Goal: Information Seeking & Learning: Learn about a topic

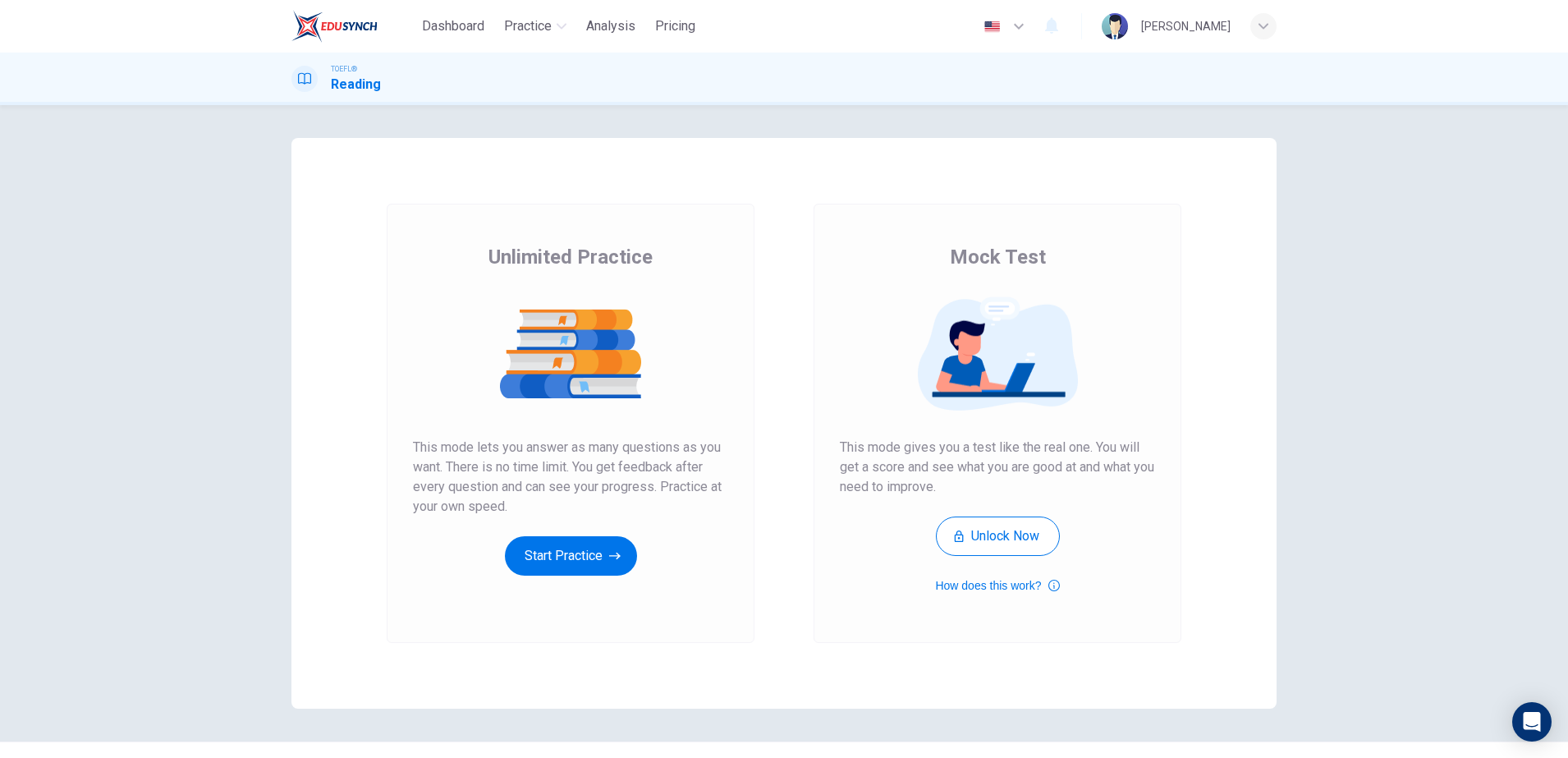
drag, startPoint x: 589, startPoint y: 568, endPoint x: 578, endPoint y: 599, distance: 32.9
click at [578, 599] on div "Unlimited Practice This mode lets you answer as many questions as you want. The…" at bounding box center [570, 423] width 368 height 439
drag, startPoint x: 585, startPoint y: 563, endPoint x: 591, endPoint y: 559, distance: 7.2
click at [591, 559] on button "Start Practice" at bounding box center [570, 555] width 132 height 39
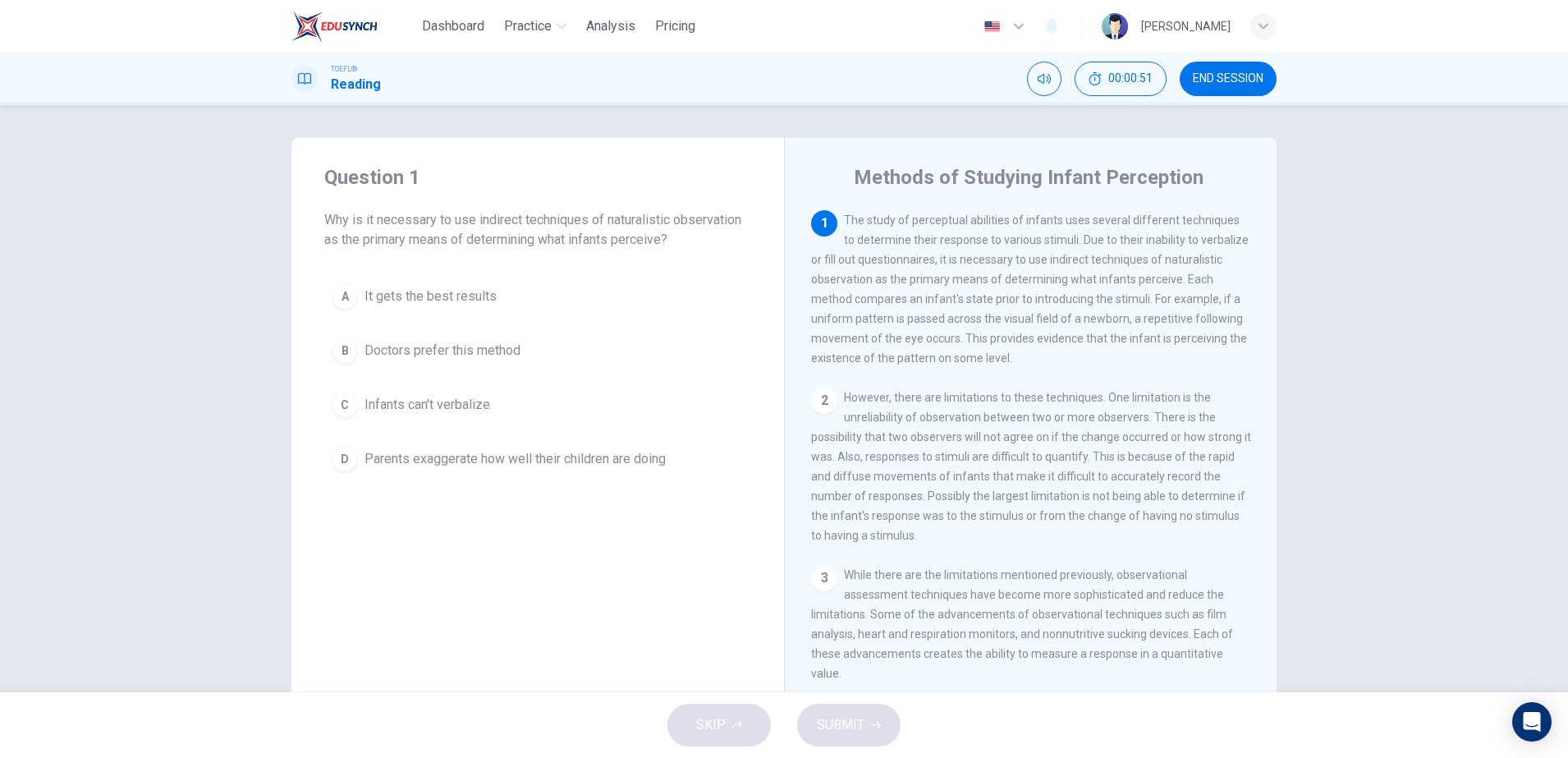
click at [447, 461] on span "Parents exaggerate how well their children are doing" at bounding box center [514, 458] width 301 height 19
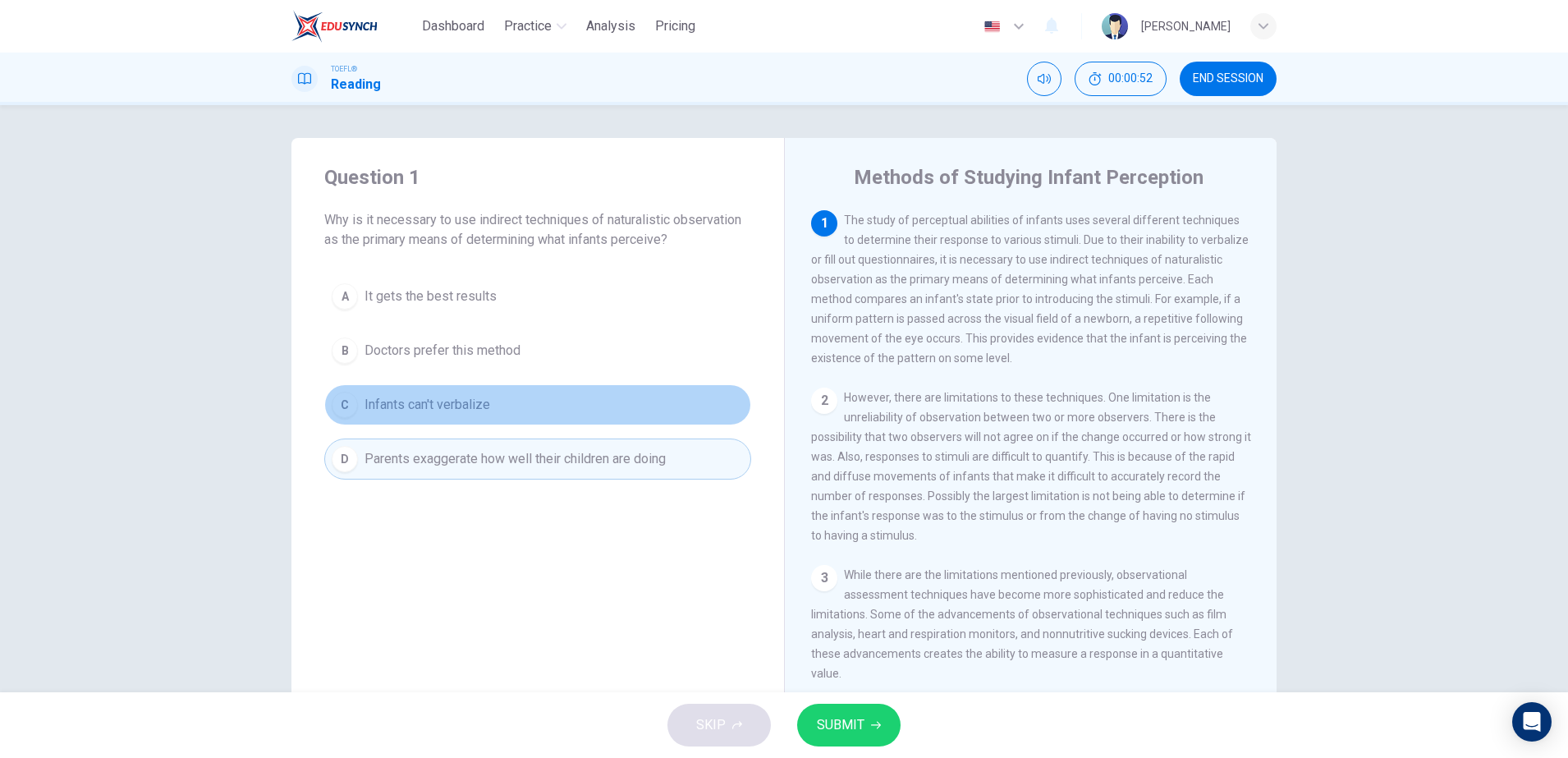
click at [457, 395] on span "Infants can't verbalize" at bounding box center [427, 405] width 125 height 19
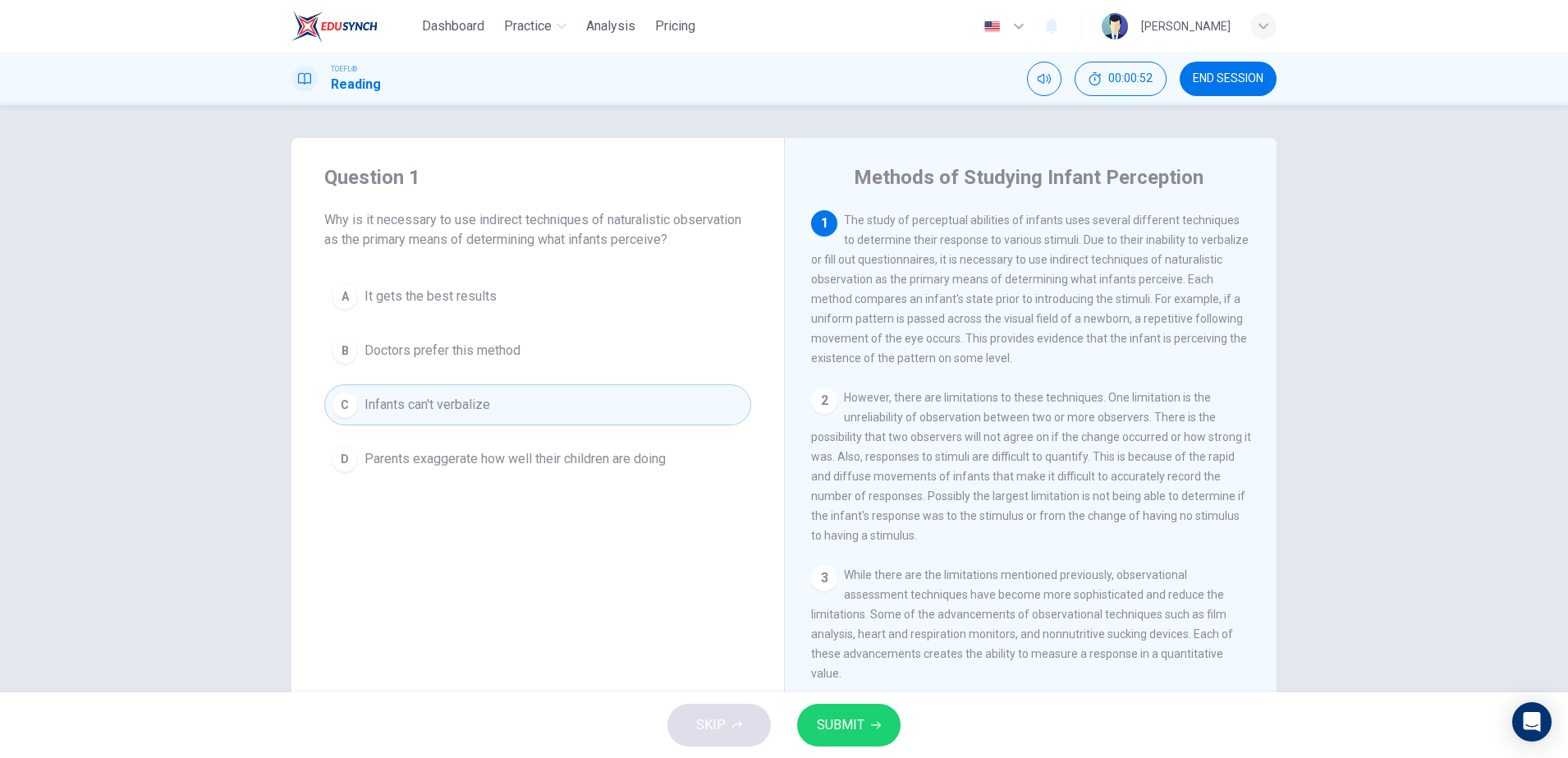
click at [476, 444] on button "D Parents exaggerate how well their children are doing" at bounding box center [537, 458] width 427 height 41
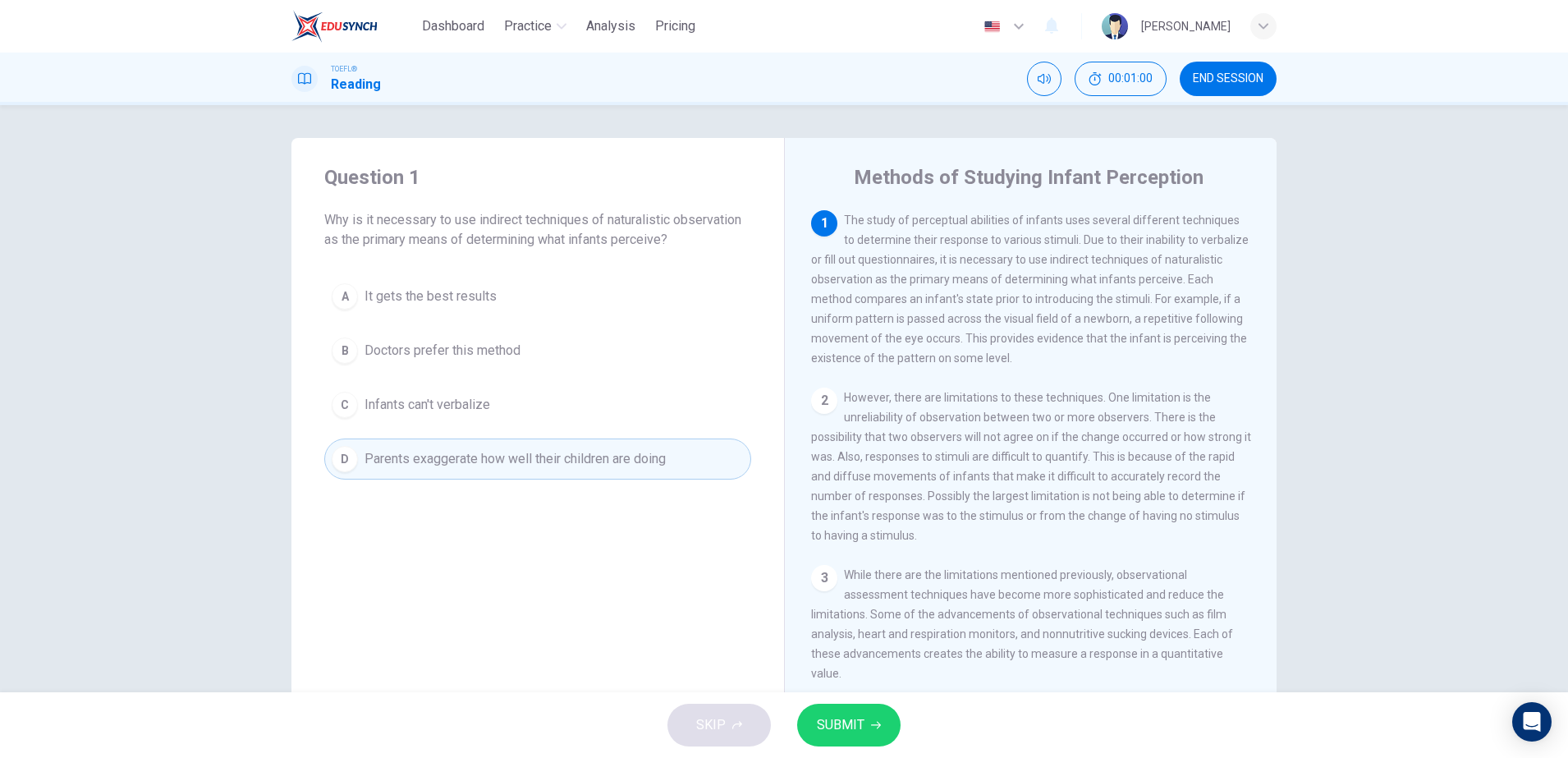
click at [447, 406] on span "Infants can't verbalize" at bounding box center [427, 405] width 125 height 19
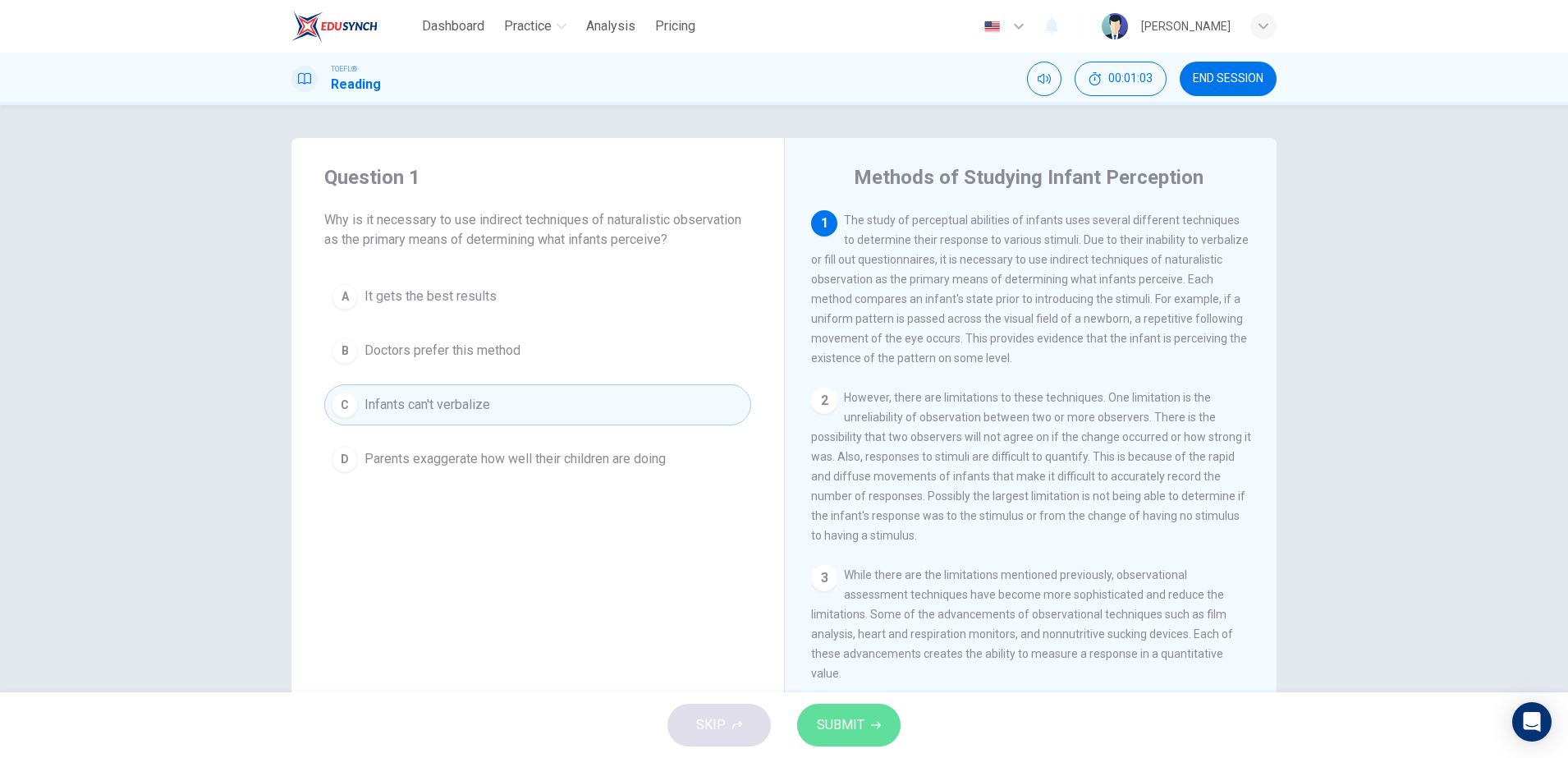
click at [868, 727] on button "SUBMIT" at bounding box center [848, 724] width 103 height 42
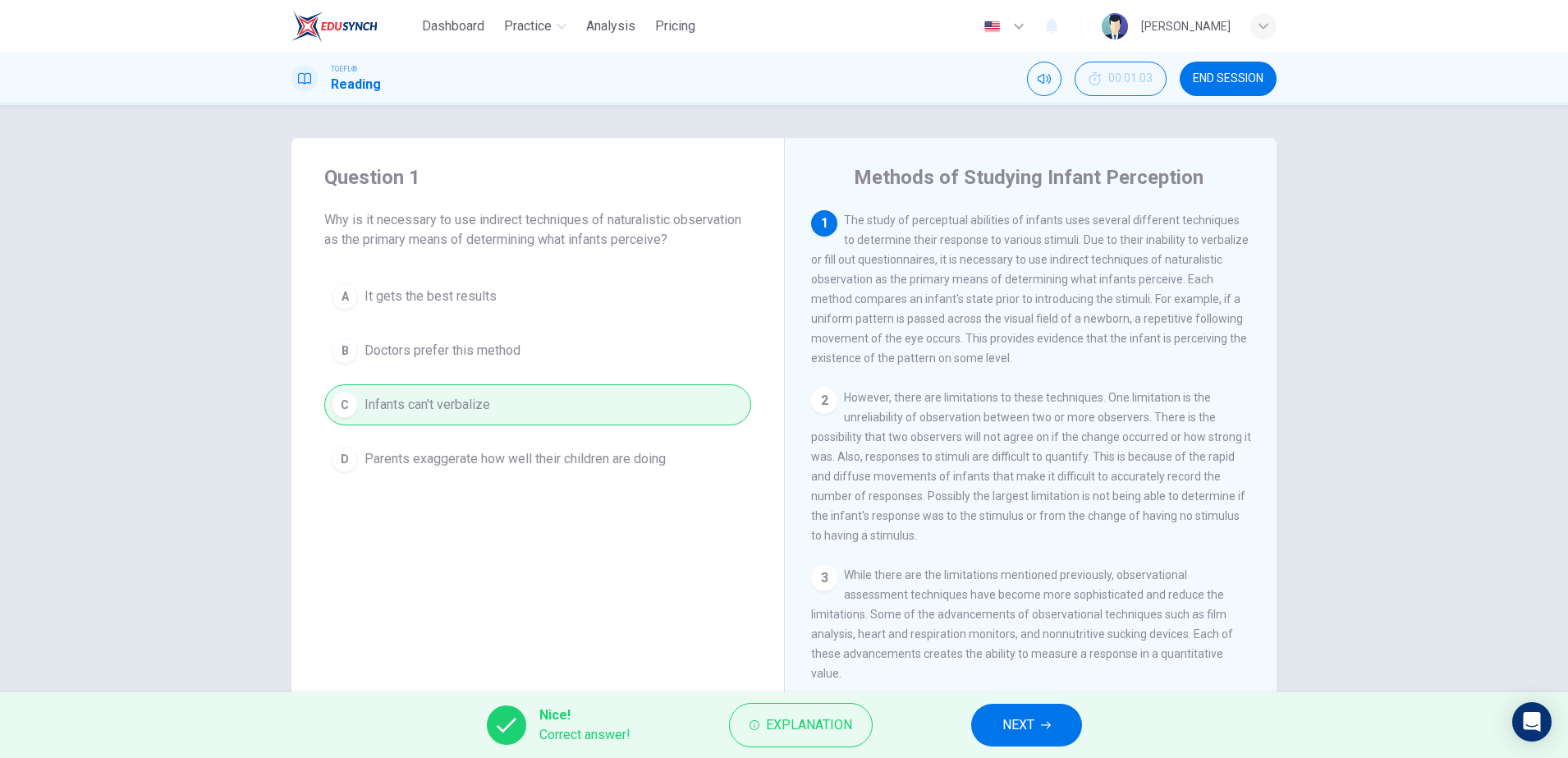
click at [1029, 723] on span "NEXT" at bounding box center [1018, 725] width 32 height 23
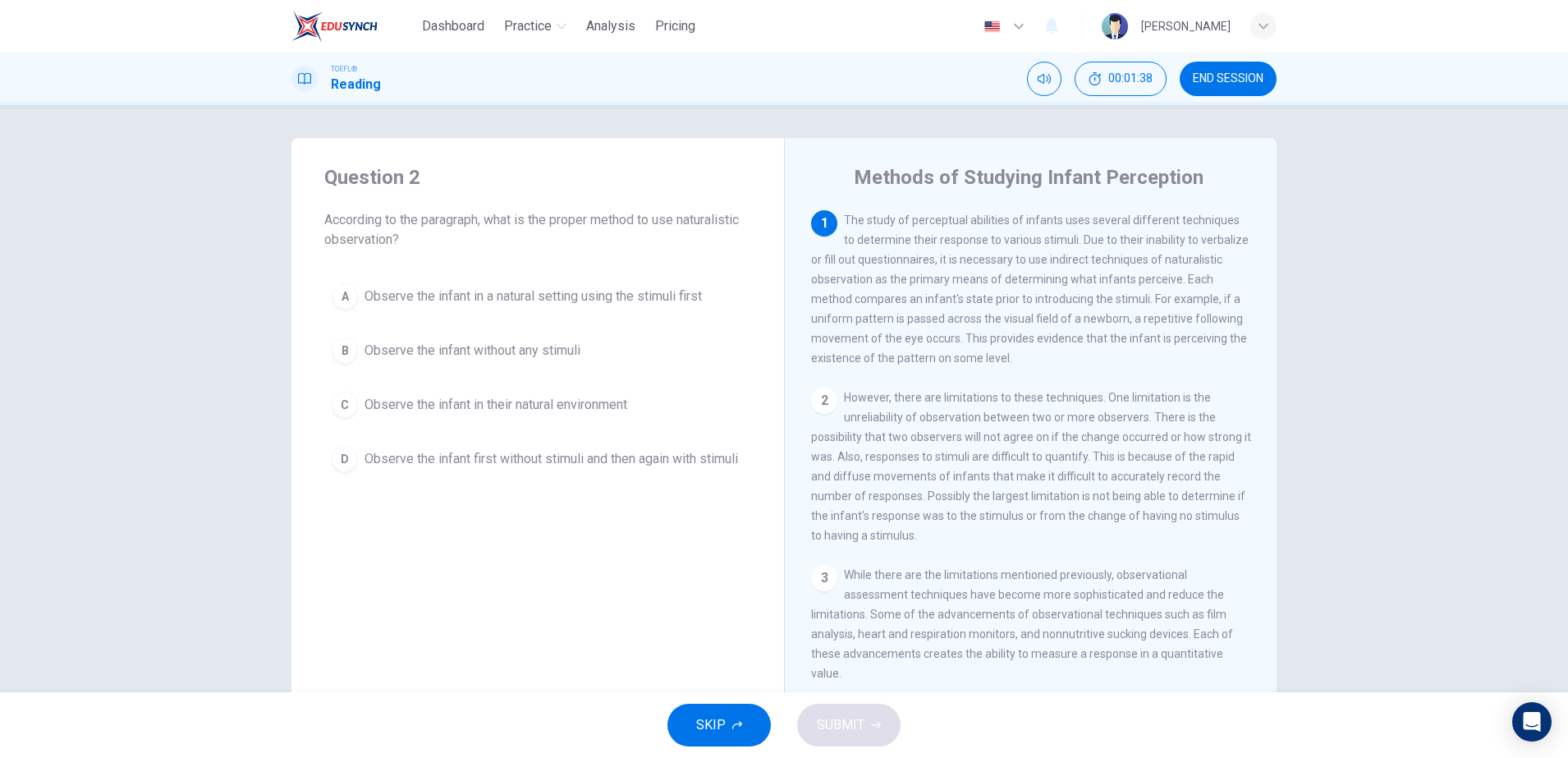
click at [389, 303] on span "Observe the infant in a natural setting using the stimuli first" at bounding box center [533, 296] width 337 height 19
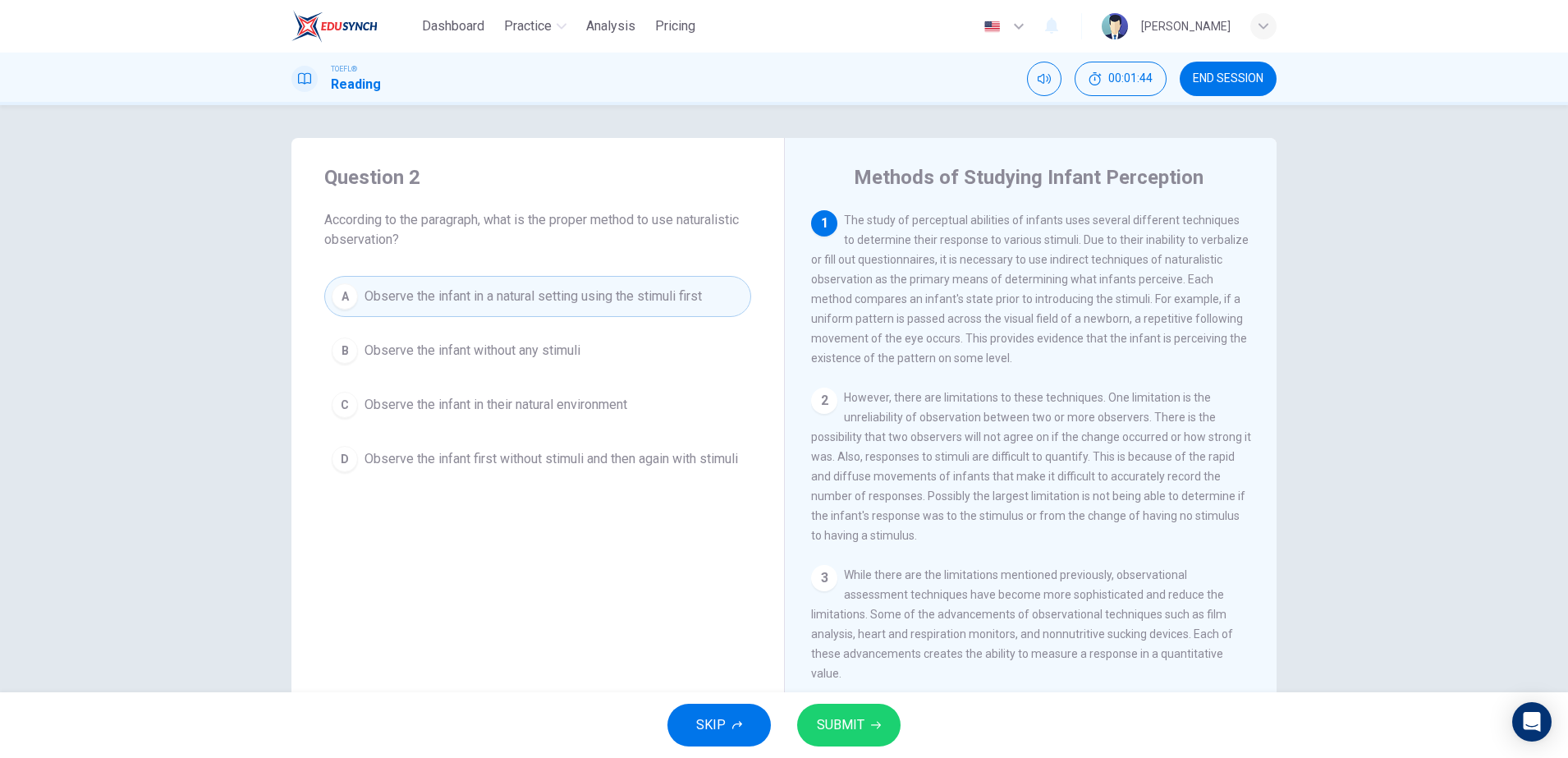
click at [848, 736] on span "SUBMIT" at bounding box center [840, 725] width 47 height 23
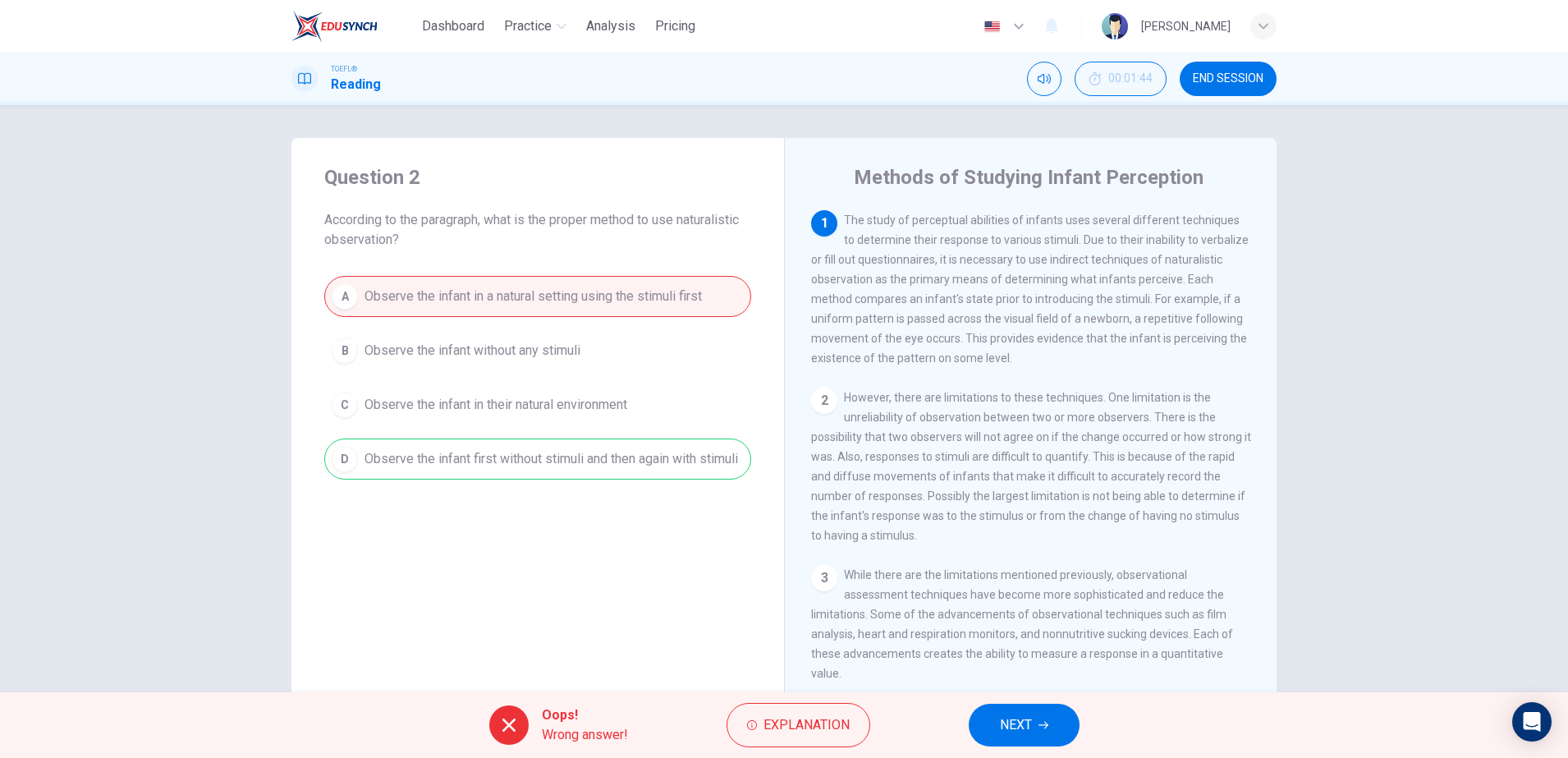
click at [1030, 720] on span "NEXT" at bounding box center [1015, 725] width 32 height 23
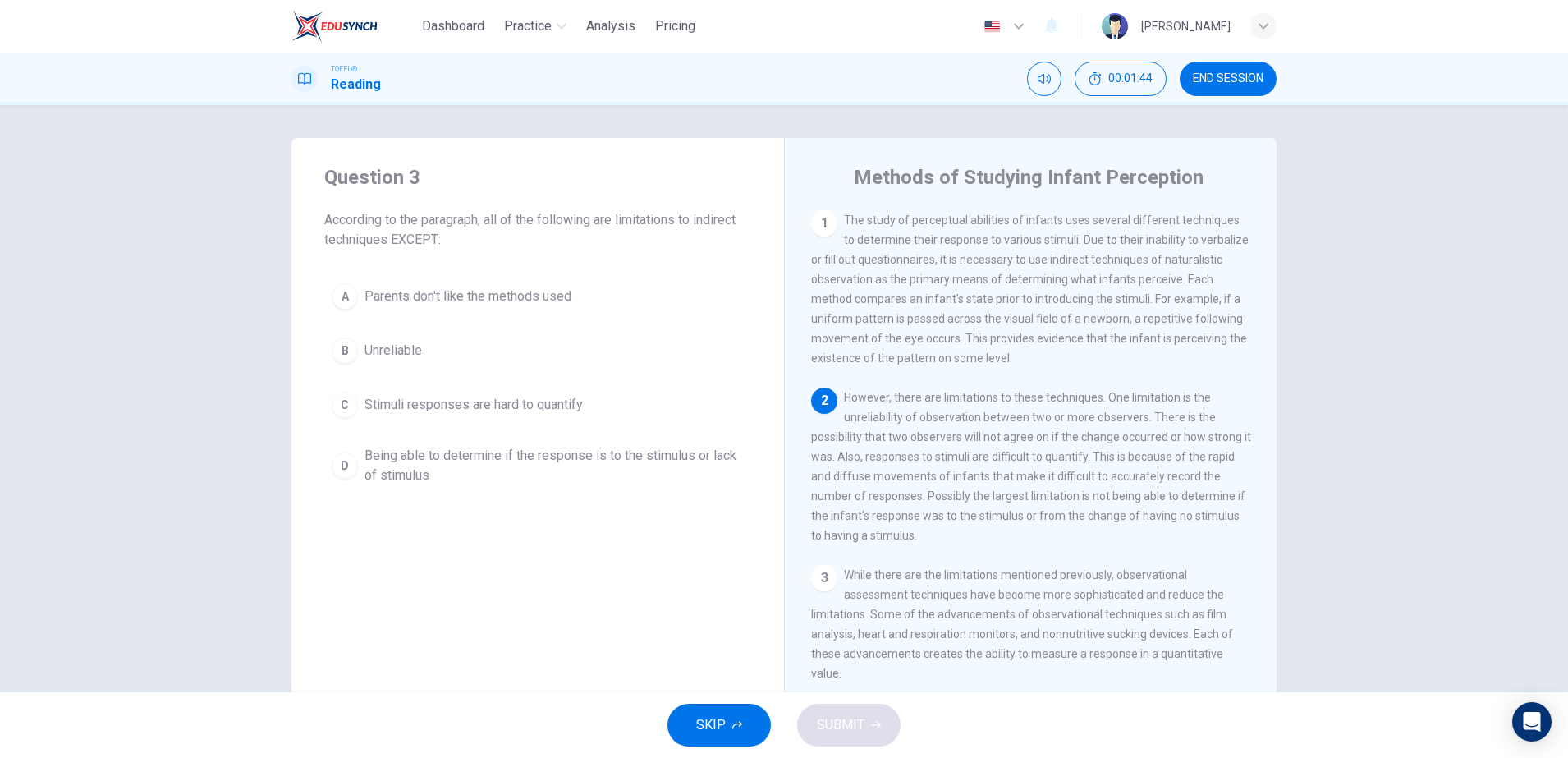
scroll to position [40, 0]
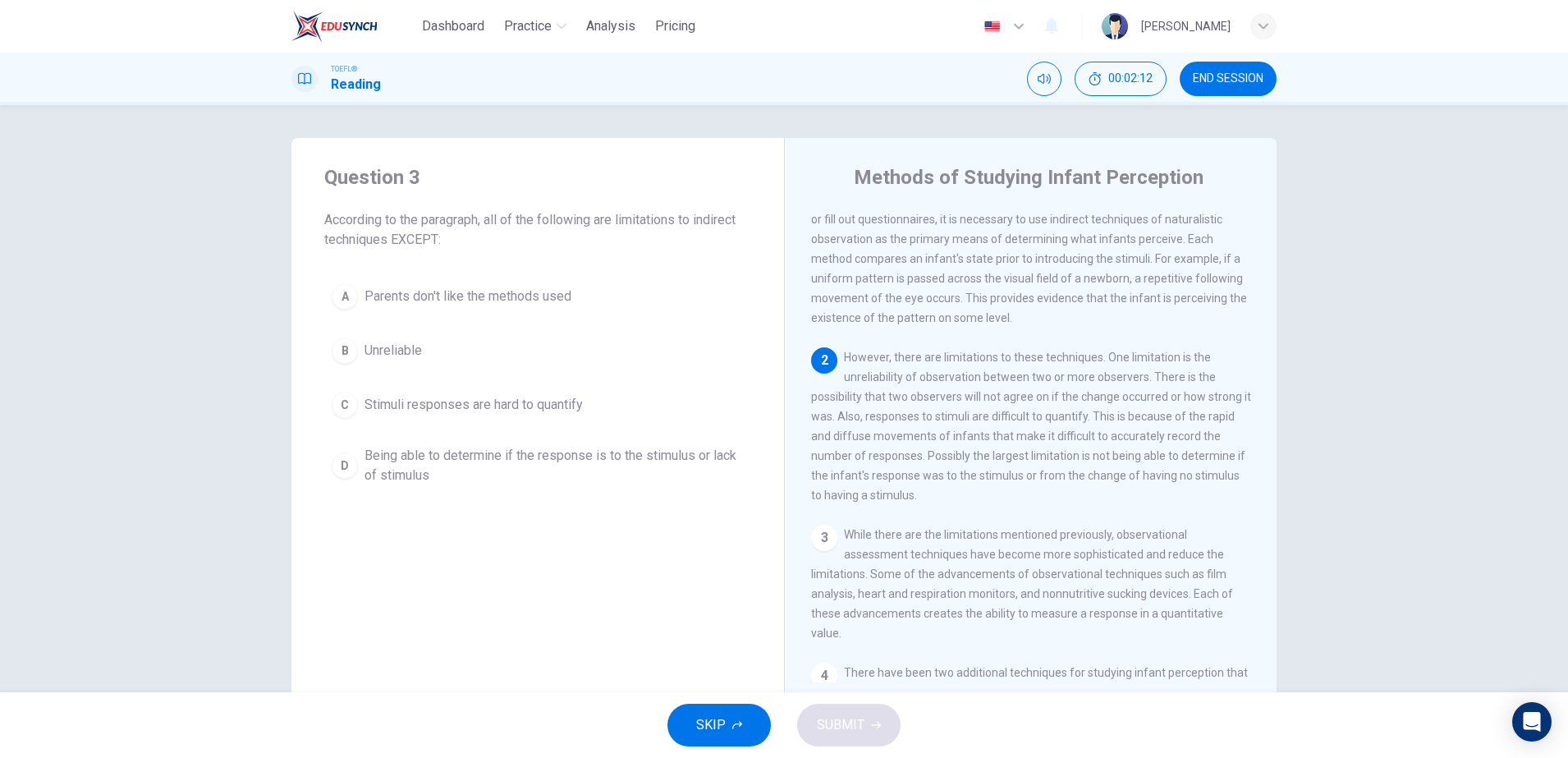
click at [617, 467] on span "Being able to determine if the response is to the stimulus or lack of stimulus" at bounding box center [554, 465] width 379 height 39
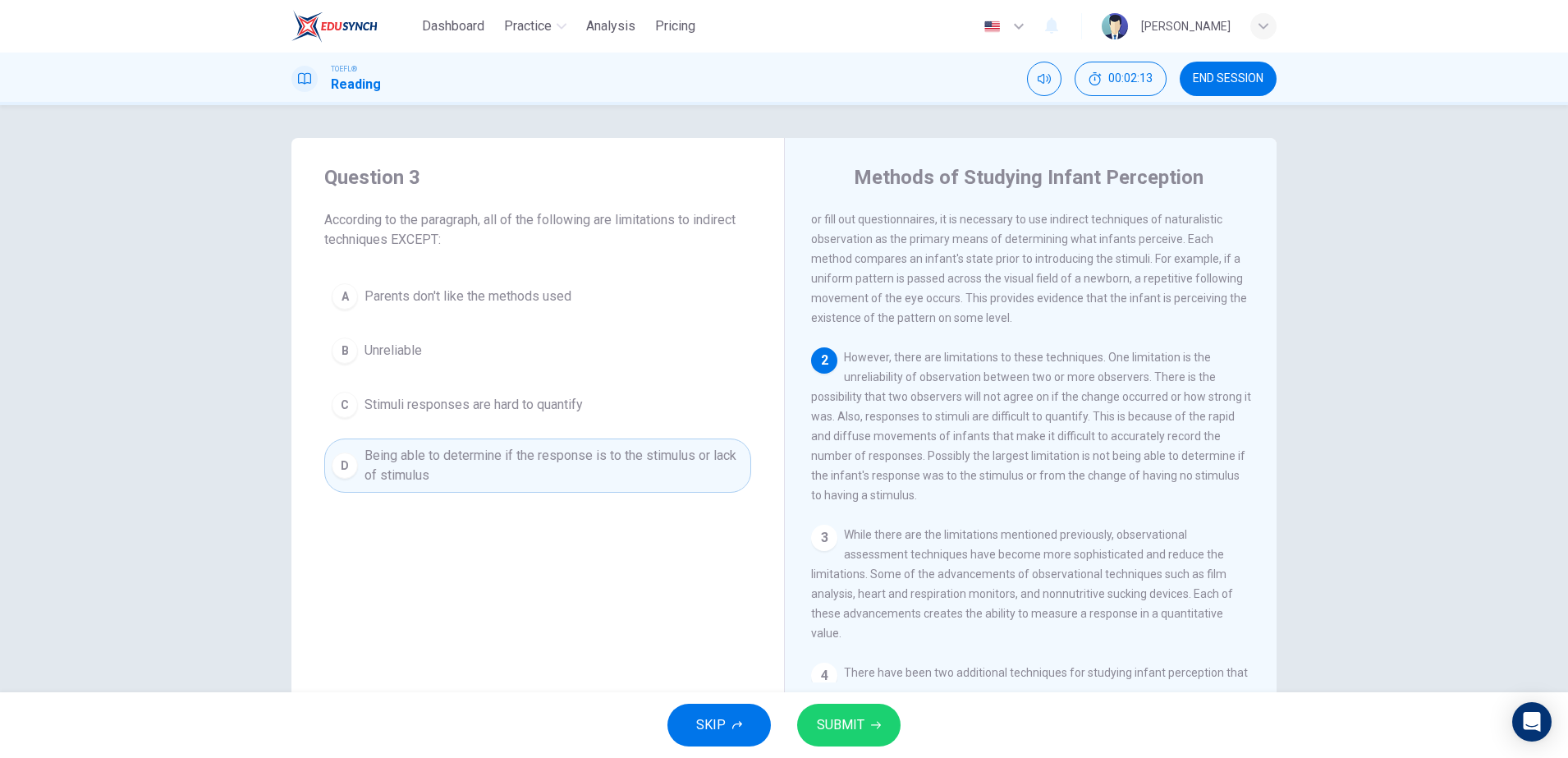
click at [633, 381] on div "A Parents don't like the methods used B Unreliable C Stimuli responses are hard…" at bounding box center [537, 383] width 427 height 217
click at [640, 358] on button "B Unreliable" at bounding box center [537, 351] width 427 height 41
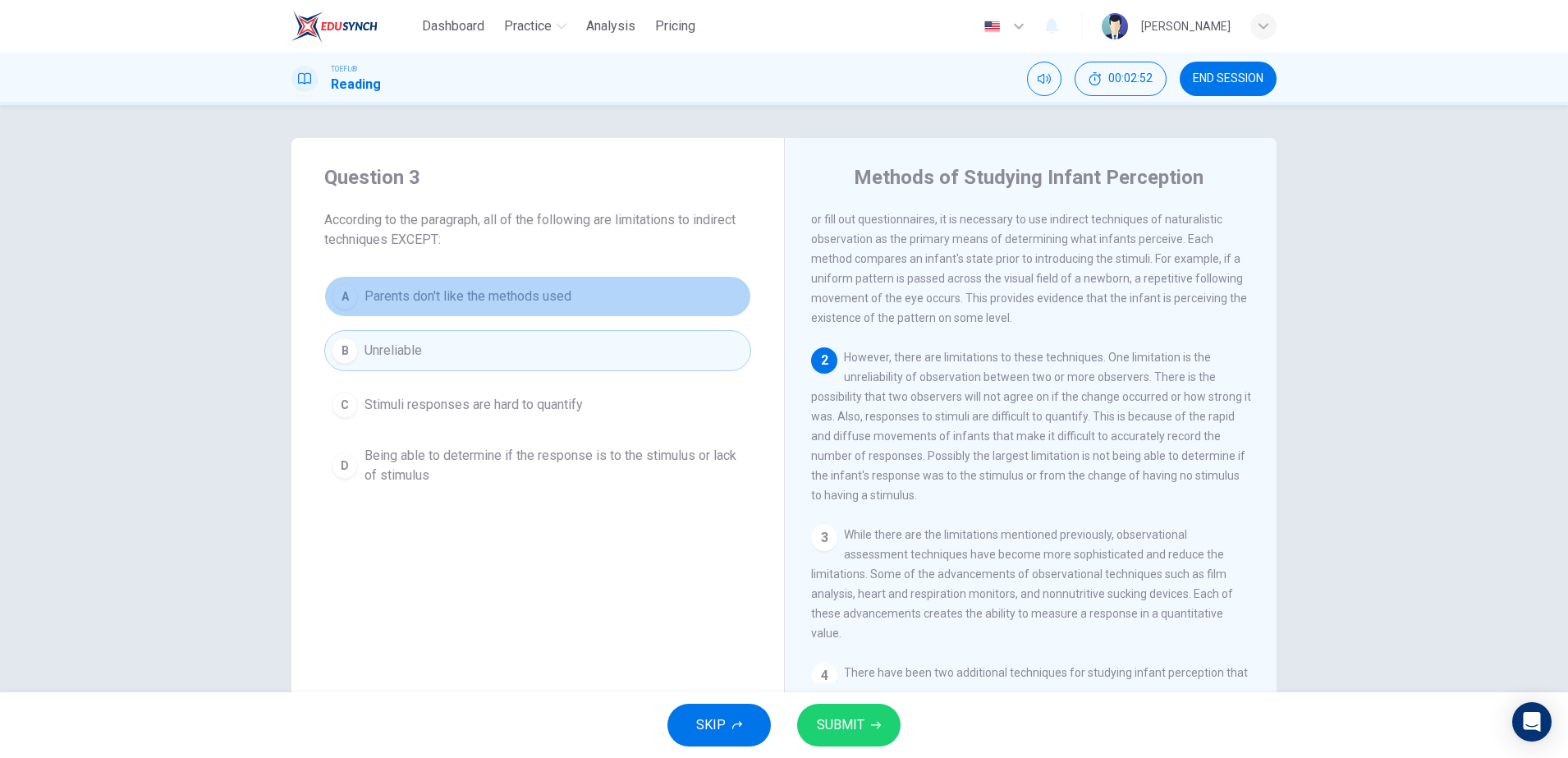
drag, startPoint x: 460, startPoint y: 315, endPoint x: 475, endPoint y: 283, distance: 35.3
click at [460, 312] on button "A Parents don't like the methods used" at bounding box center [537, 296] width 427 height 41
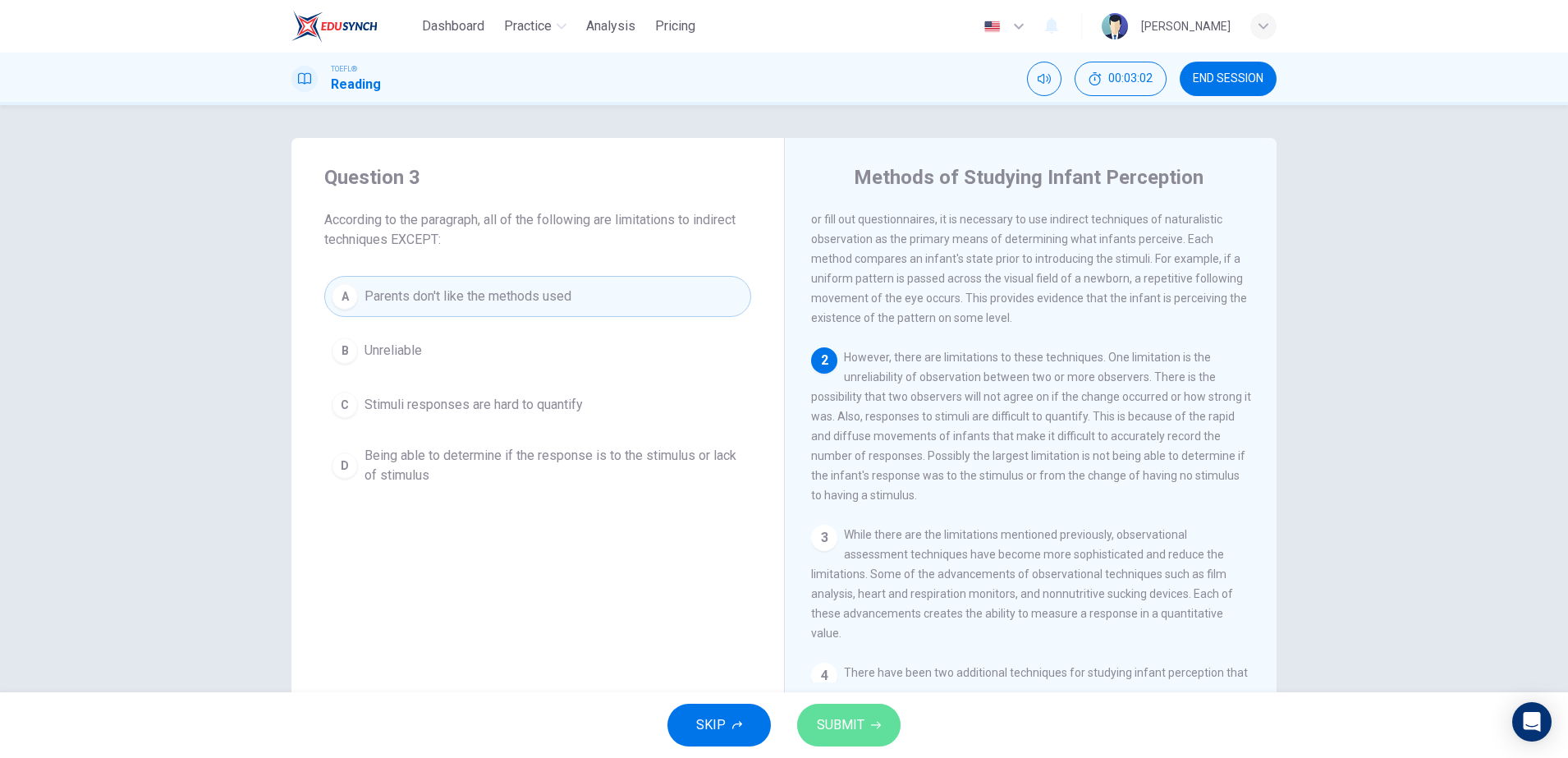
click at [846, 718] on span "SUBMIT" at bounding box center [840, 725] width 47 height 23
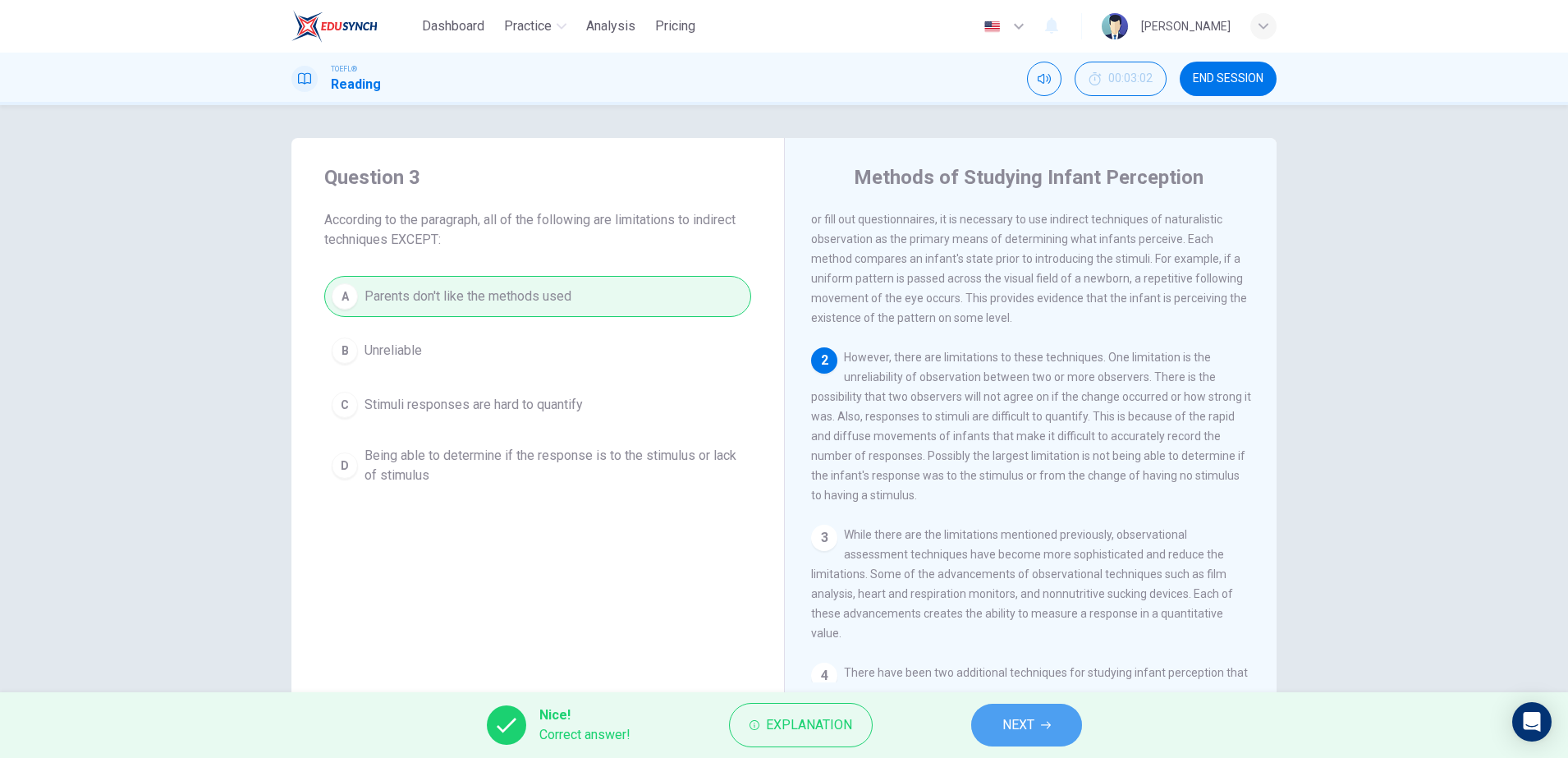
click at [1006, 718] on span "NEXT" at bounding box center [1018, 725] width 32 height 23
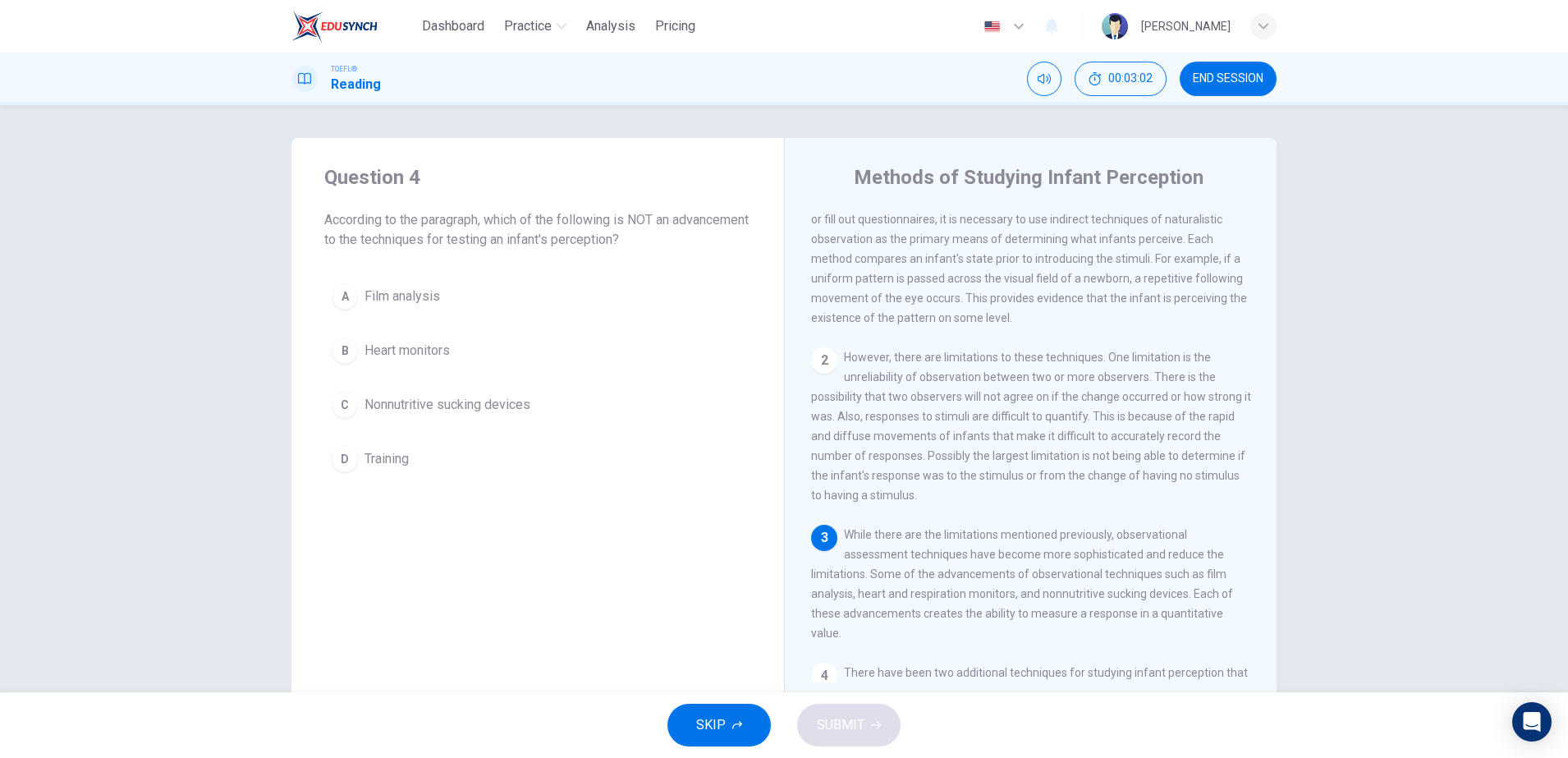
scroll to position [183, 0]
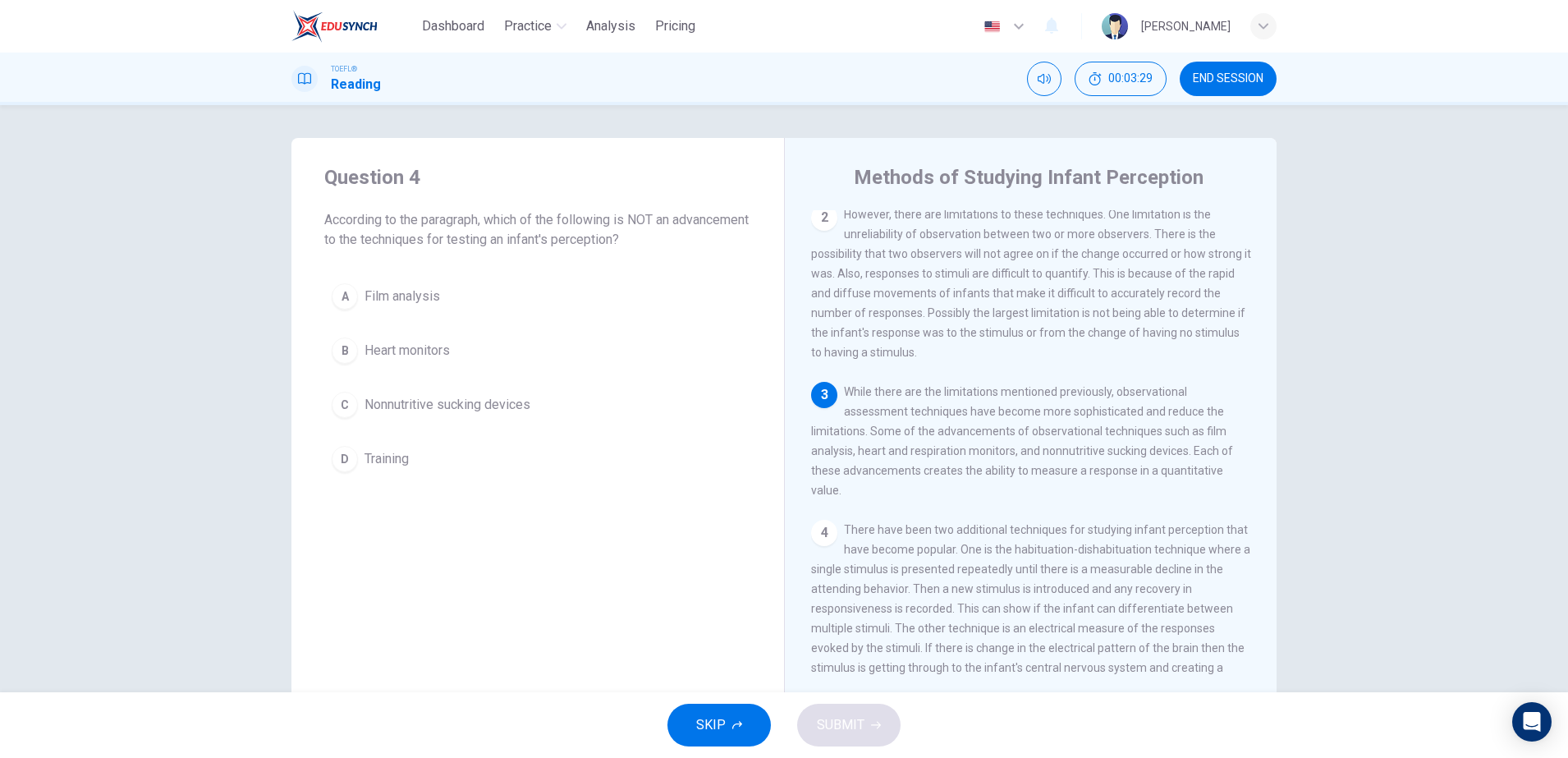
click at [547, 428] on div "A Film analysis B Heart monitors C Nonnutritive sucking devices D Training" at bounding box center [537, 377] width 427 height 203
click at [541, 460] on button "D Training" at bounding box center [537, 458] width 427 height 41
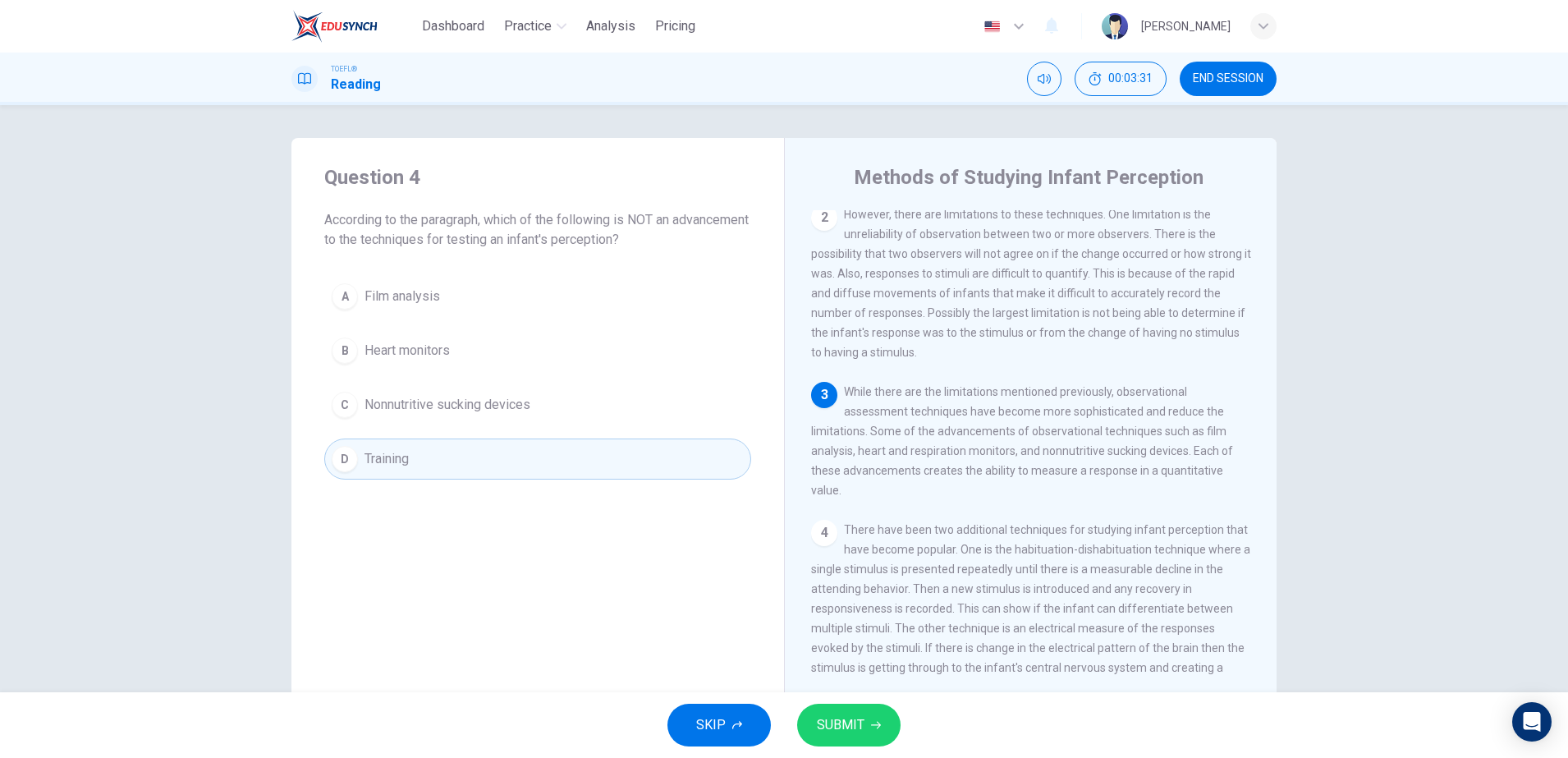
click at [866, 709] on button "SUBMIT" at bounding box center [848, 724] width 103 height 42
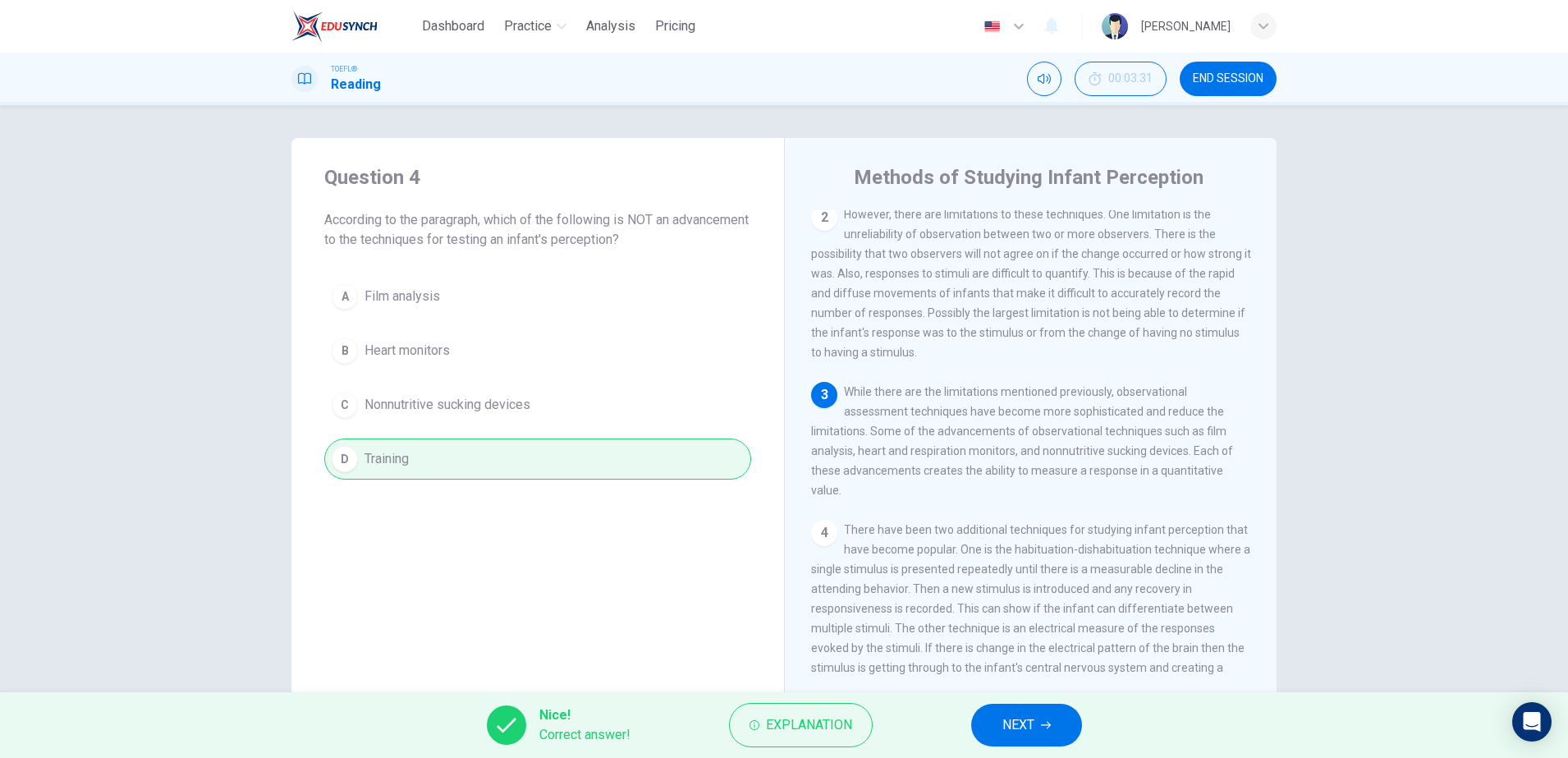
click at [1047, 719] on icon "button" at bounding box center [1046, 724] width 10 height 10
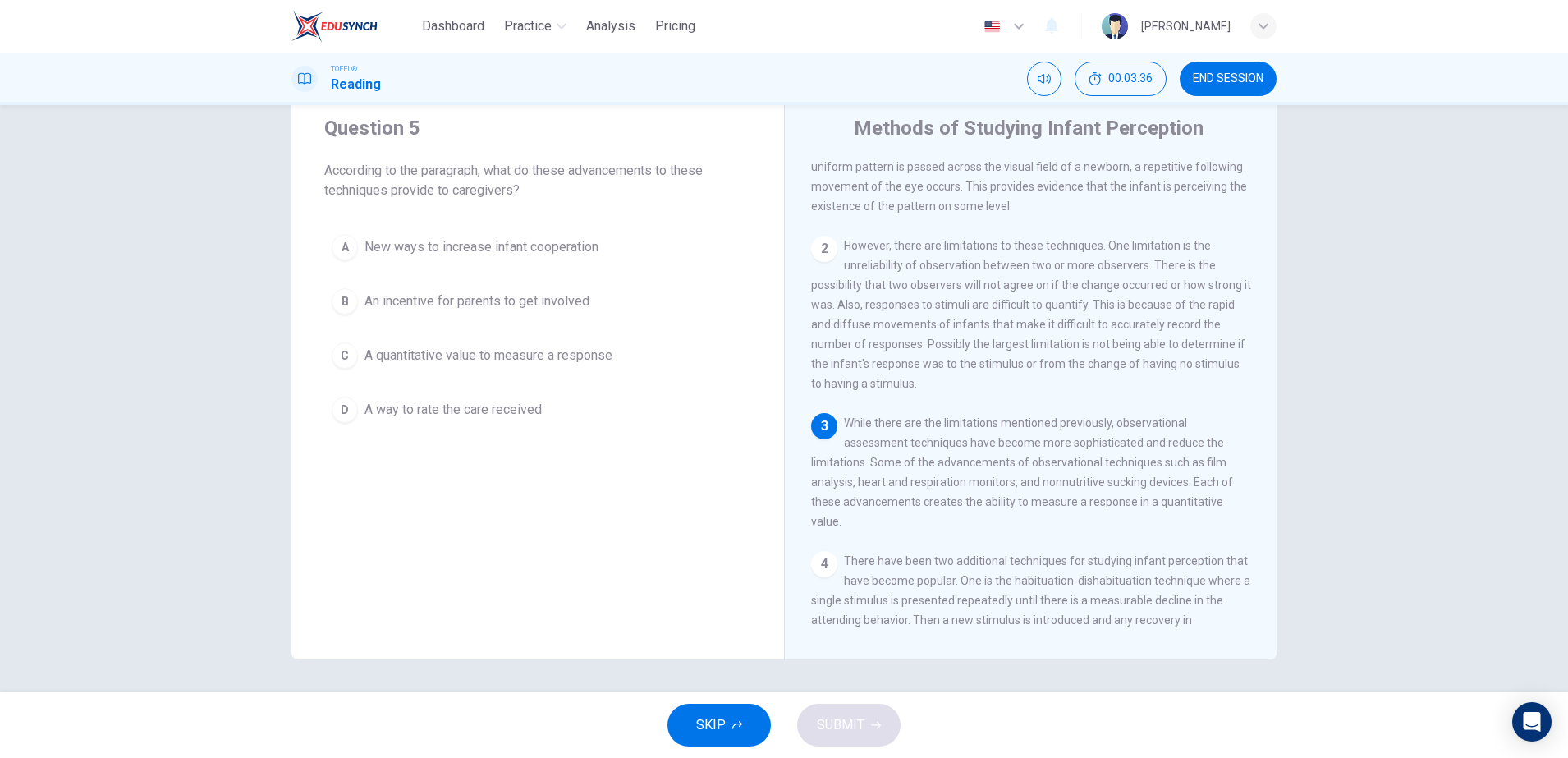
scroll to position [205, 0]
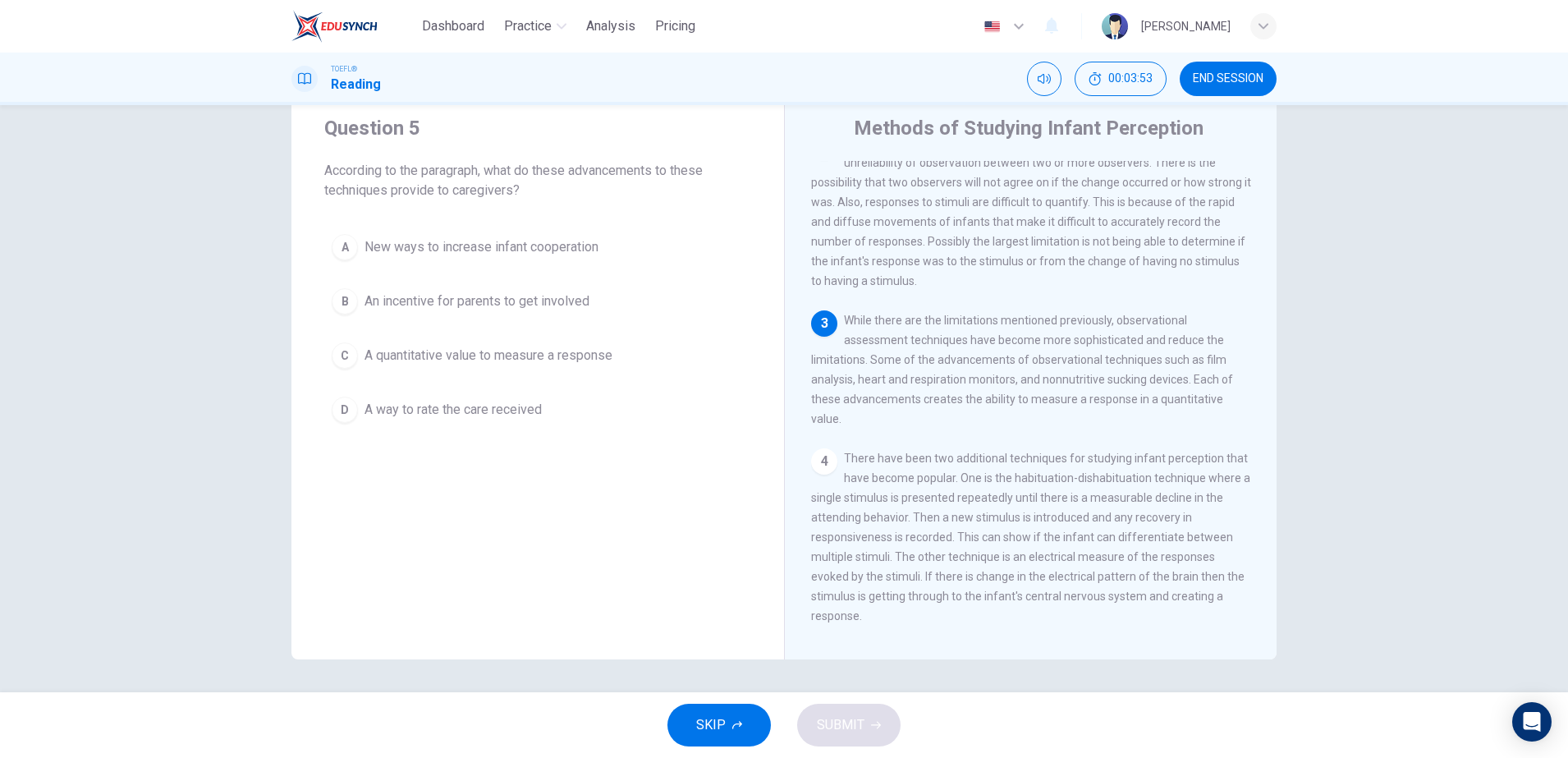
click at [500, 359] on span "A quantitative value to measure a response" at bounding box center [487, 355] width 248 height 19
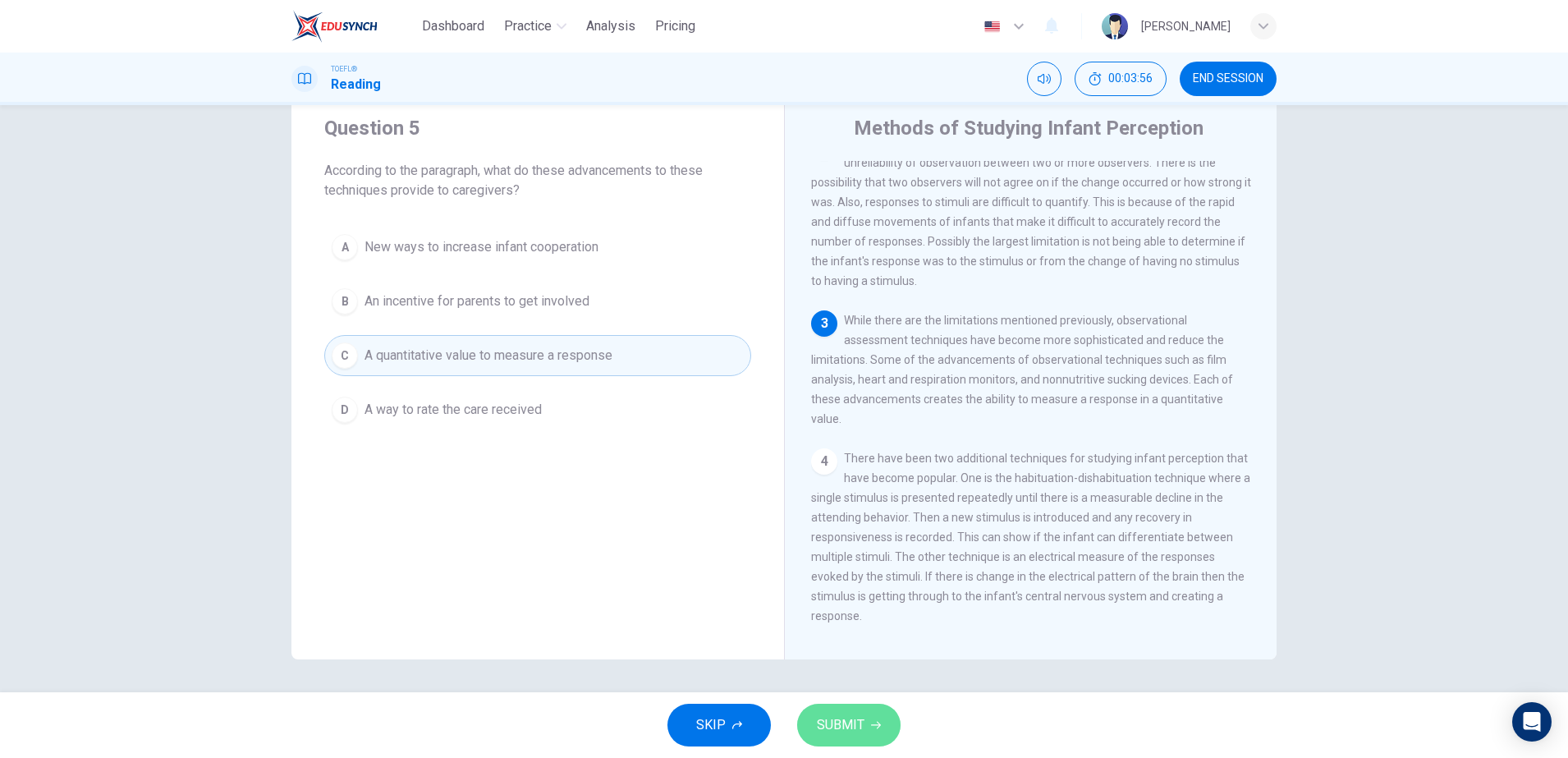
click at [863, 724] on span "SUBMIT" at bounding box center [840, 725] width 47 height 23
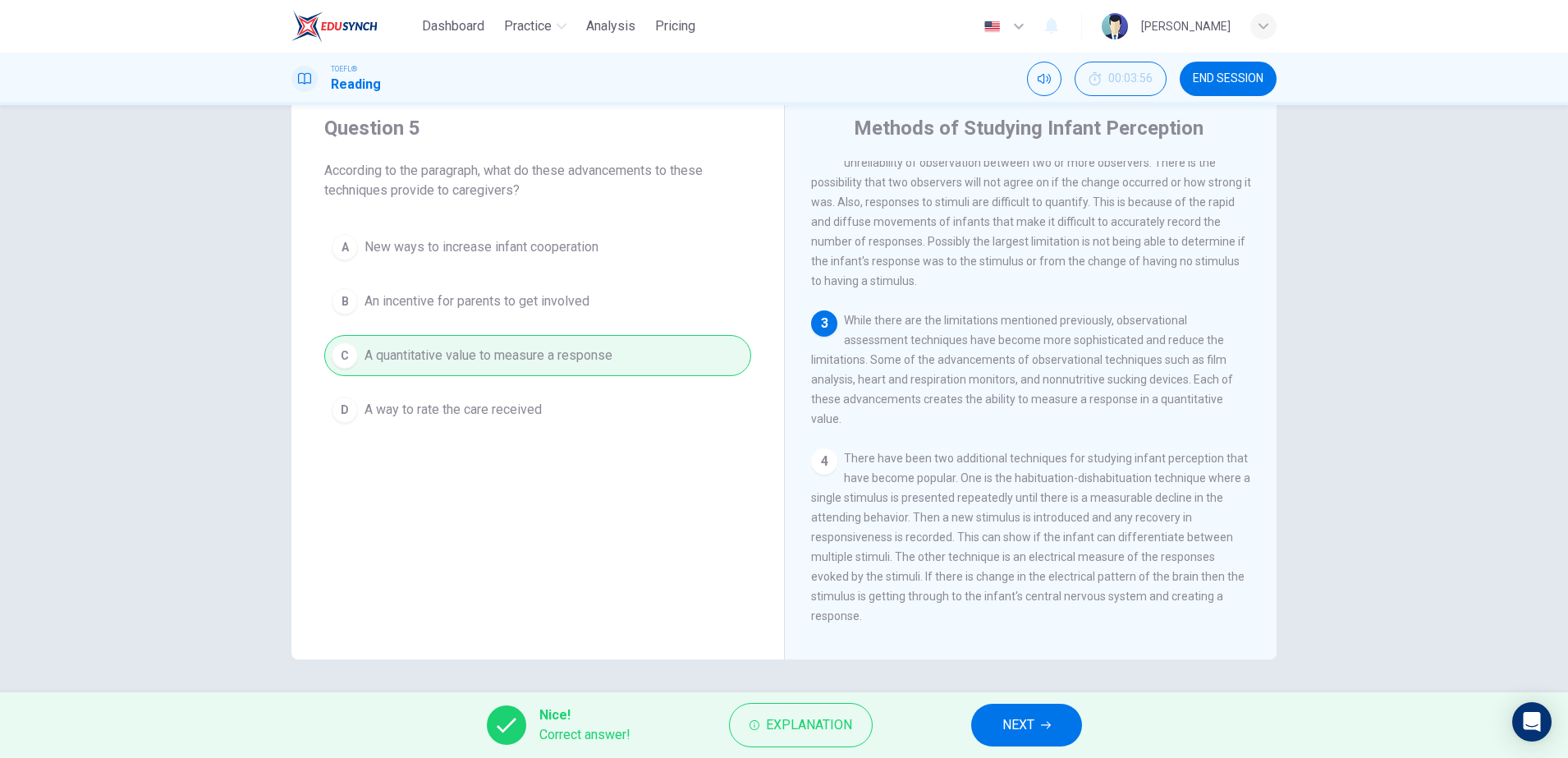
click at [1008, 723] on span "NEXT" at bounding box center [1018, 725] width 32 height 23
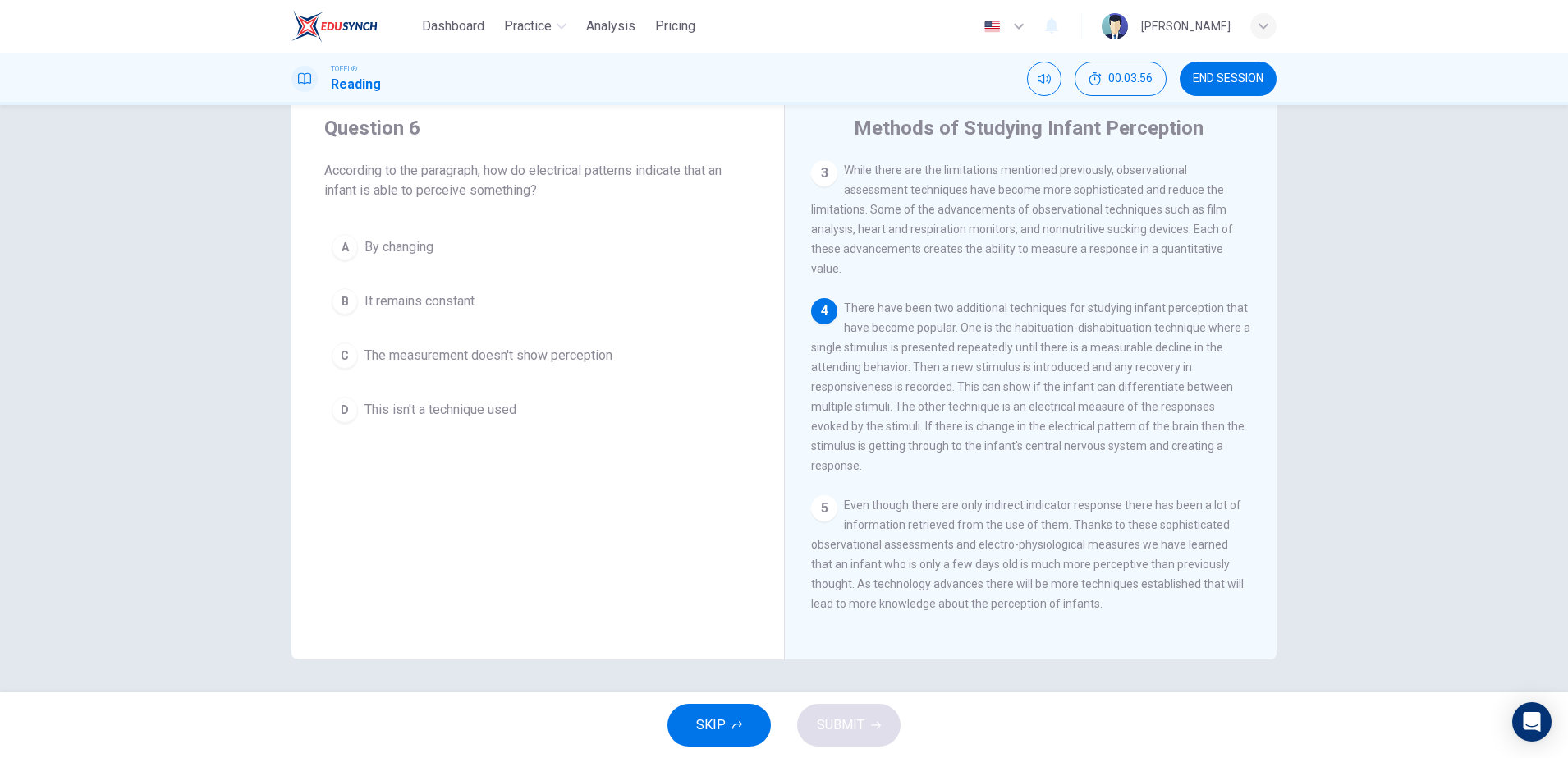
scroll to position [386, 0]
click at [576, 273] on div "A By changing B It remains constant C The measurement doesn't show perception D…" at bounding box center [537, 327] width 427 height 203
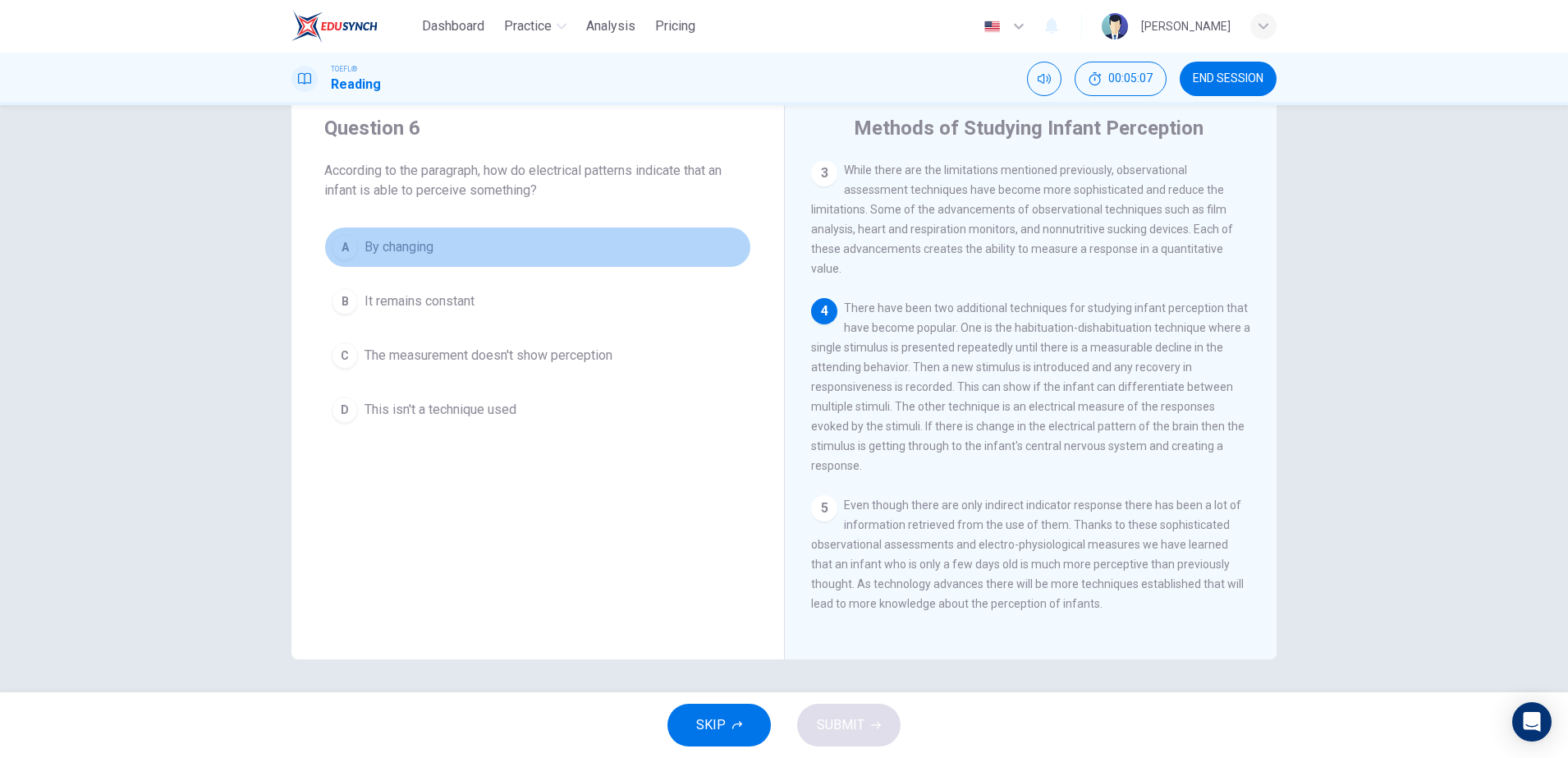
click at [547, 231] on button "A By changing" at bounding box center [537, 247] width 427 height 41
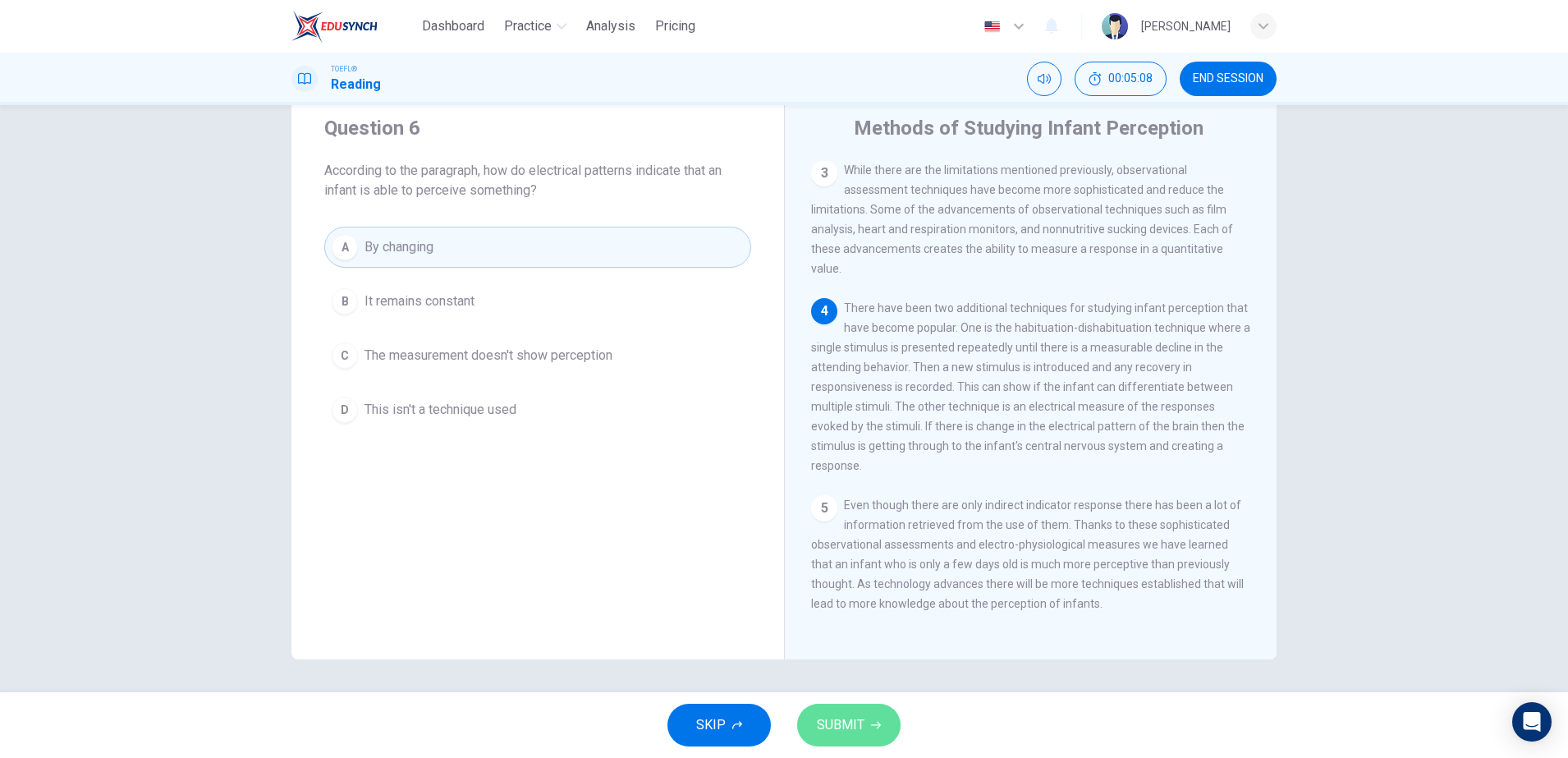
click at [853, 726] on span "SUBMIT" at bounding box center [840, 725] width 47 height 23
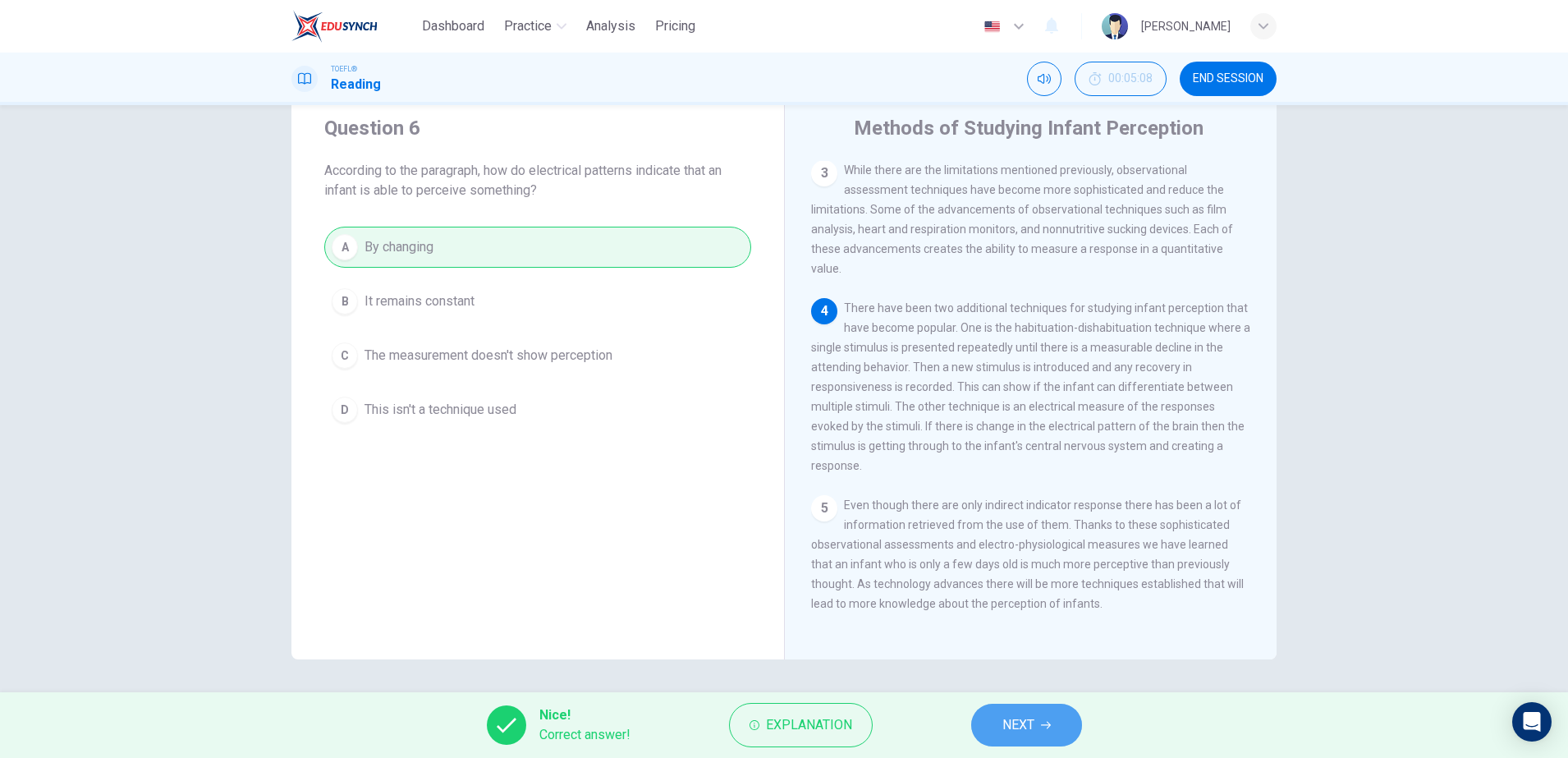
click at [1033, 716] on span "NEXT" at bounding box center [1018, 725] width 32 height 23
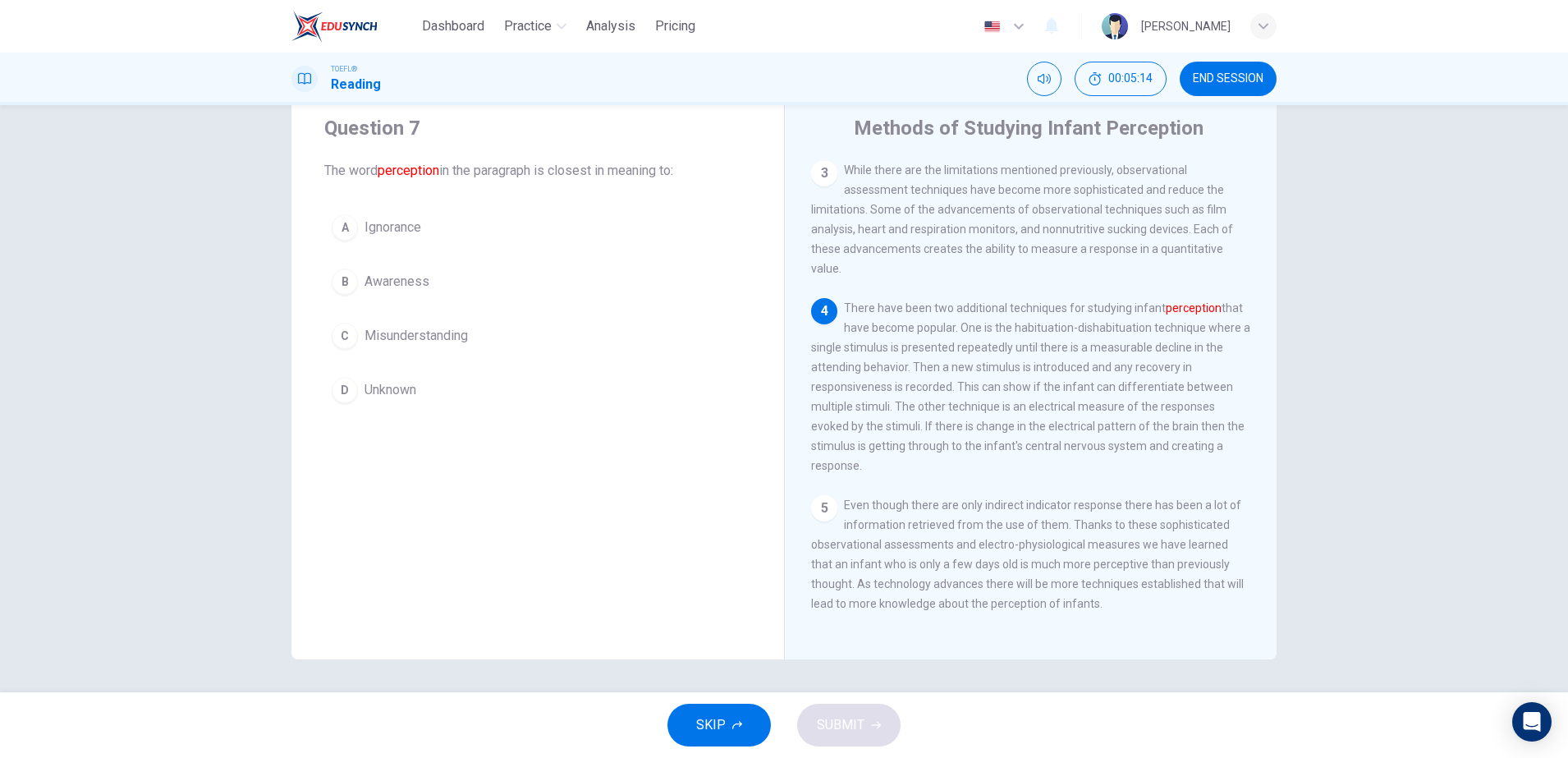
click at [414, 295] on button "B Awareness" at bounding box center [537, 281] width 427 height 41
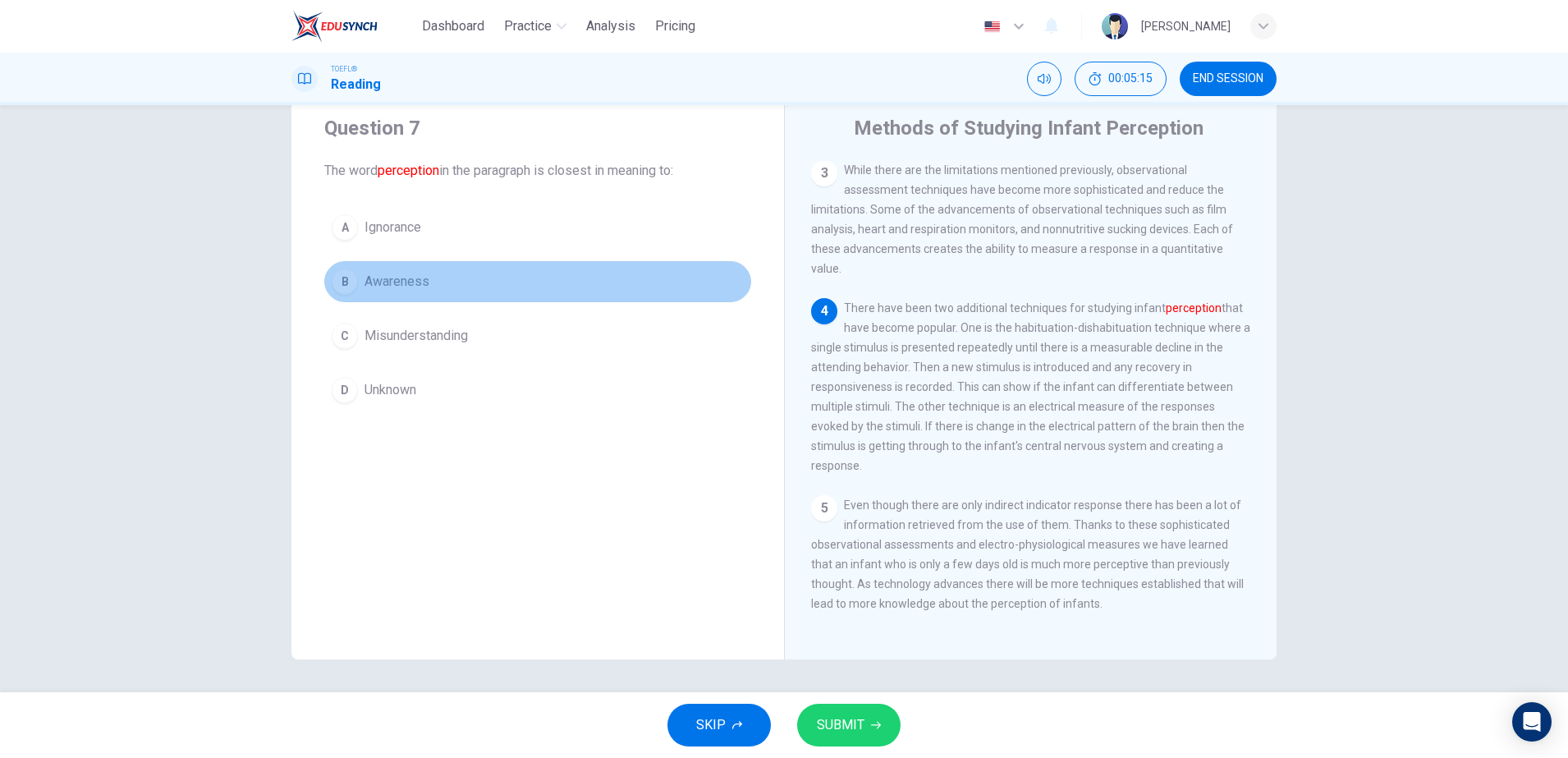
drag, startPoint x: 362, startPoint y: 286, endPoint x: 408, endPoint y: 289, distance: 46.1
click at [408, 289] on span "Awareness" at bounding box center [396, 281] width 65 height 19
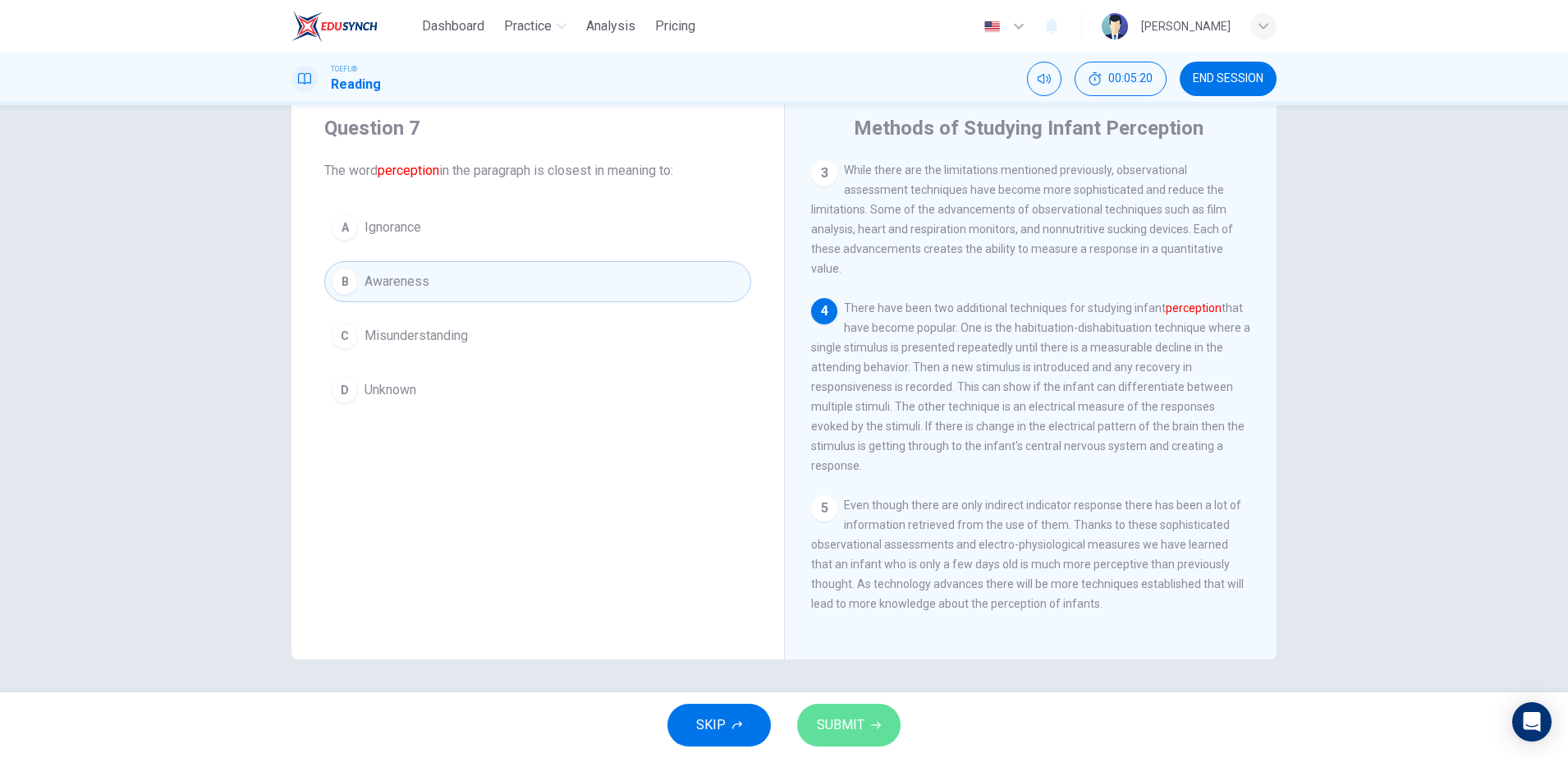
click at [836, 727] on span "SUBMIT" at bounding box center [840, 725] width 47 height 23
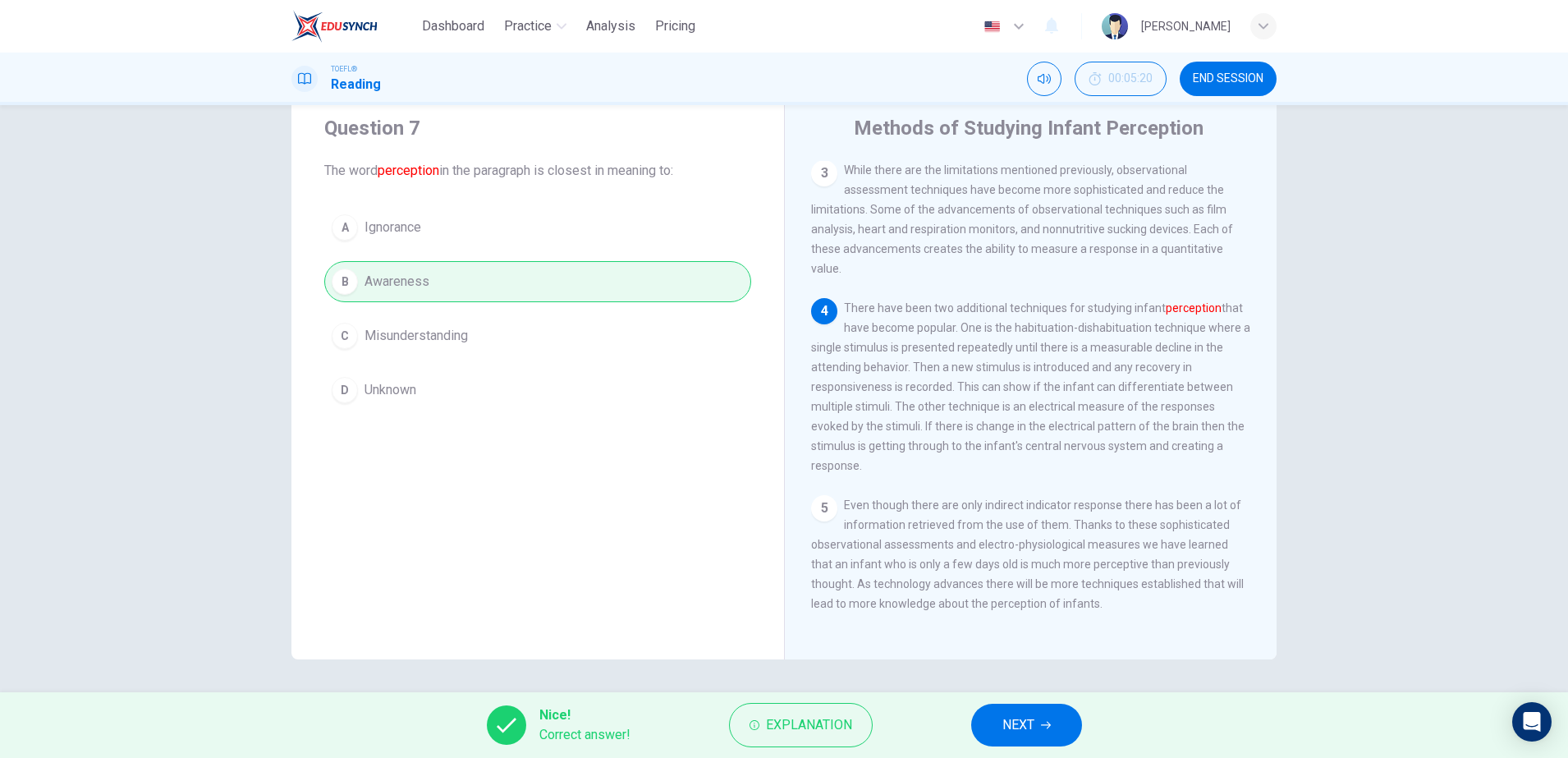
click at [1044, 704] on button "NEXT" at bounding box center [1026, 724] width 111 height 42
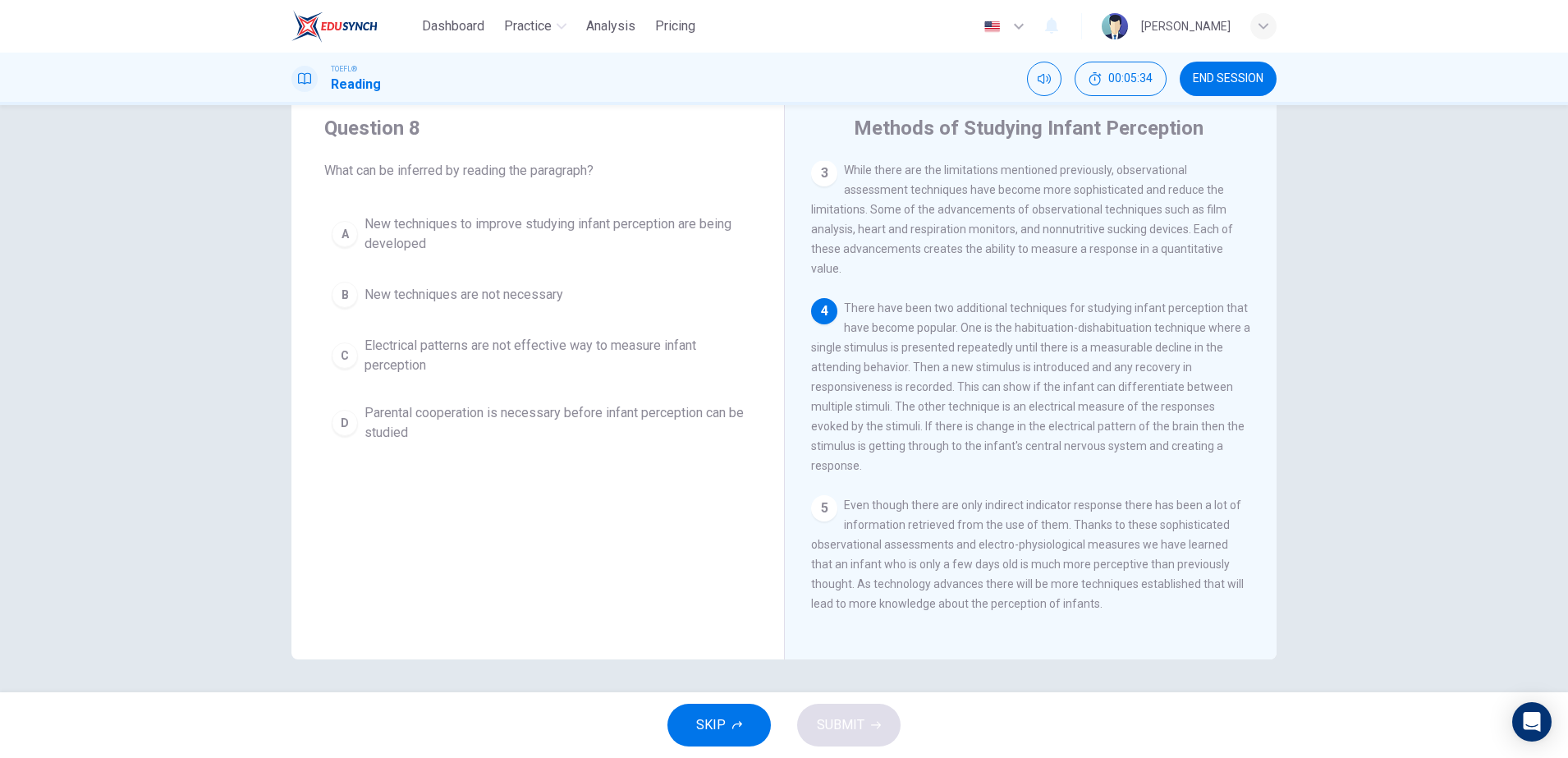
click at [538, 412] on span "Parental cooperation is necessary before infant perception can be studied" at bounding box center [554, 422] width 379 height 39
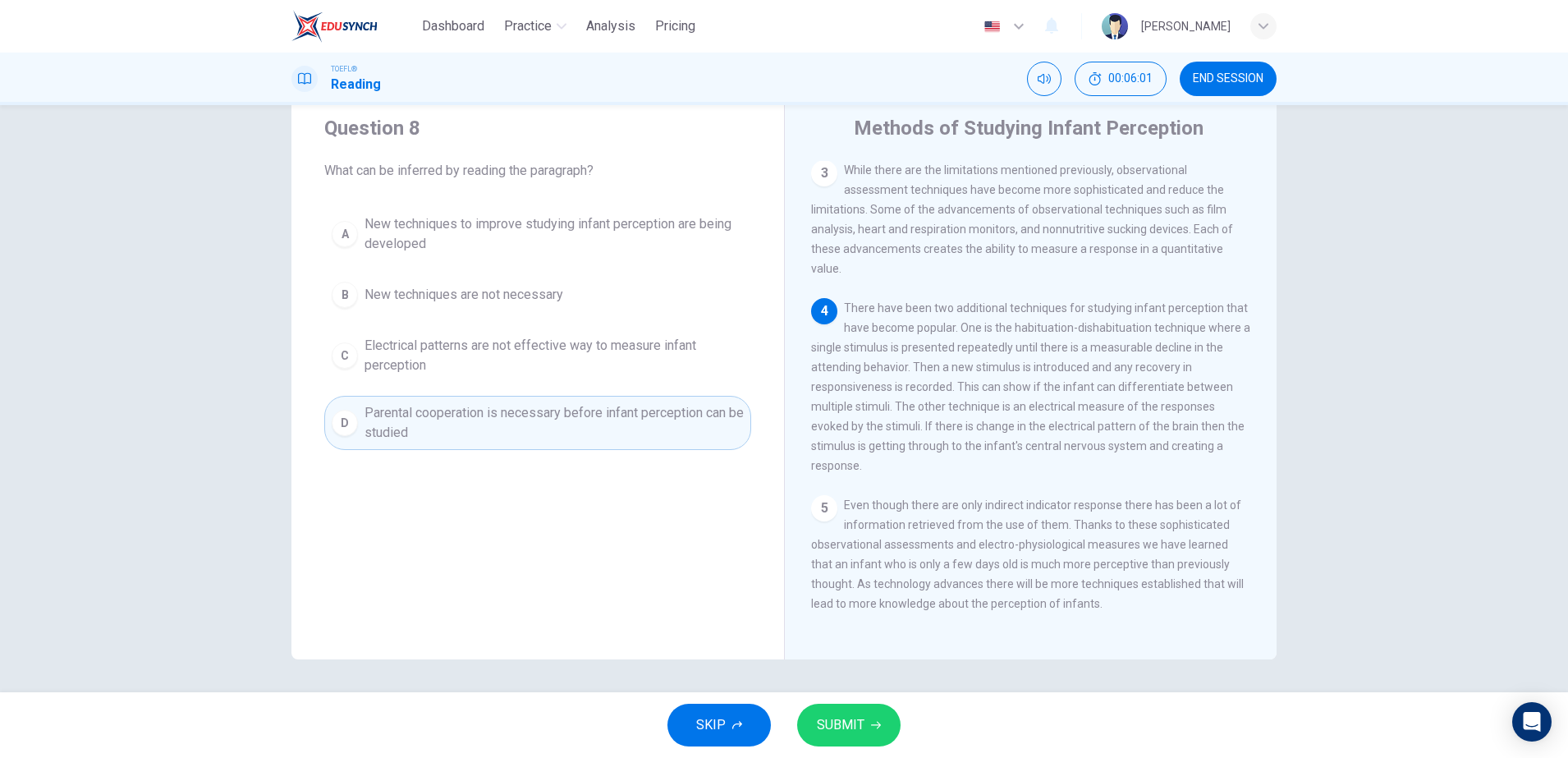
click at [565, 334] on button "C Electrical patterns are not effective way to measure infant perception" at bounding box center [537, 355] width 427 height 54
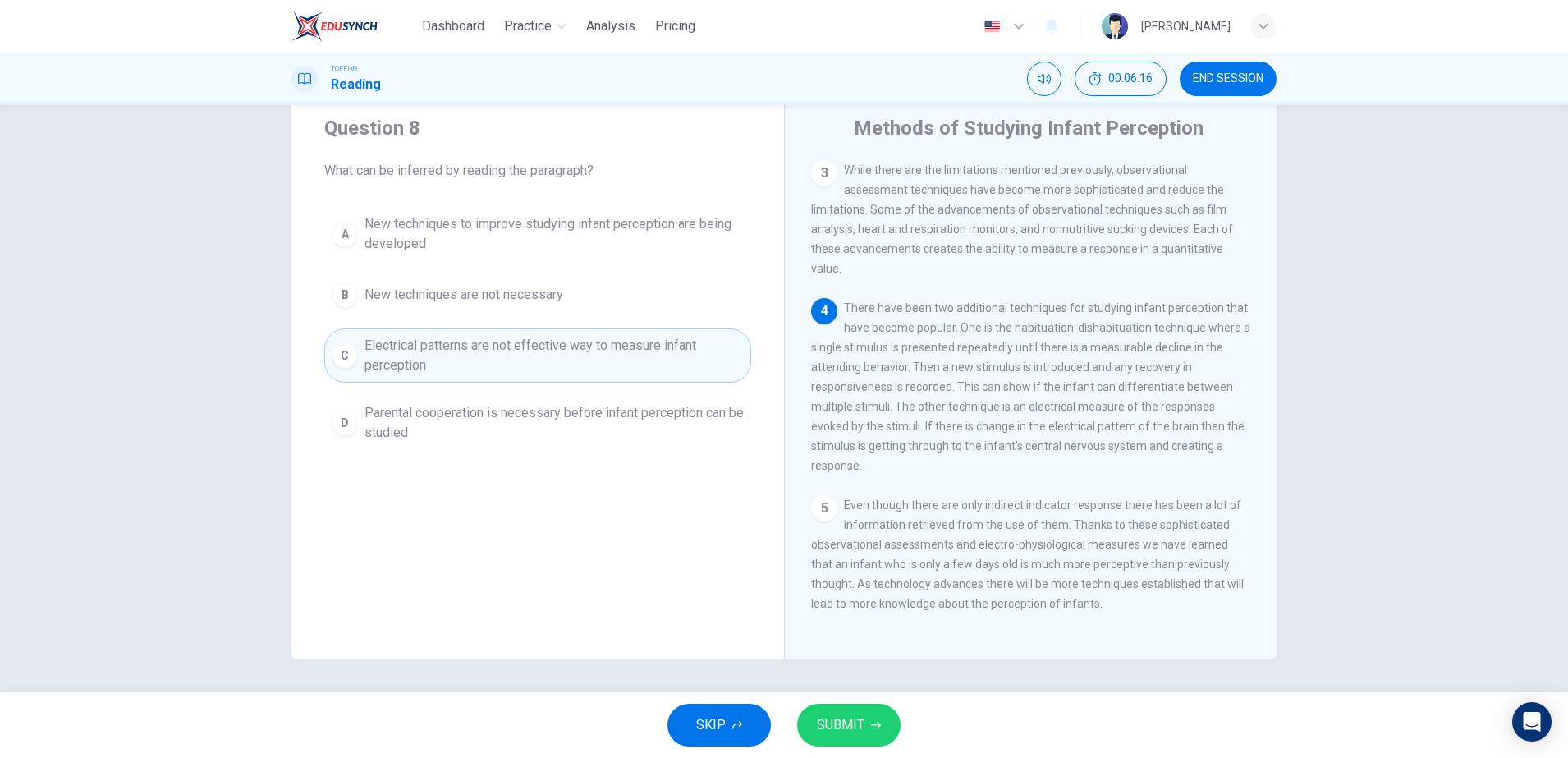
click at [883, 728] on button "SUBMIT" at bounding box center [848, 724] width 103 height 42
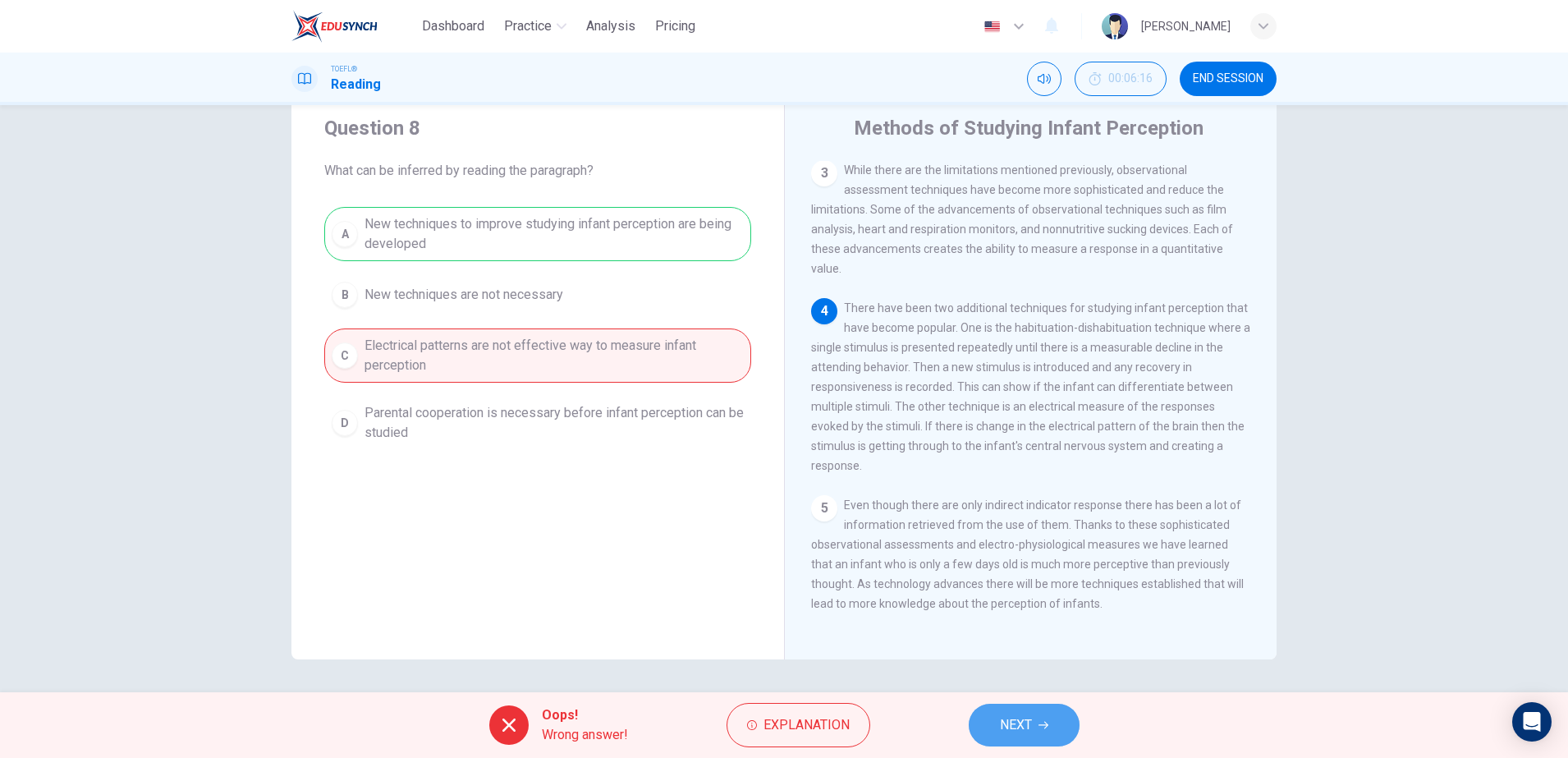
drag, startPoint x: 995, startPoint y: 737, endPoint x: 993, endPoint y: 722, distance: 15.1
click at [995, 734] on button "NEXT" at bounding box center [1024, 724] width 111 height 42
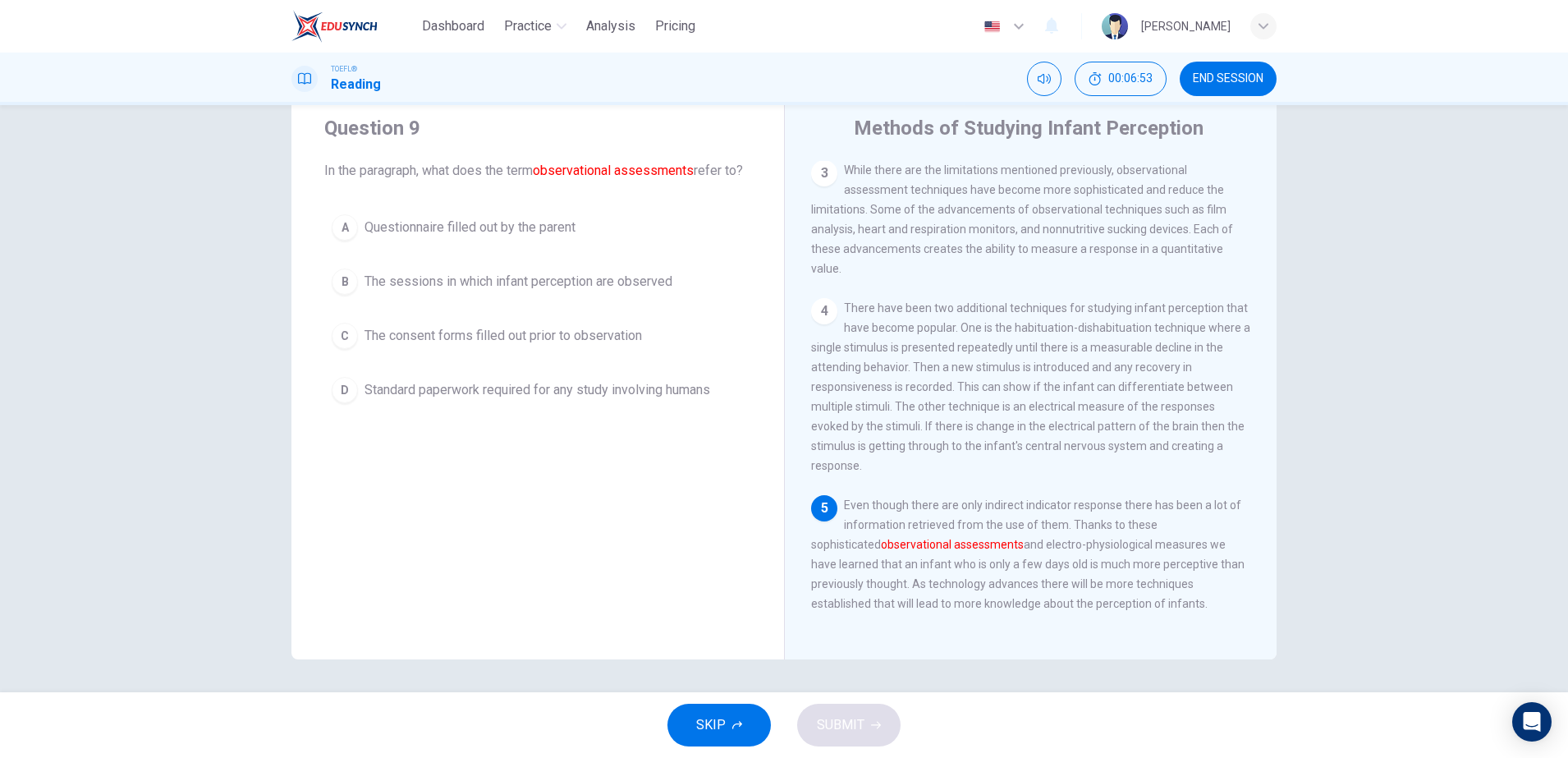
click at [432, 237] on span "Questionnaire filled out by the parent" at bounding box center [469, 227] width 211 height 19
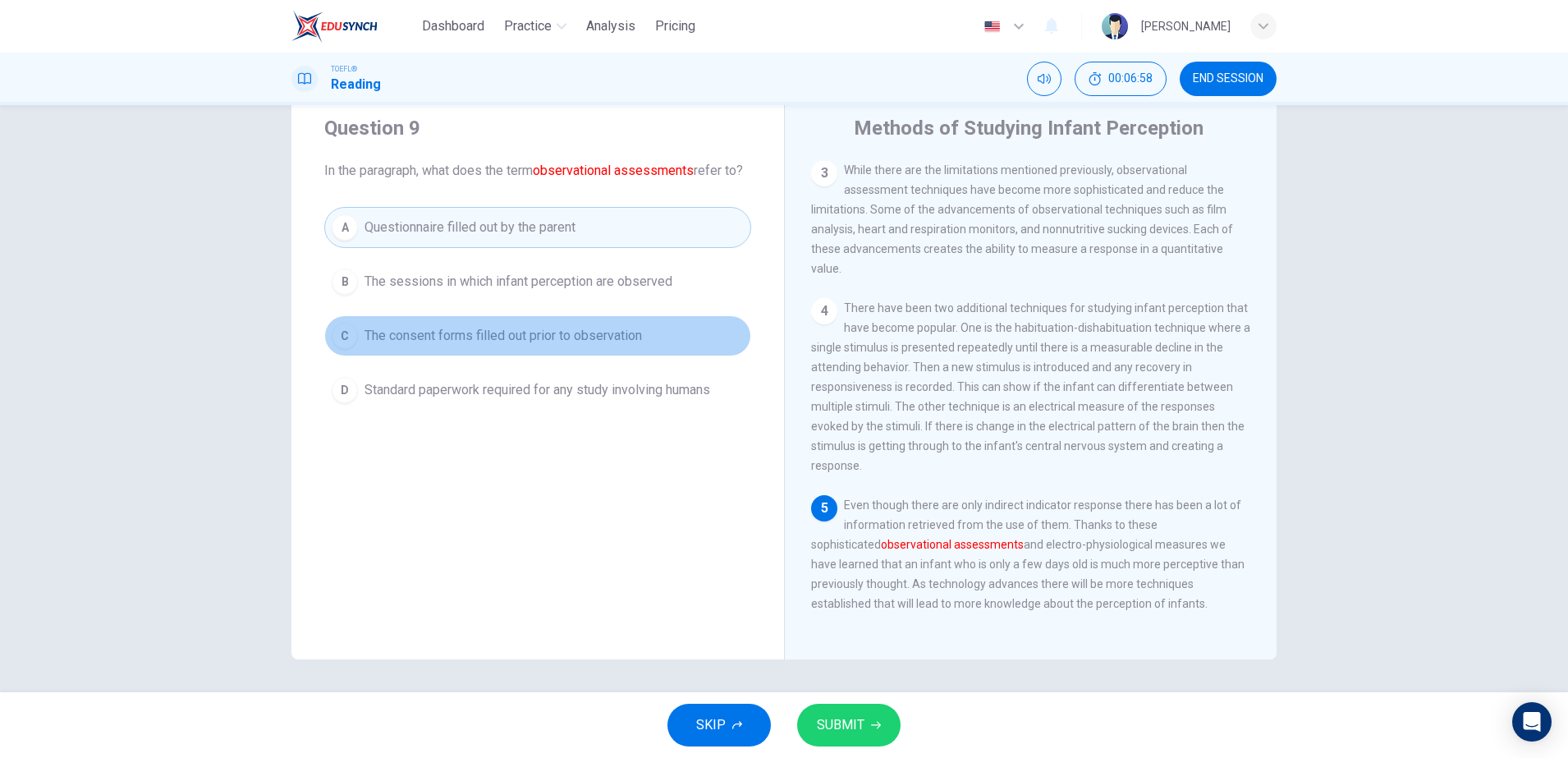
click at [608, 342] on button "C The consent forms filled out prior to observation" at bounding box center [537, 335] width 427 height 41
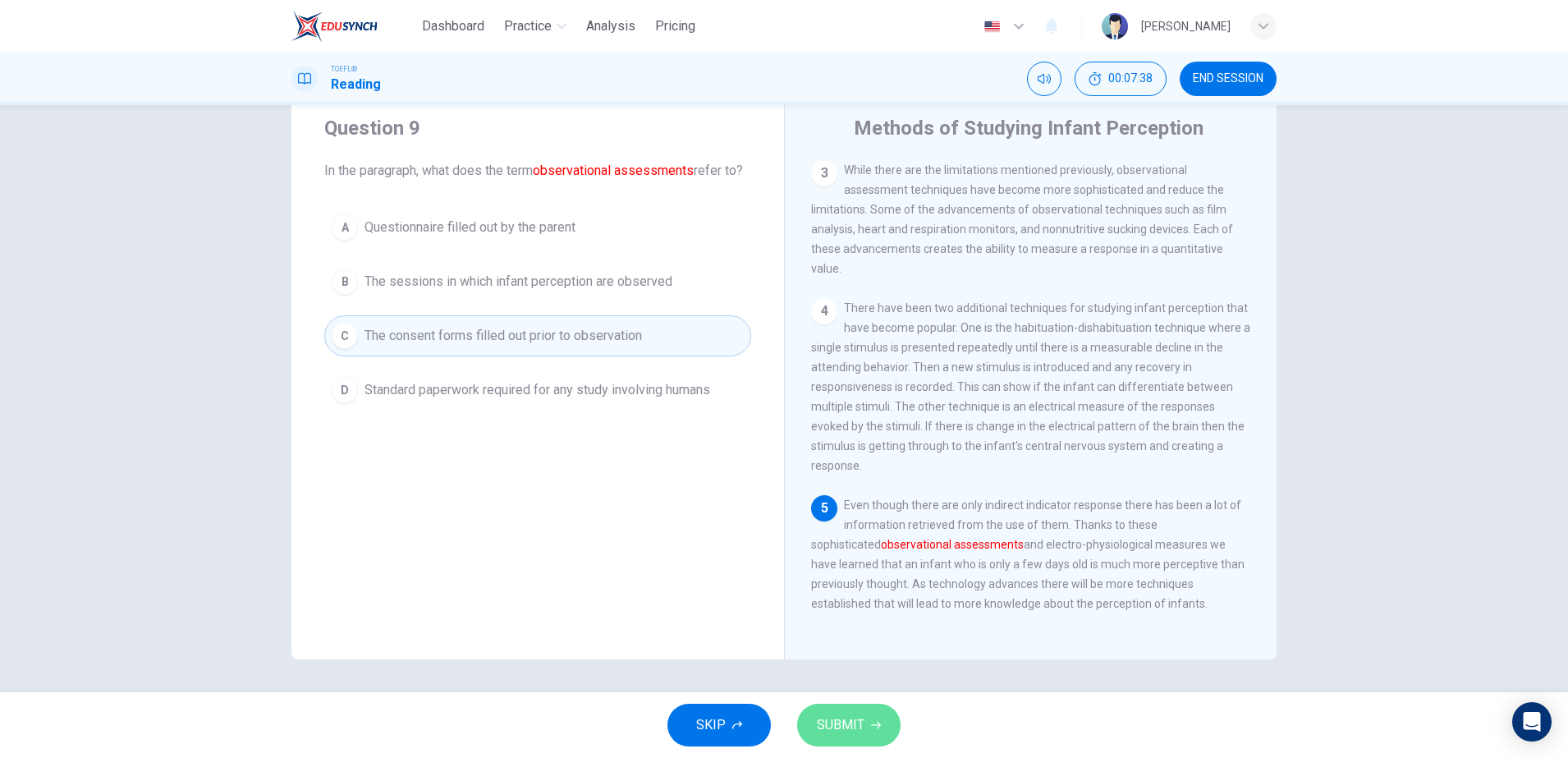
click at [858, 737] on button "SUBMIT" at bounding box center [848, 724] width 103 height 42
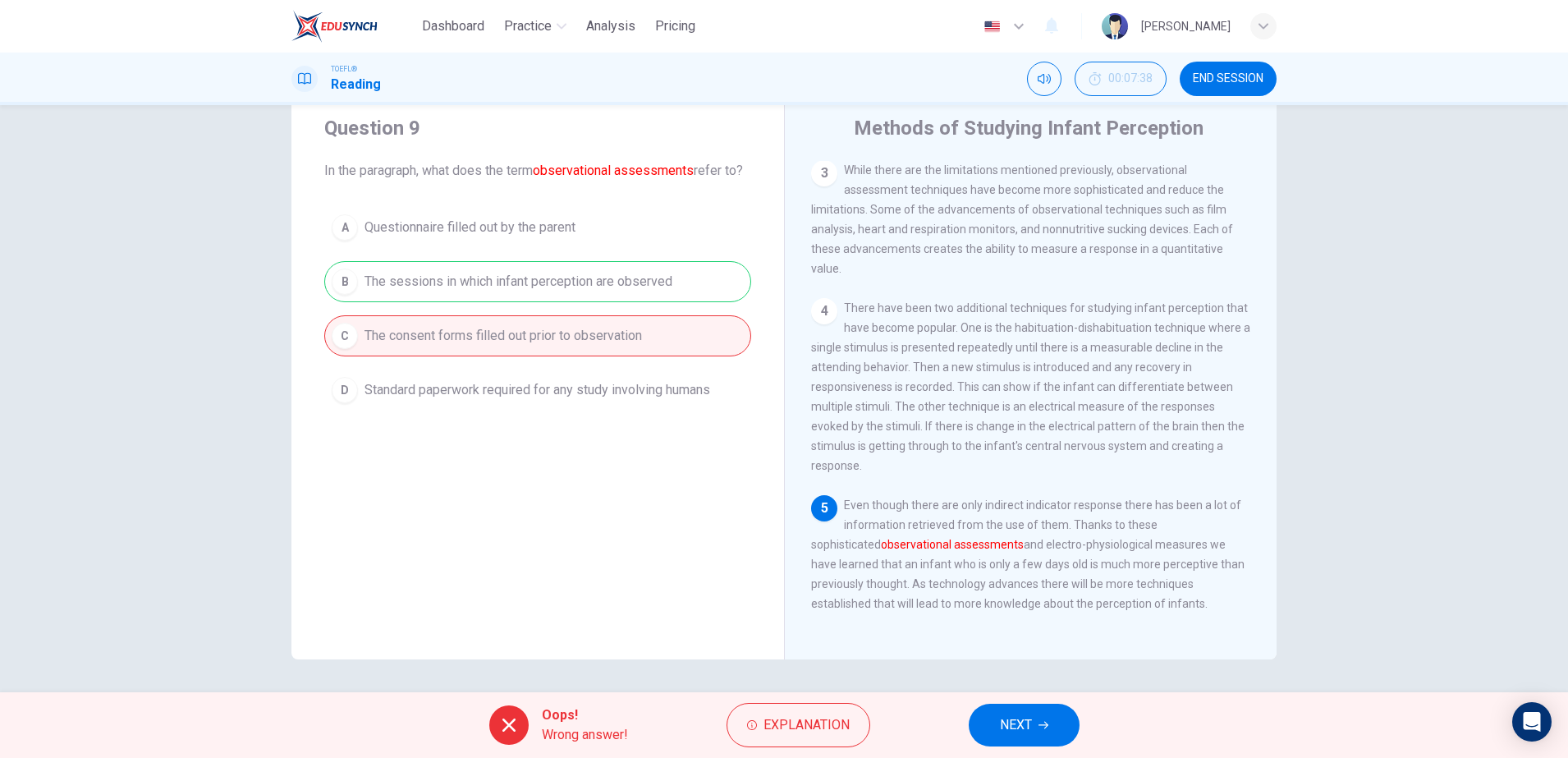
drag, startPoint x: 1047, startPoint y: 685, endPoint x: 1042, endPoint y: 693, distance: 9.4
click at [1048, 685] on div "Question 9 In the paragraph, what does the term observational assessments refer…" at bounding box center [784, 398] width 1568 height 587
click at [1005, 719] on span "NEXT" at bounding box center [1015, 725] width 32 height 23
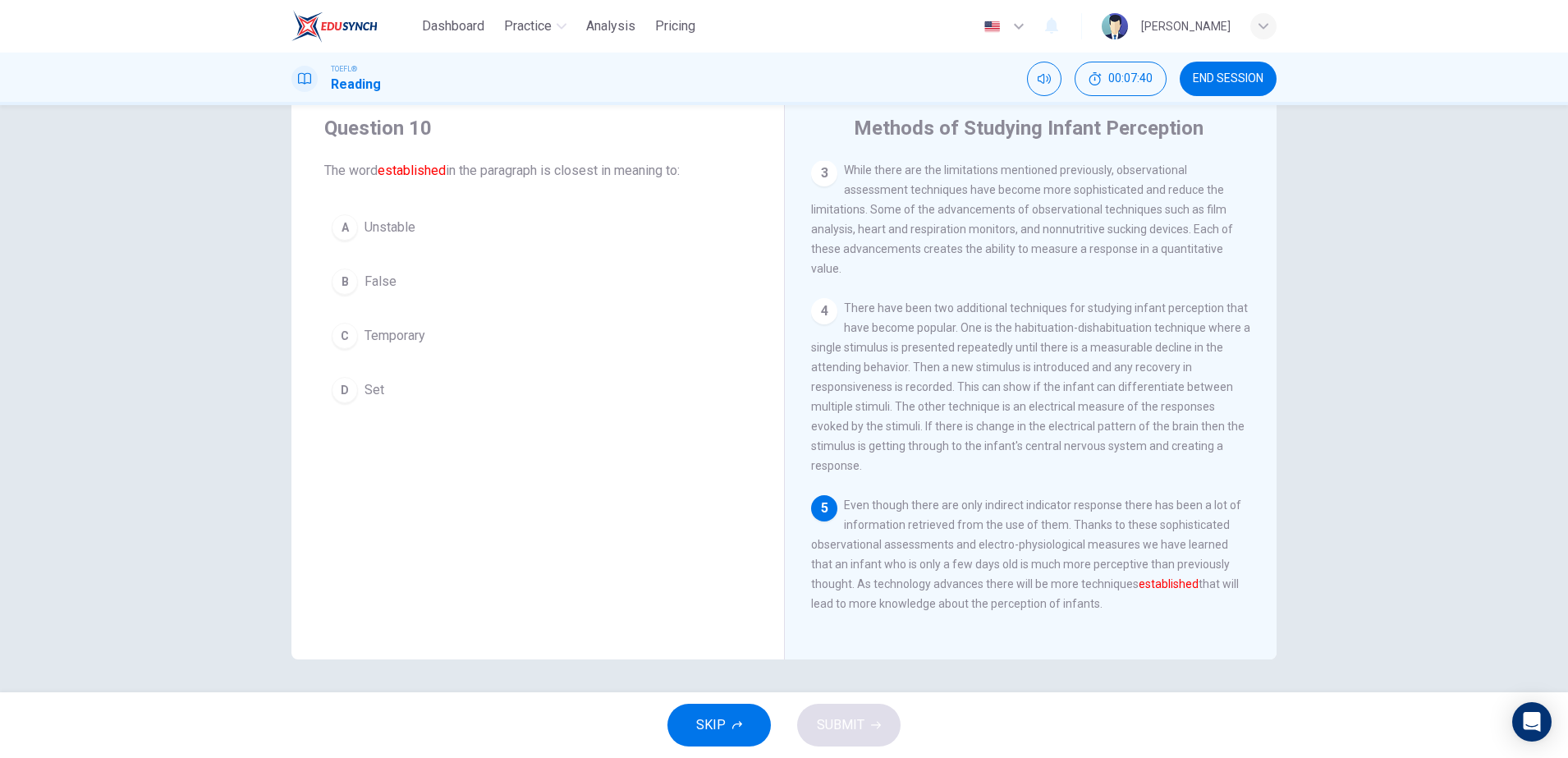
click at [380, 372] on button "D Set" at bounding box center [537, 389] width 427 height 41
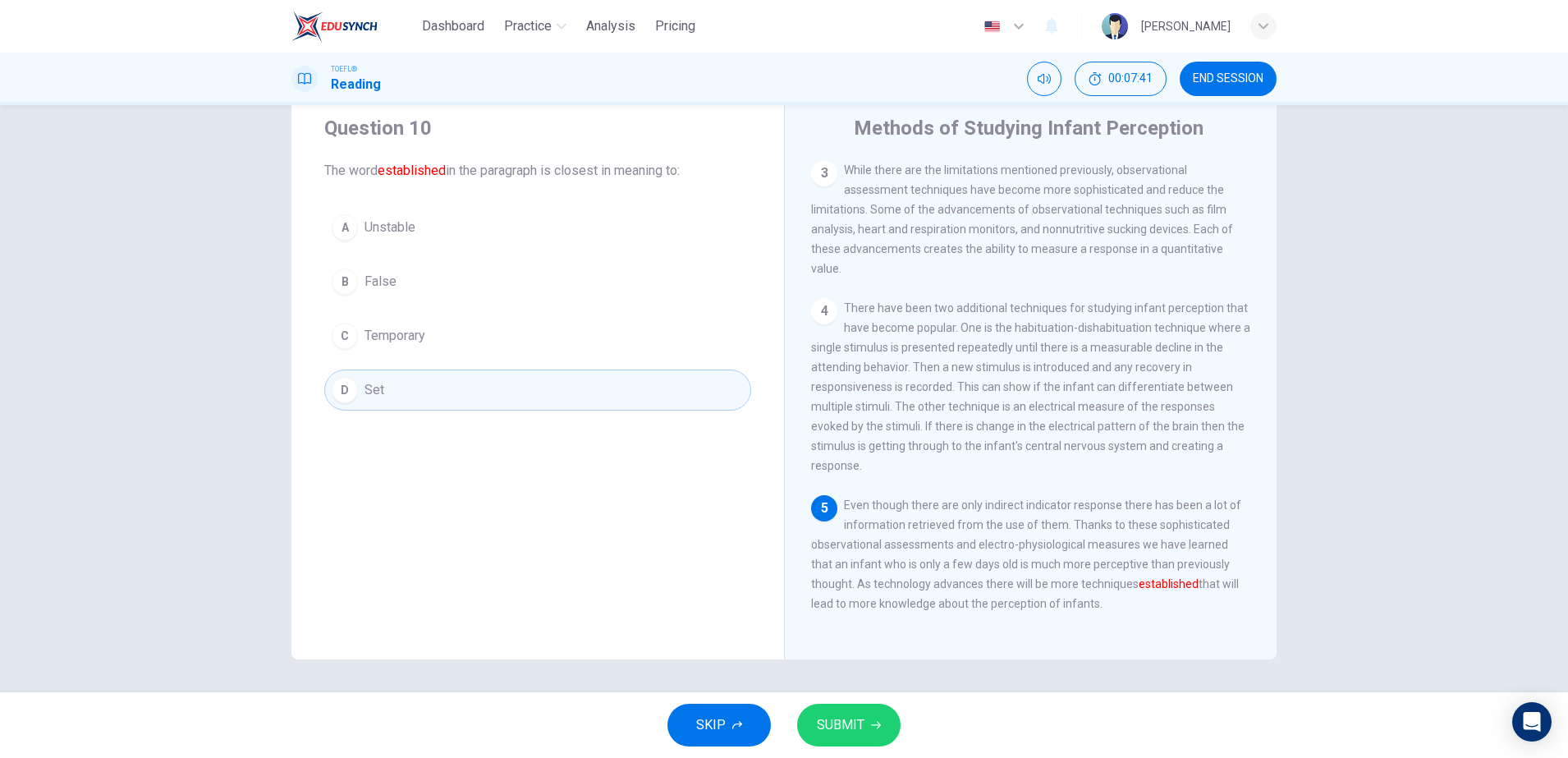
click at [850, 749] on div "SKIP SUBMIT" at bounding box center [784, 724] width 1568 height 65
click at [852, 711] on button "SUBMIT" at bounding box center [848, 724] width 103 height 42
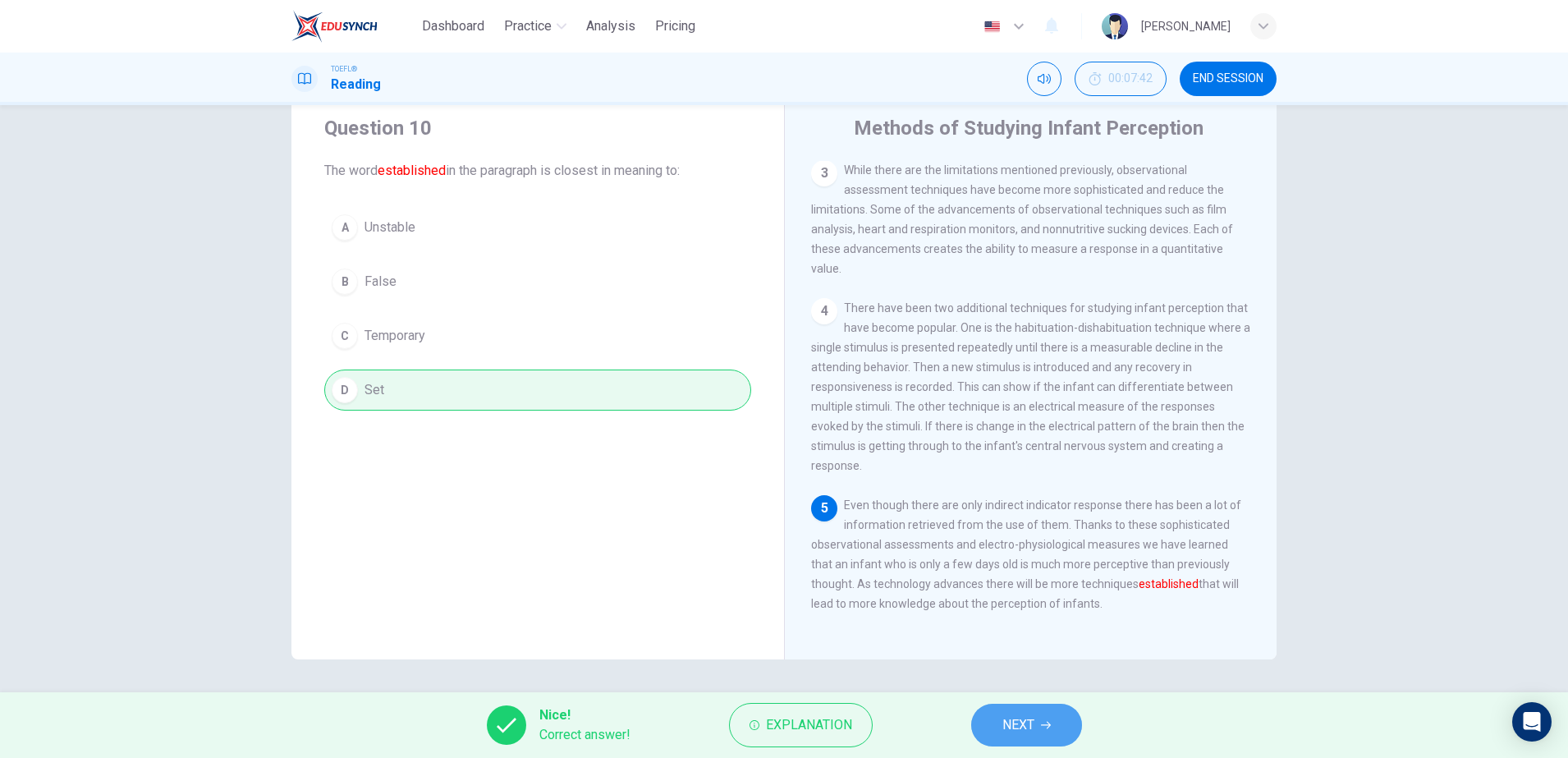
click at [1020, 716] on span "NEXT" at bounding box center [1018, 725] width 32 height 23
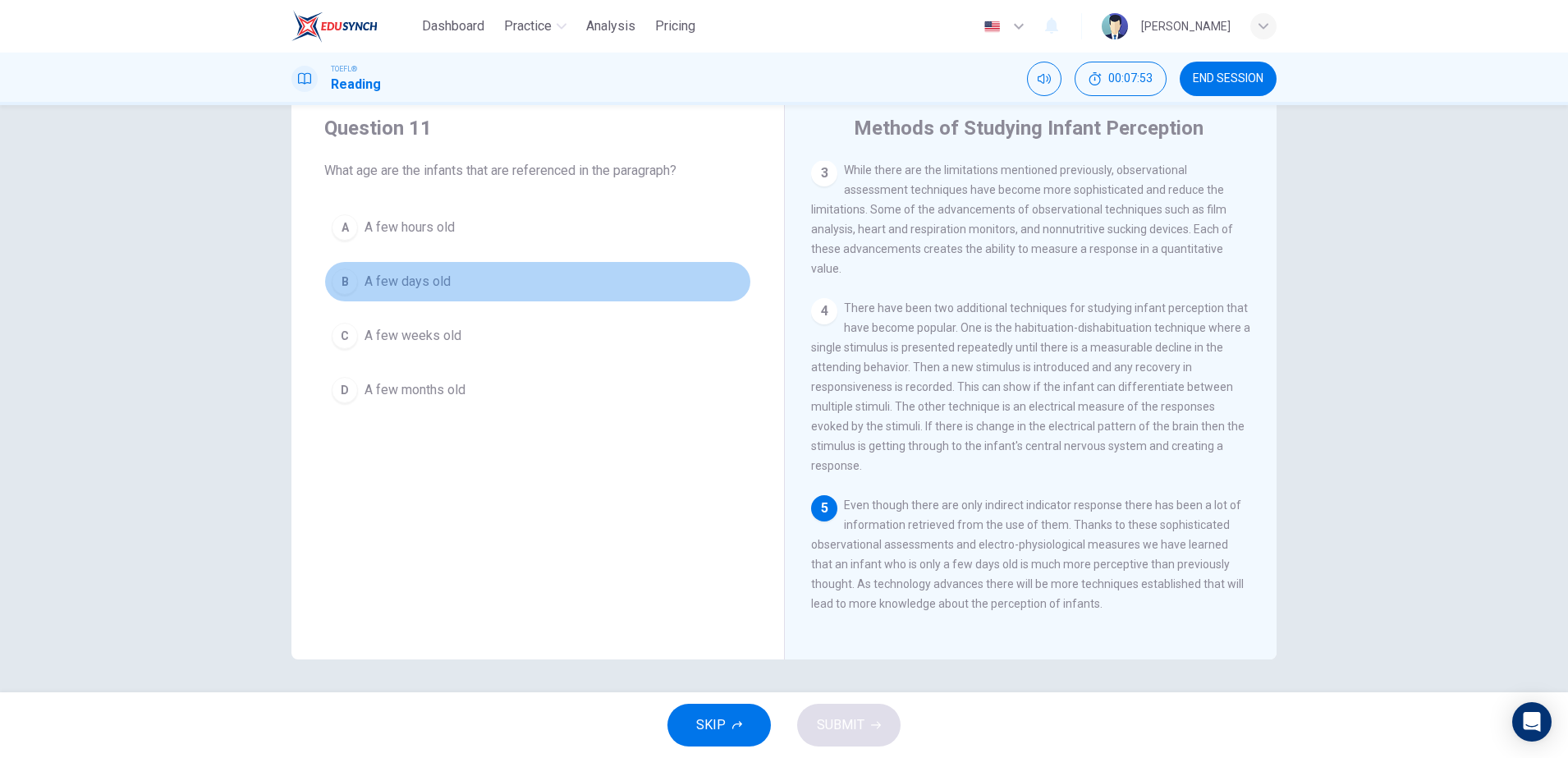
click at [455, 283] on button "B A few days old" at bounding box center [537, 281] width 427 height 41
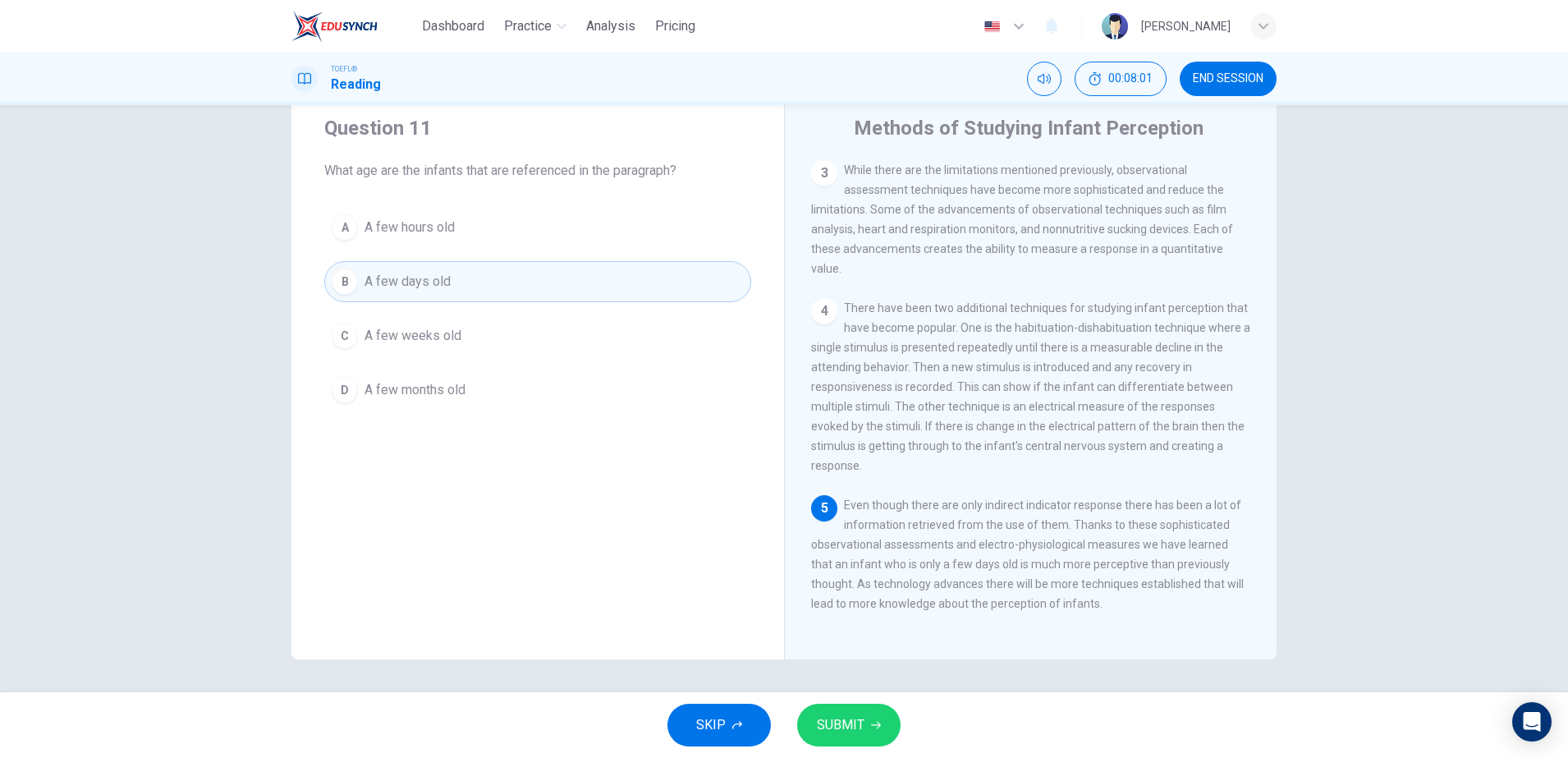
click at [859, 699] on div "SKIP SUBMIT" at bounding box center [784, 724] width 1568 height 65
click at [877, 719] on icon "button" at bounding box center [875, 724] width 10 height 10
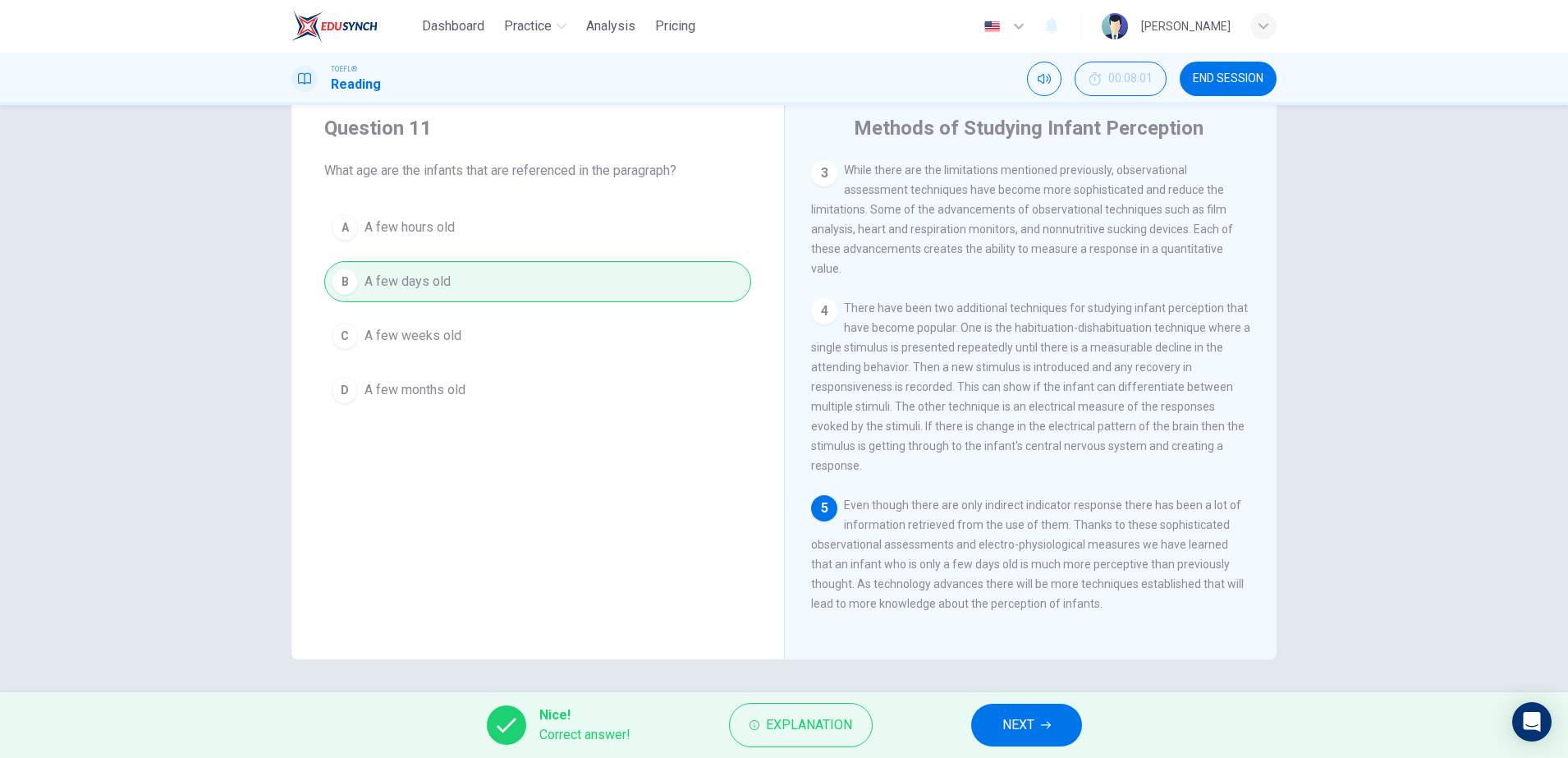
click at [1036, 733] on button "NEXT" at bounding box center [1026, 724] width 111 height 42
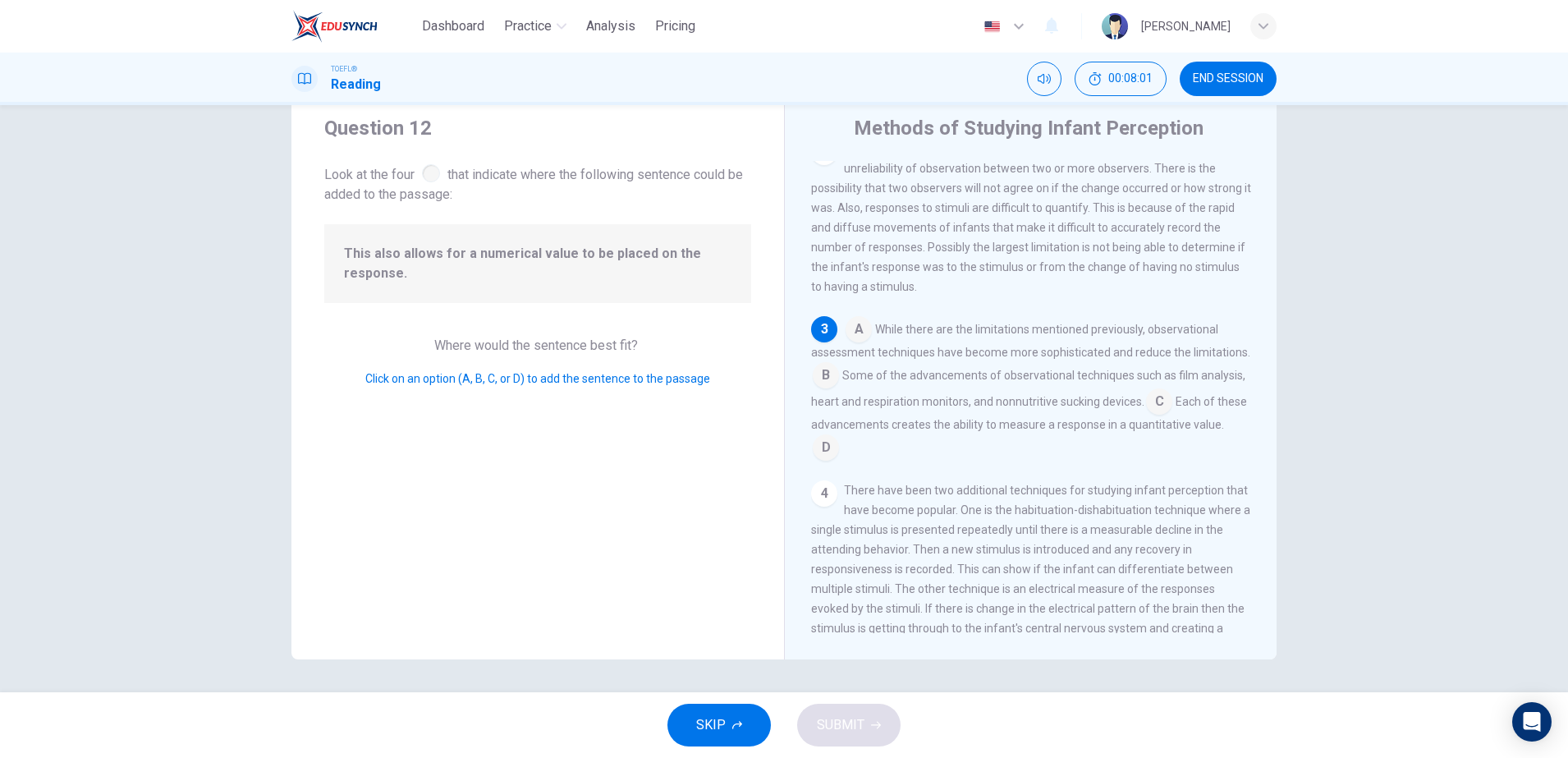
scroll to position [205, 0]
click at [839, 383] on input at bounding box center [825, 371] width 26 height 26
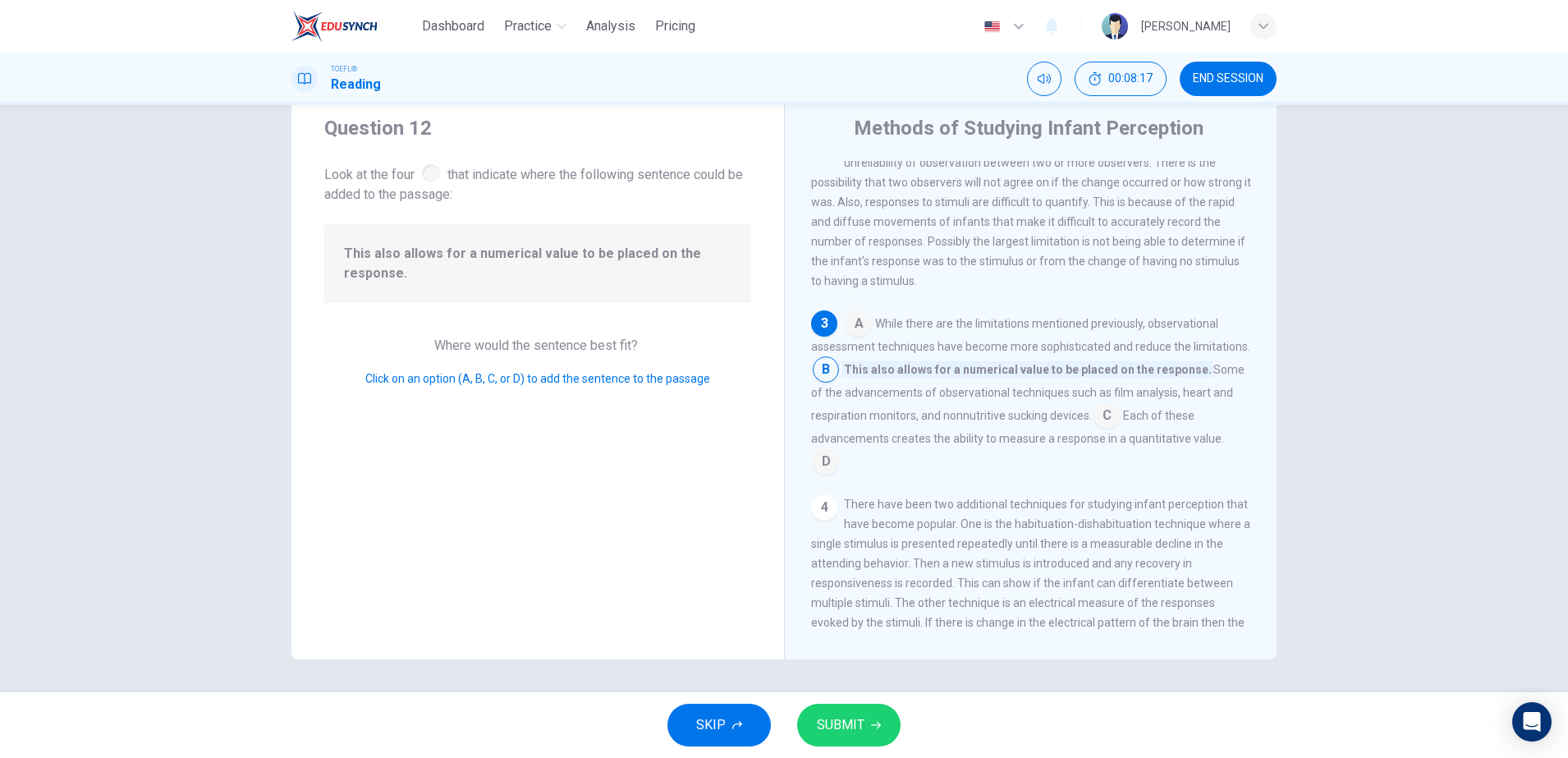
click at [1119, 426] on input at bounding box center [1106, 416] width 26 height 26
click at [865, 725] on button "SUBMIT" at bounding box center [848, 724] width 103 height 42
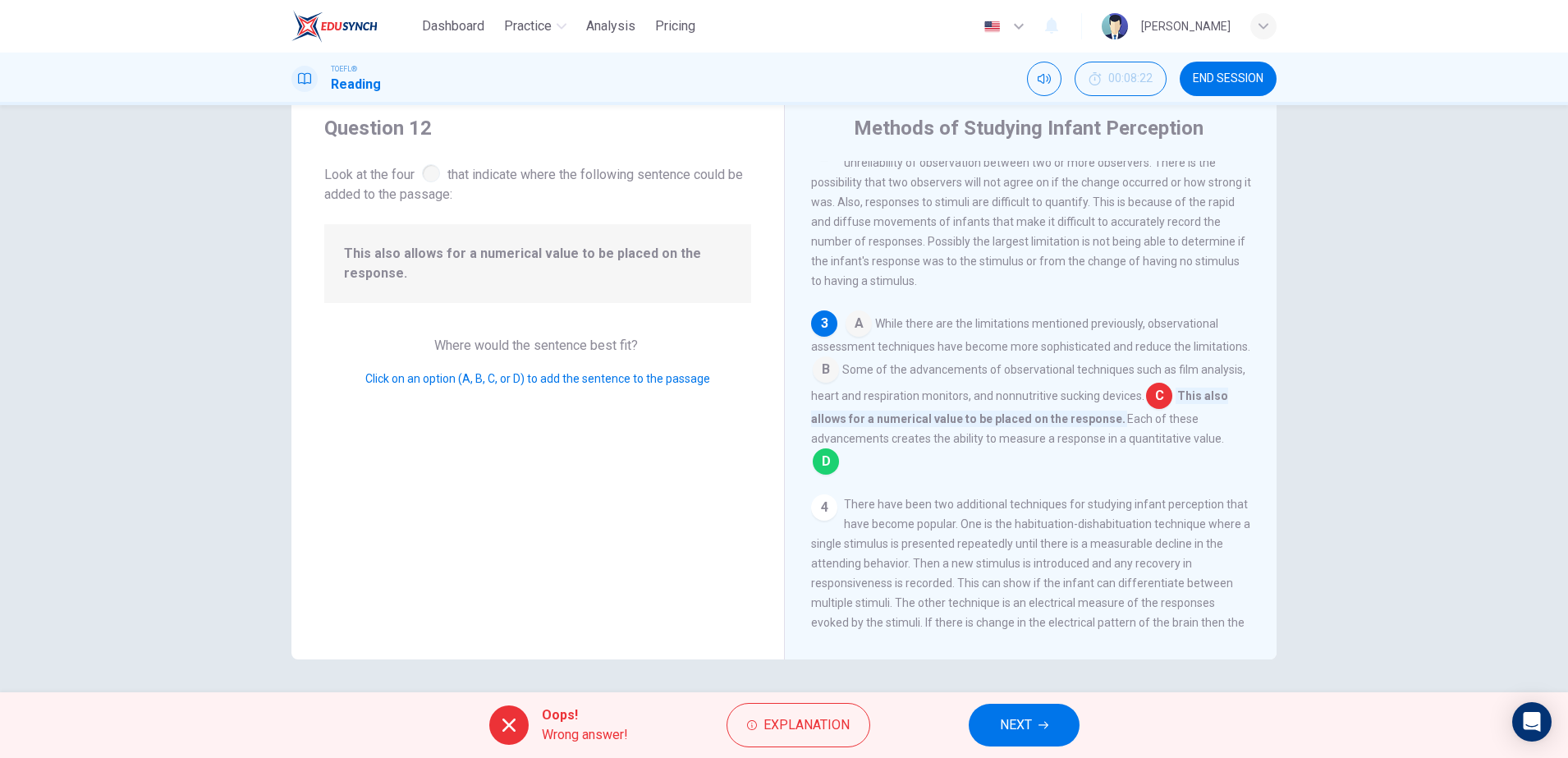
click at [990, 719] on button "NEXT" at bounding box center [1024, 724] width 111 height 42
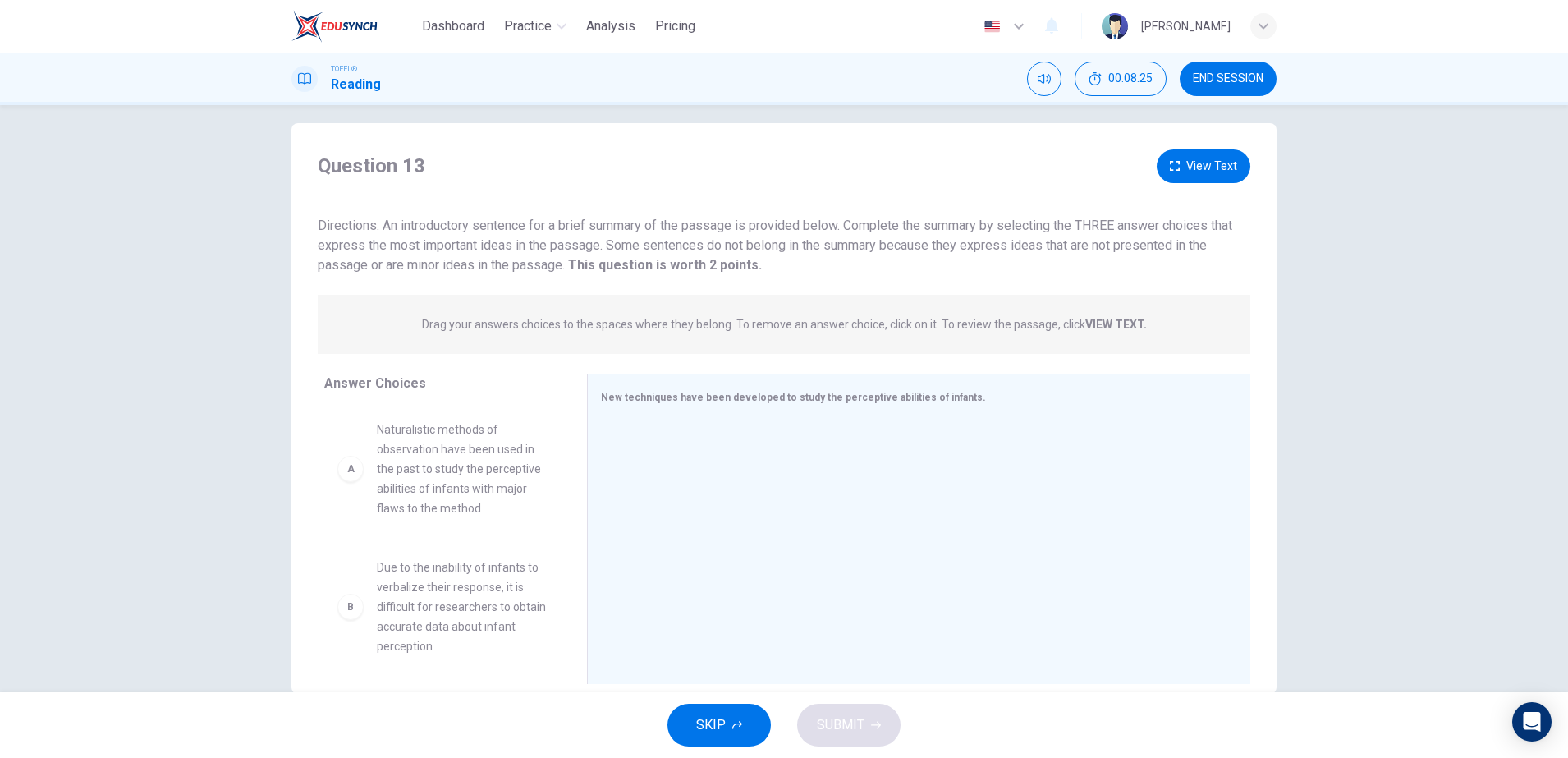
scroll to position [0, 0]
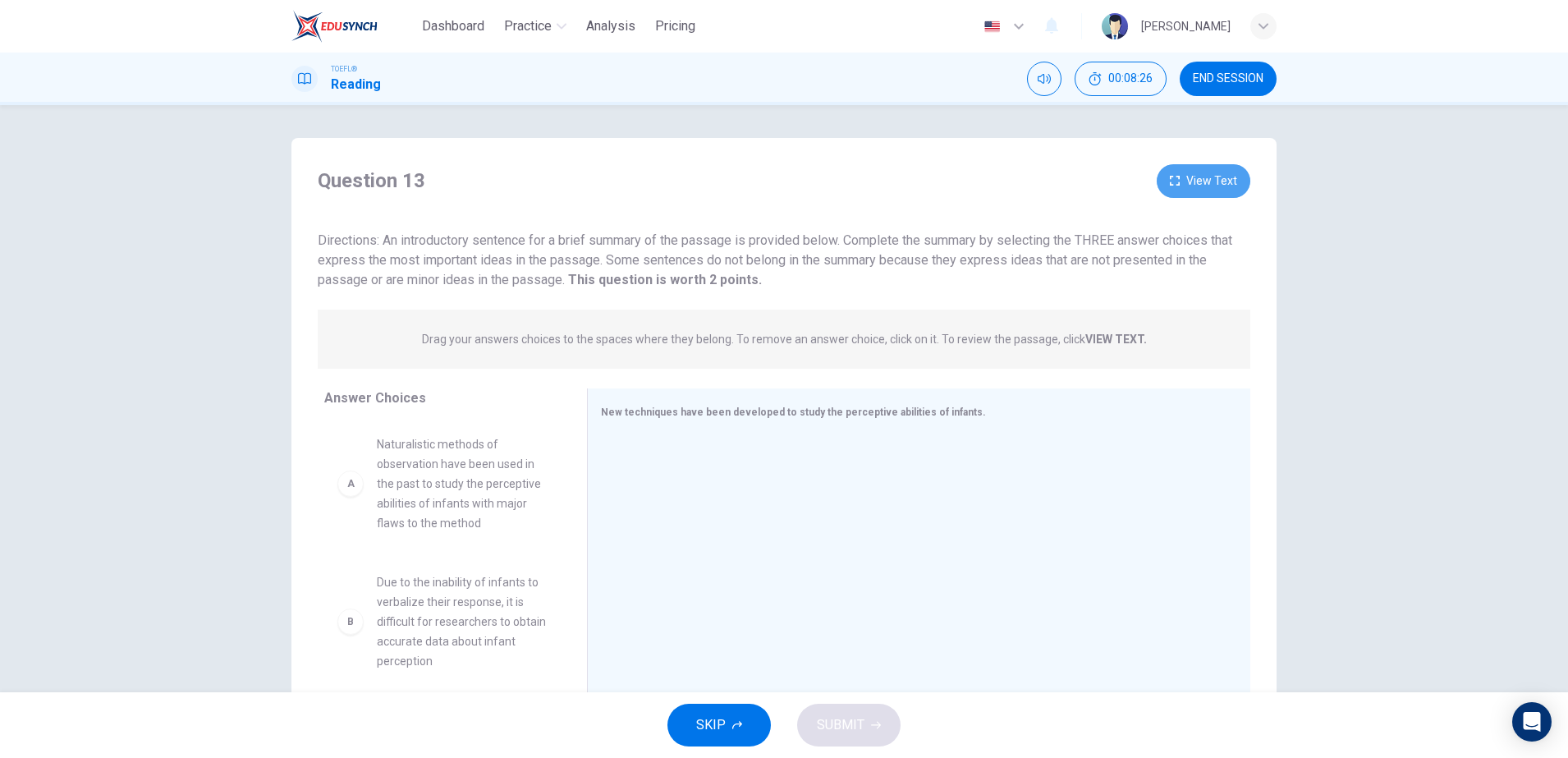
click at [1158, 183] on button "View Text" at bounding box center [1203, 180] width 93 height 34
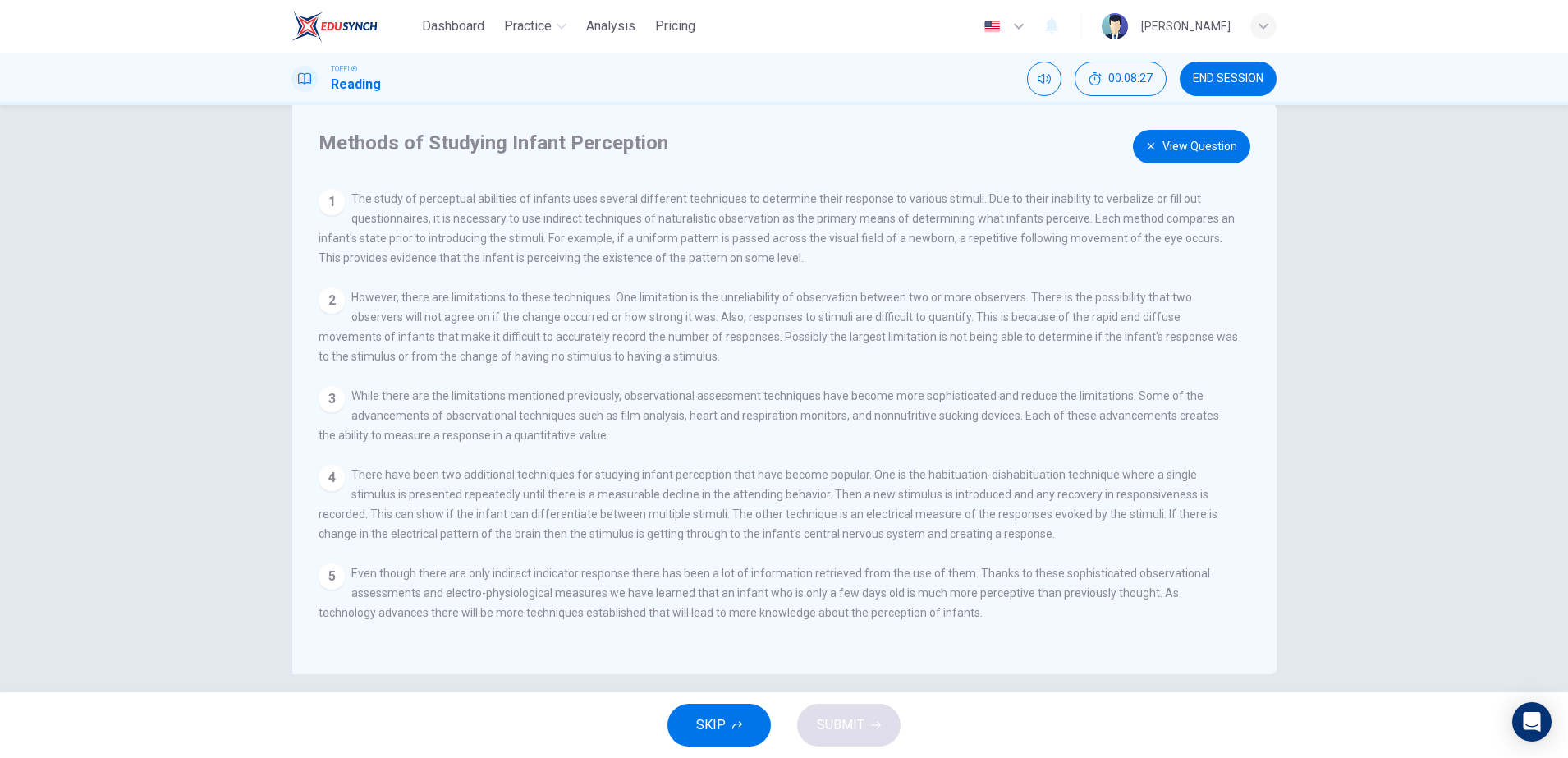
scroll to position [49, 0]
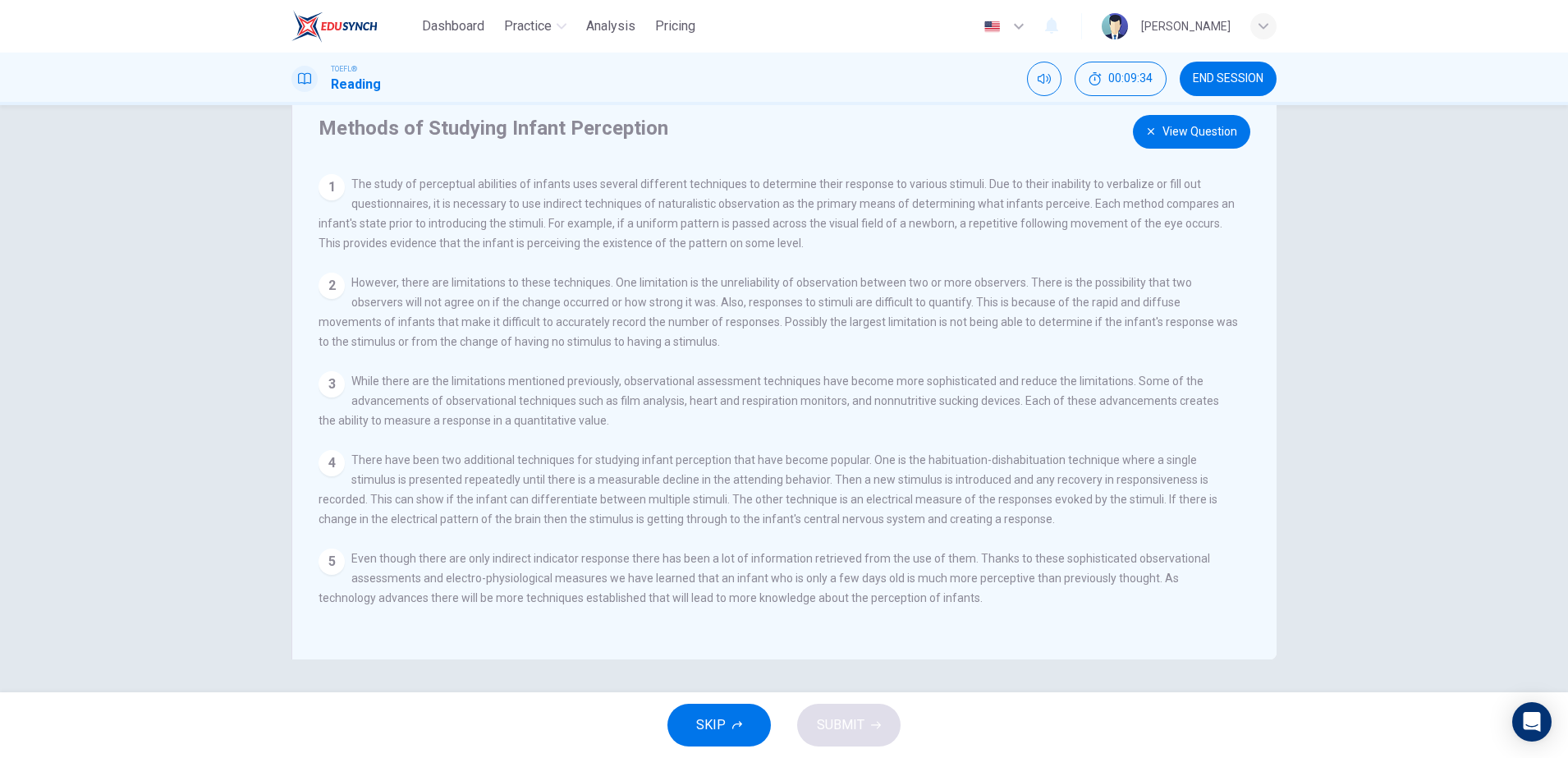
drag, startPoint x: 1246, startPoint y: 103, endPoint x: 1219, endPoint y: 114, distance: 29.2
click at [1238, 107] on div "Dashboard Practice Analysis Pricing English en ​ [PERSON_NAME] TOEFL® Reading 0…" at bounding box center [784, 379] width 1568 height 758
click at [1193, 118] on button "View Question" at bounding box center [1191, 131] width 118 height 34
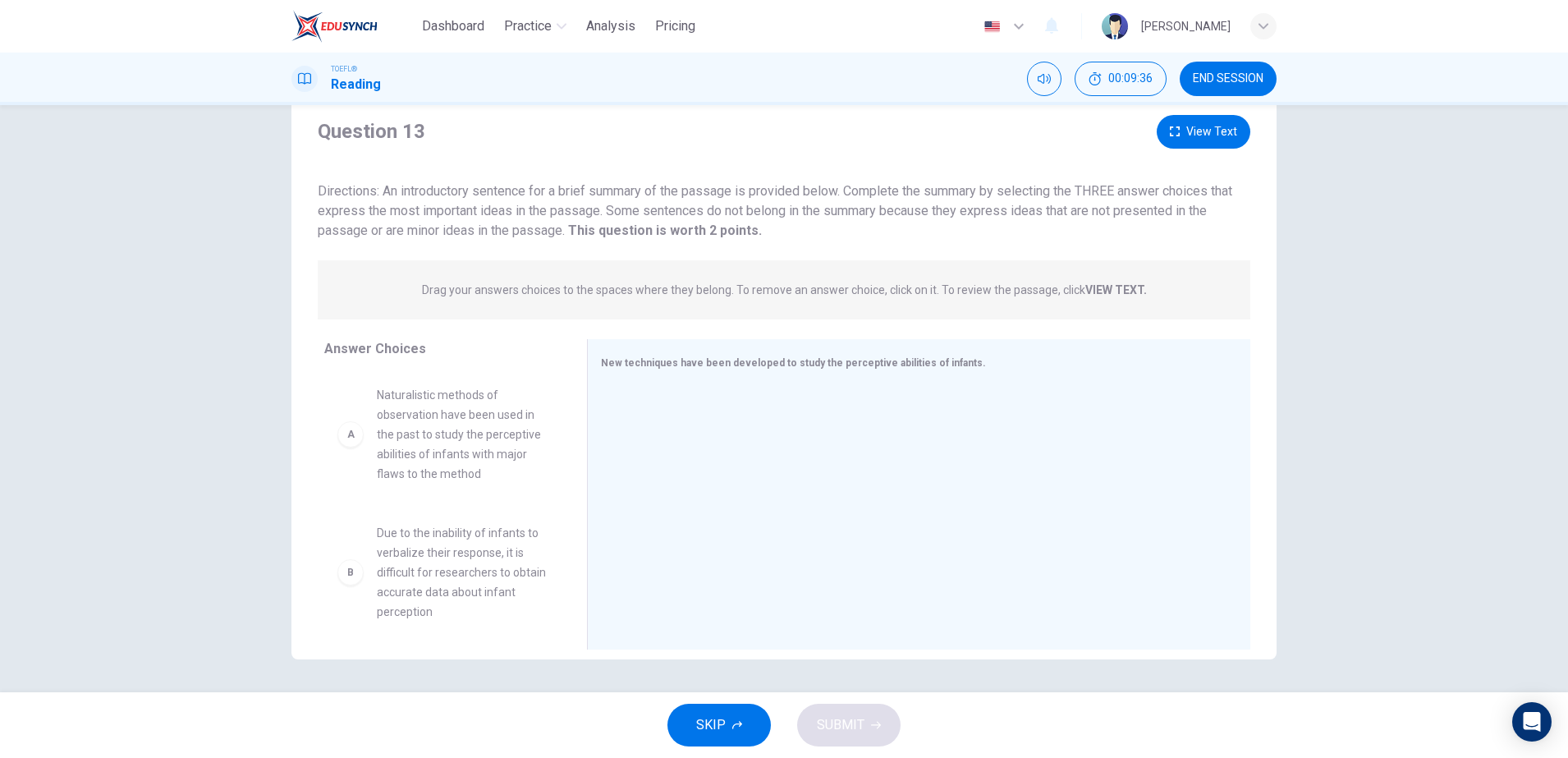
click at [438, 435] on span "Naturalistic methods of observation have been used in the past to study the per…" at bounding box center [461, 434] width 170 height 98
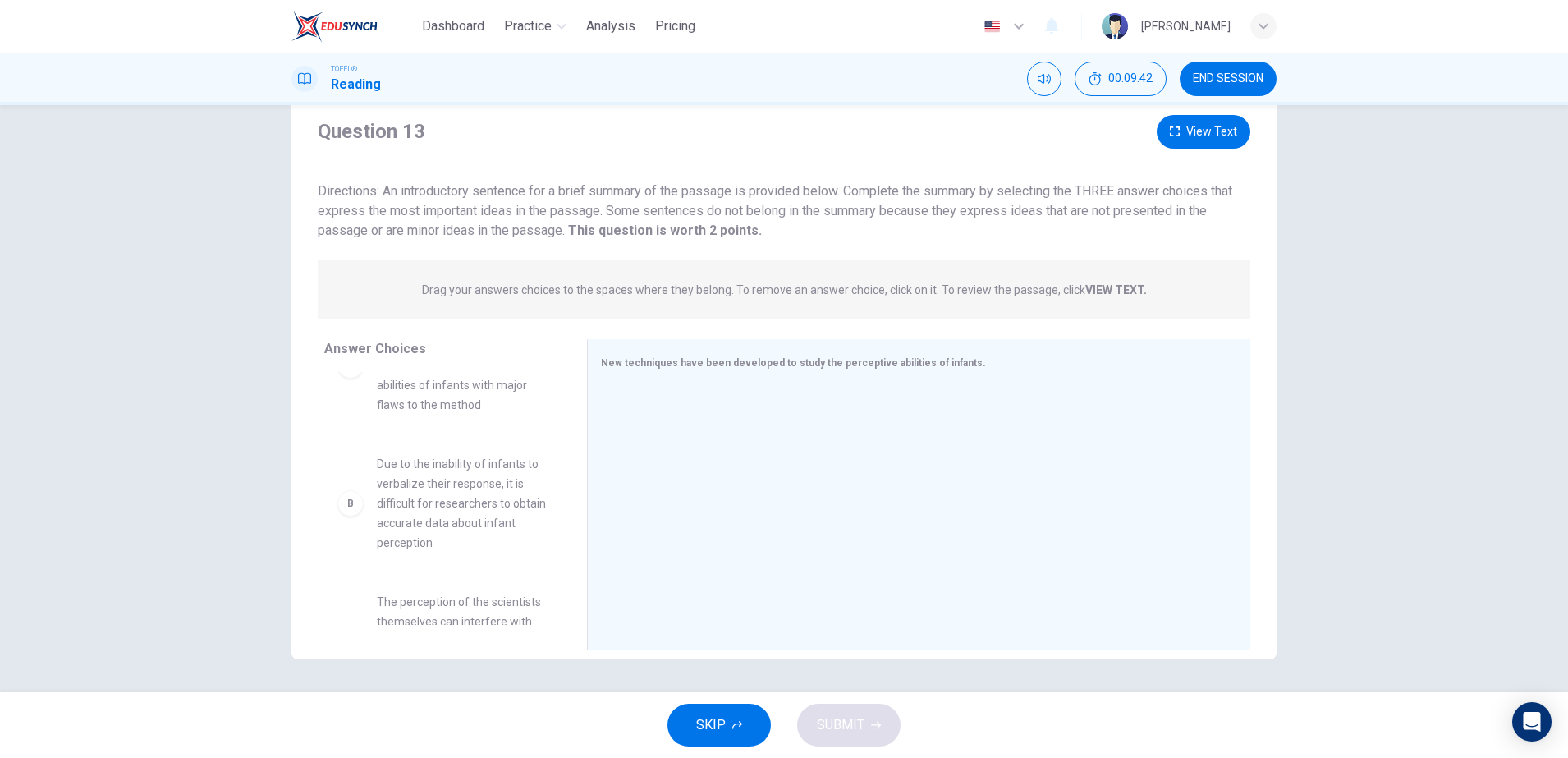
scroll to position [103, 0]
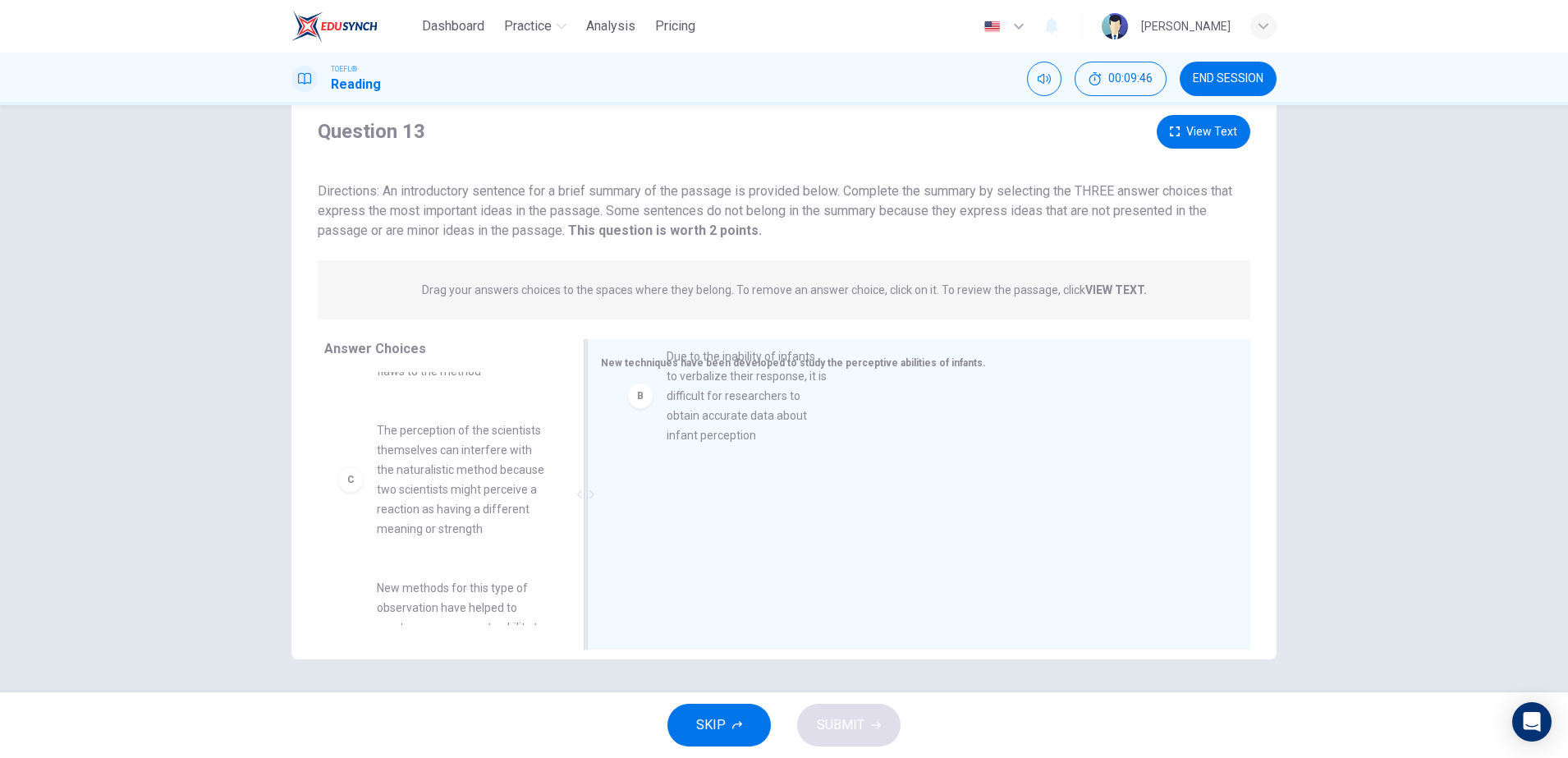
drag, startPoint x: 436, startPoint y: 480, endPoint x: 740, endPoint y: 403, distance: 313.6
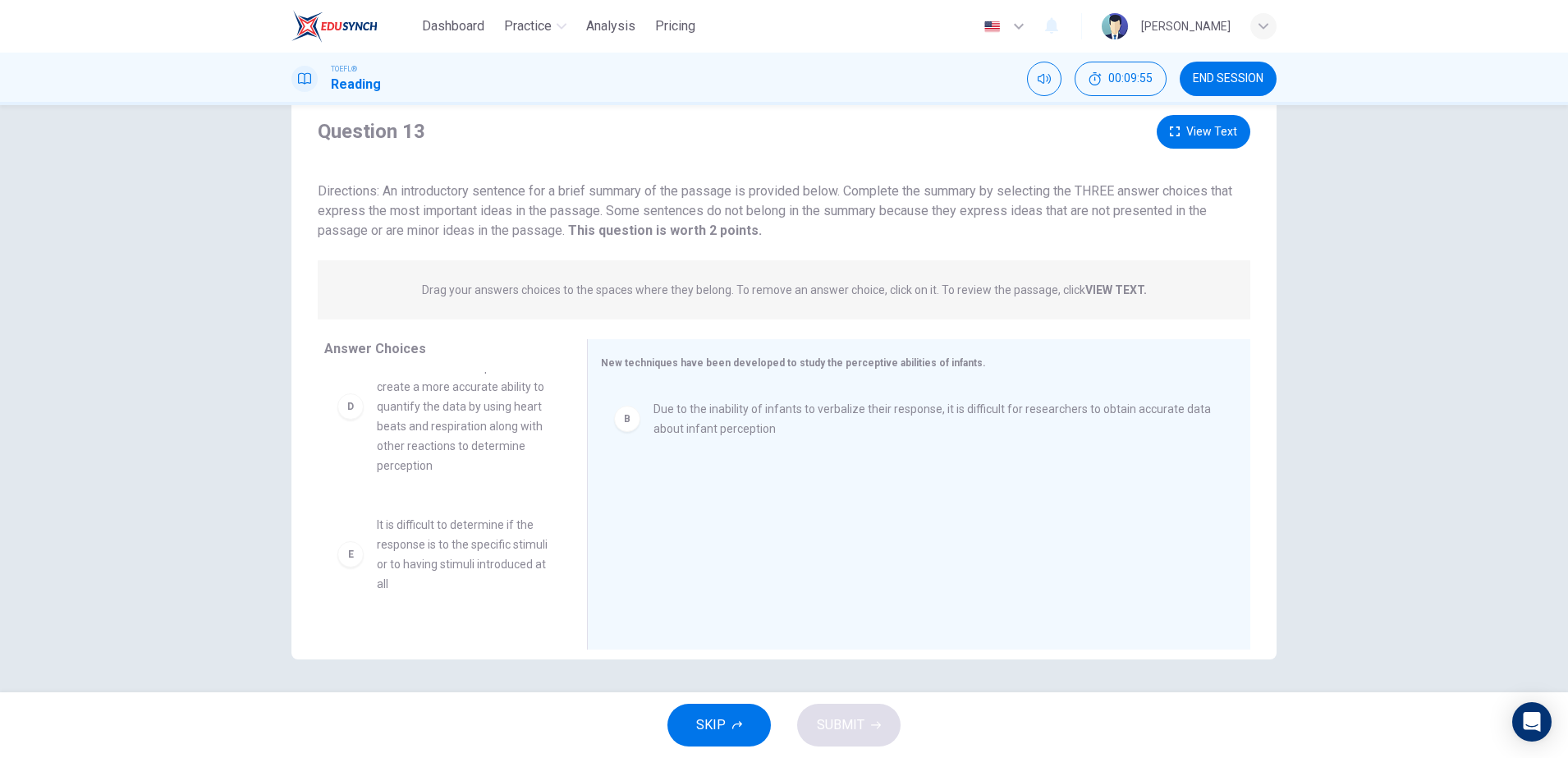
scroll to position [308, 0]
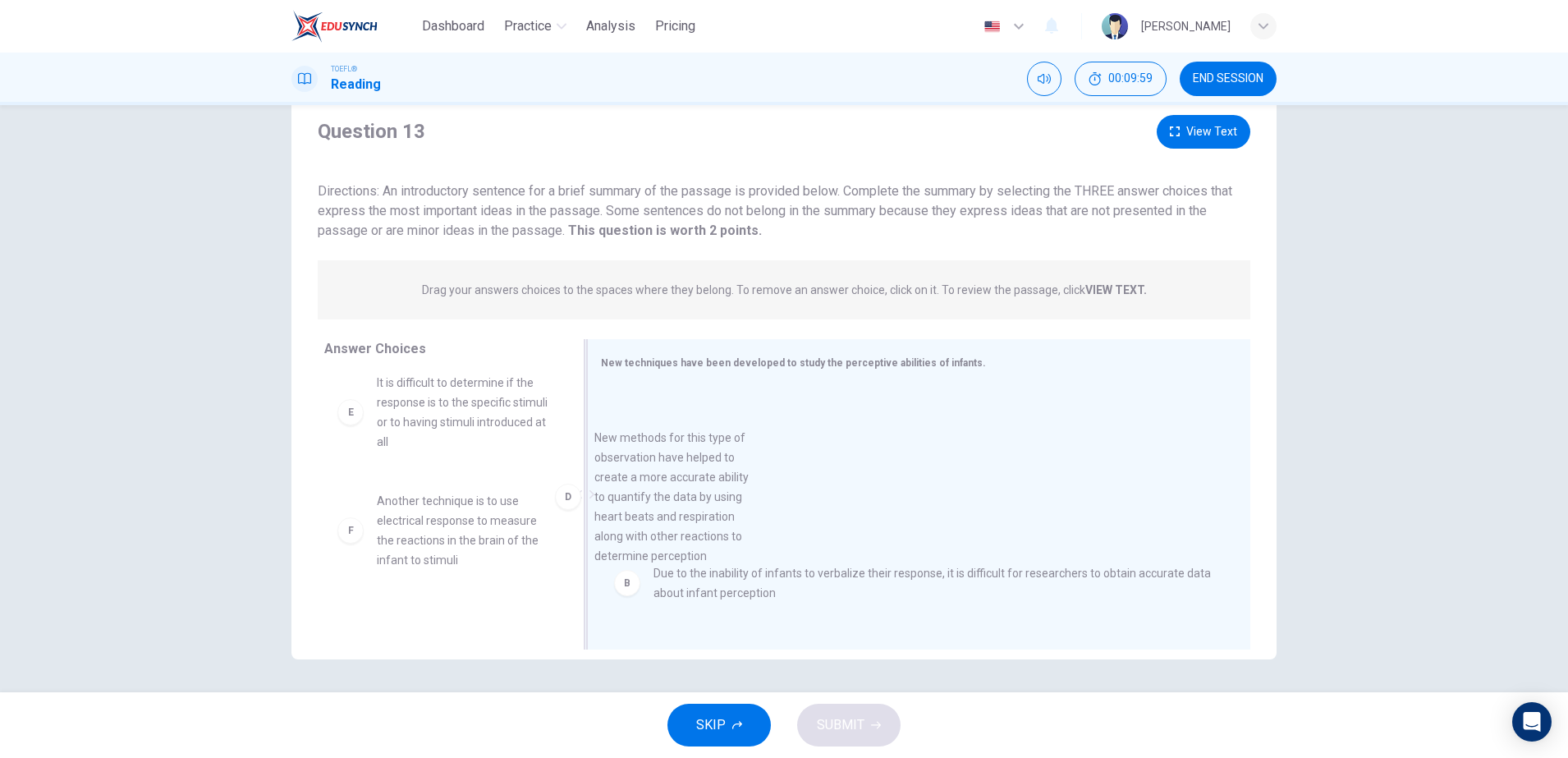
drag, startPoint x: 441, startPoint y: 491, endPoint x: 674, endPoint y: 526, distance: 235.6
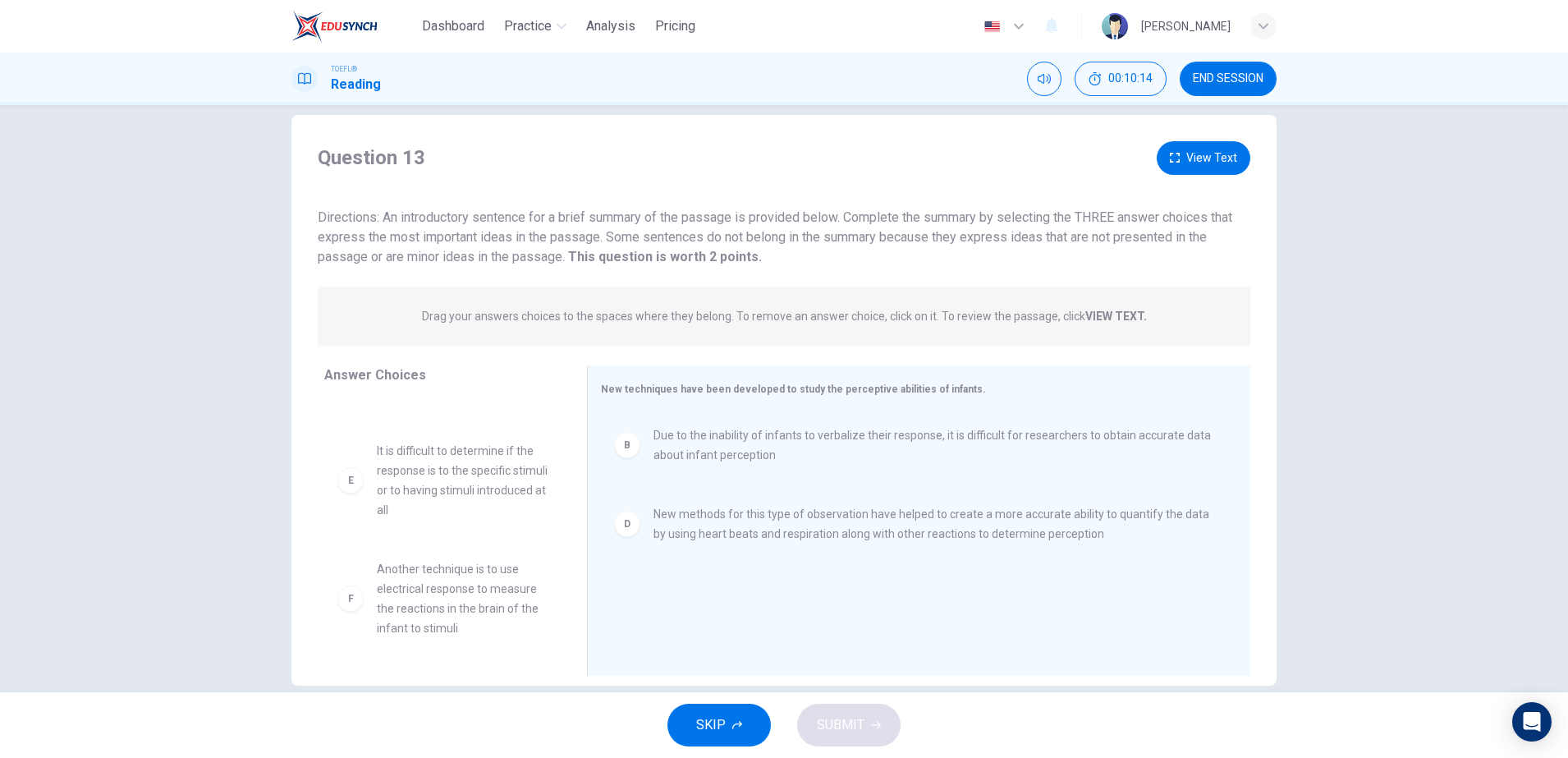
scroll to position [0, 0]
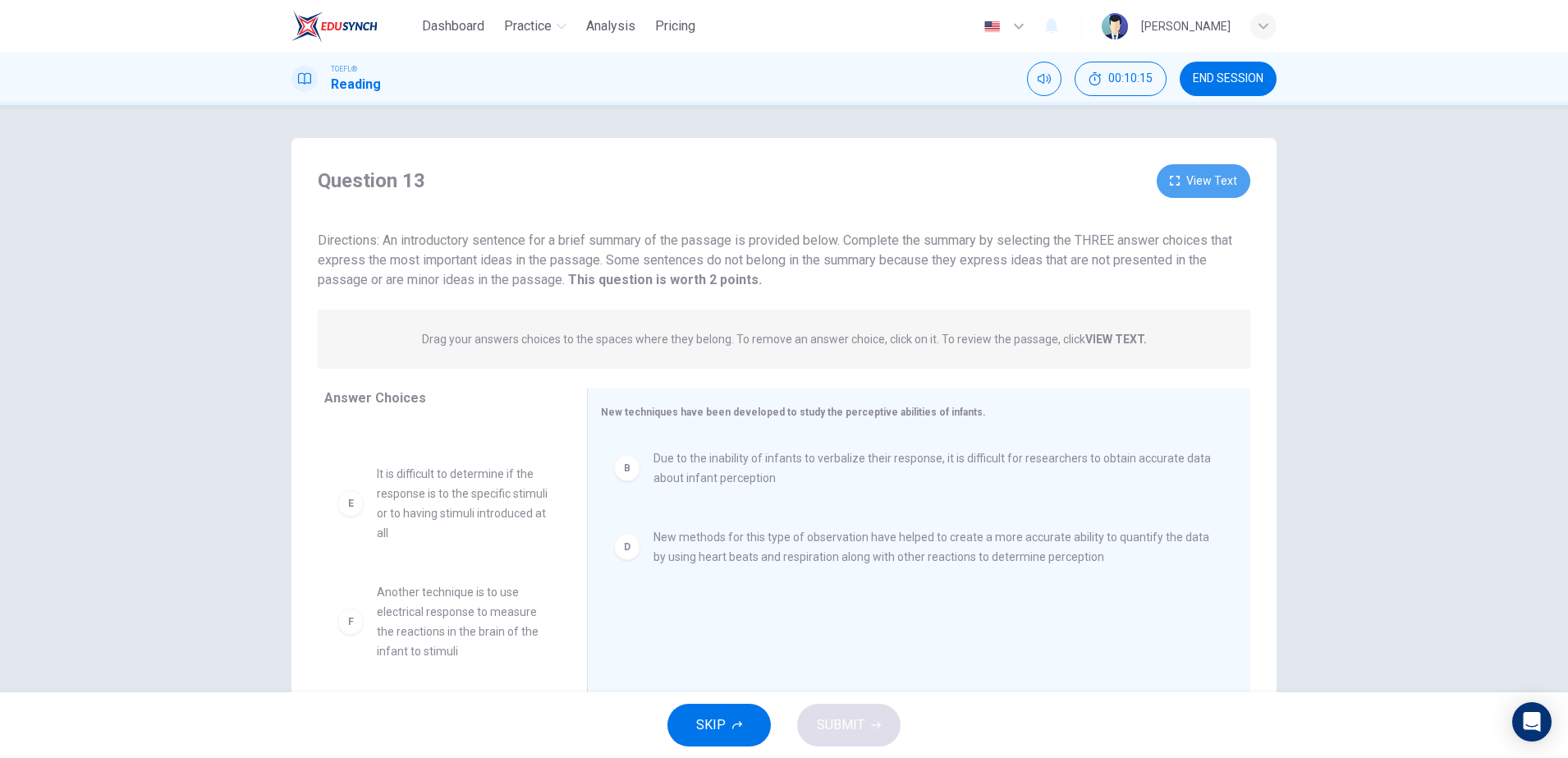
click at [1196, 175] on button "View Text" at bounding box center [1203, 180] width 93 height 34
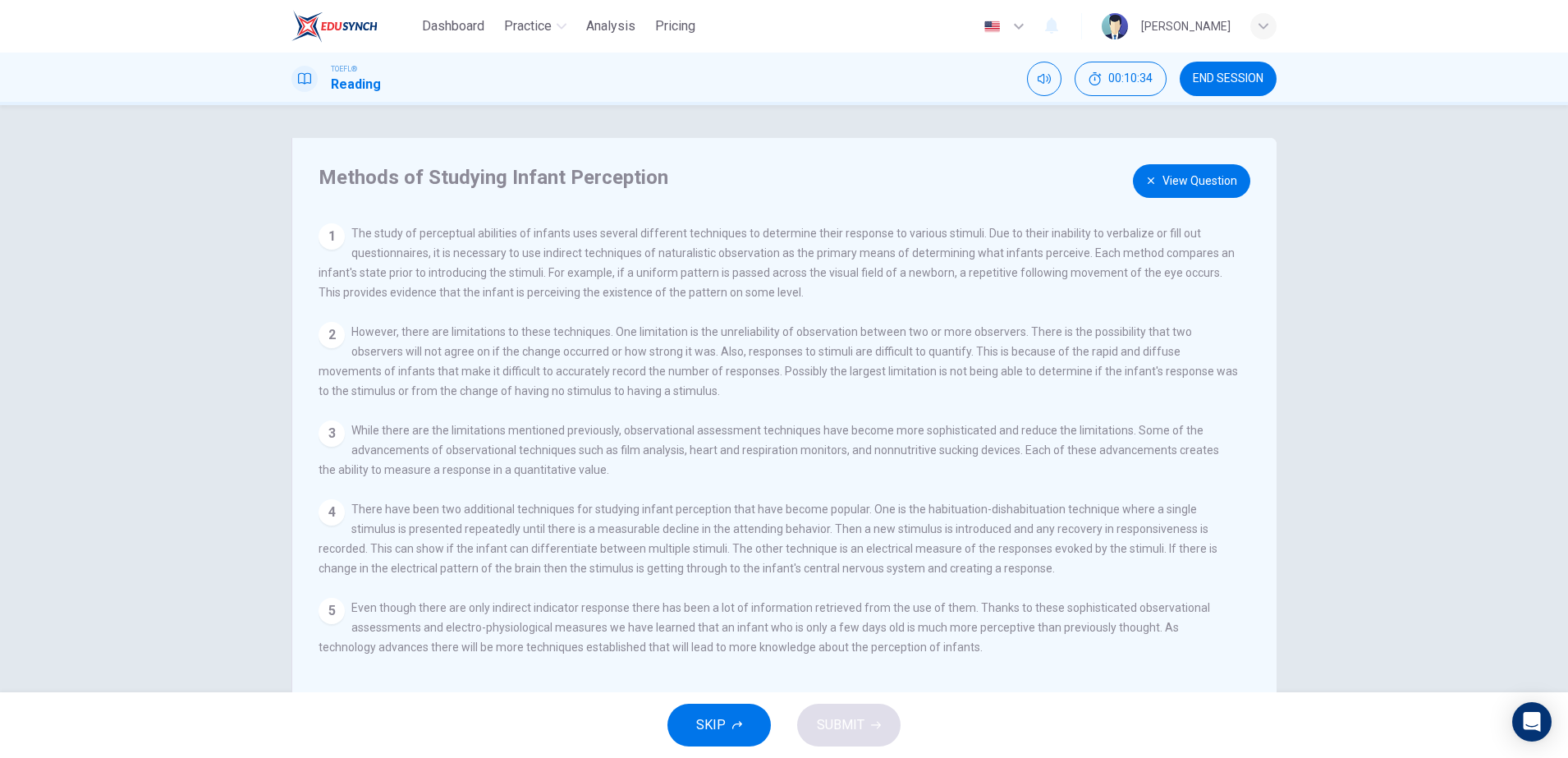
scroll to position [49, 0]
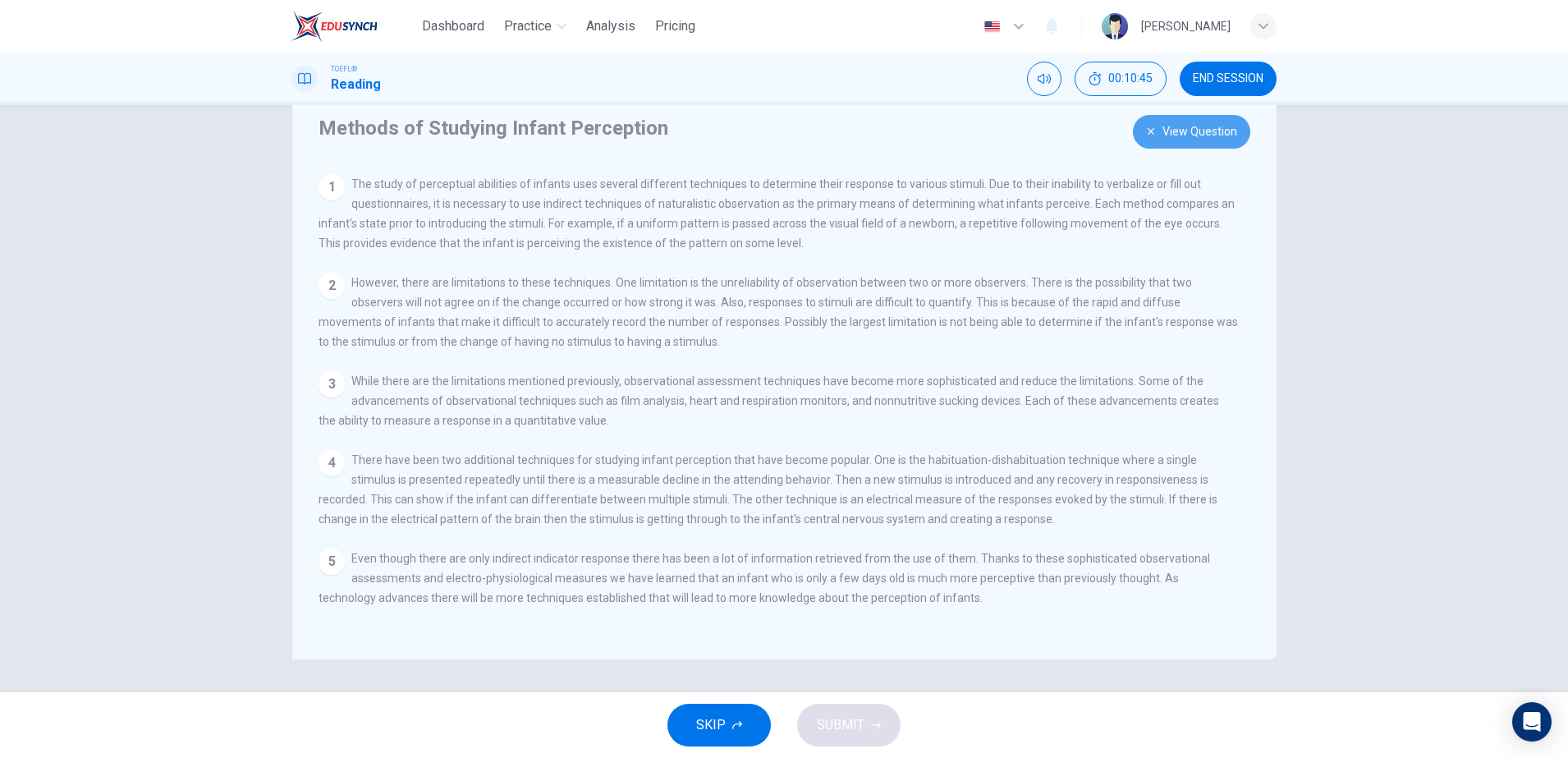
click at [1173, 125] on button "View Question" at bounding box center [1191, 131] width 118 height 34
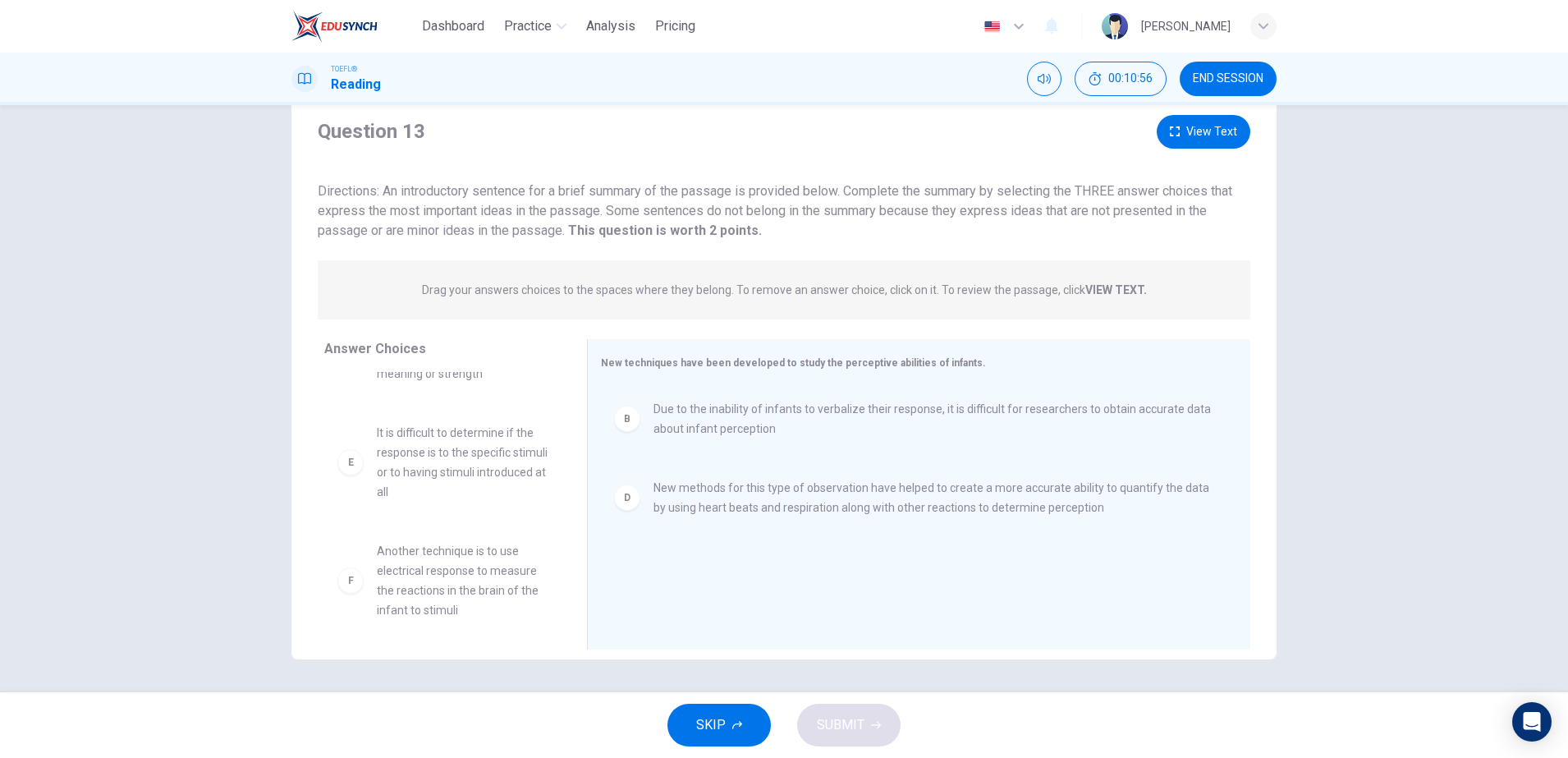
scroll to position [286, 0]
click at [411, 472] on span "It is difficult to determine if the response is to the specific stimuli or to h…" at bounding box center [461, 454] width 170 height 79
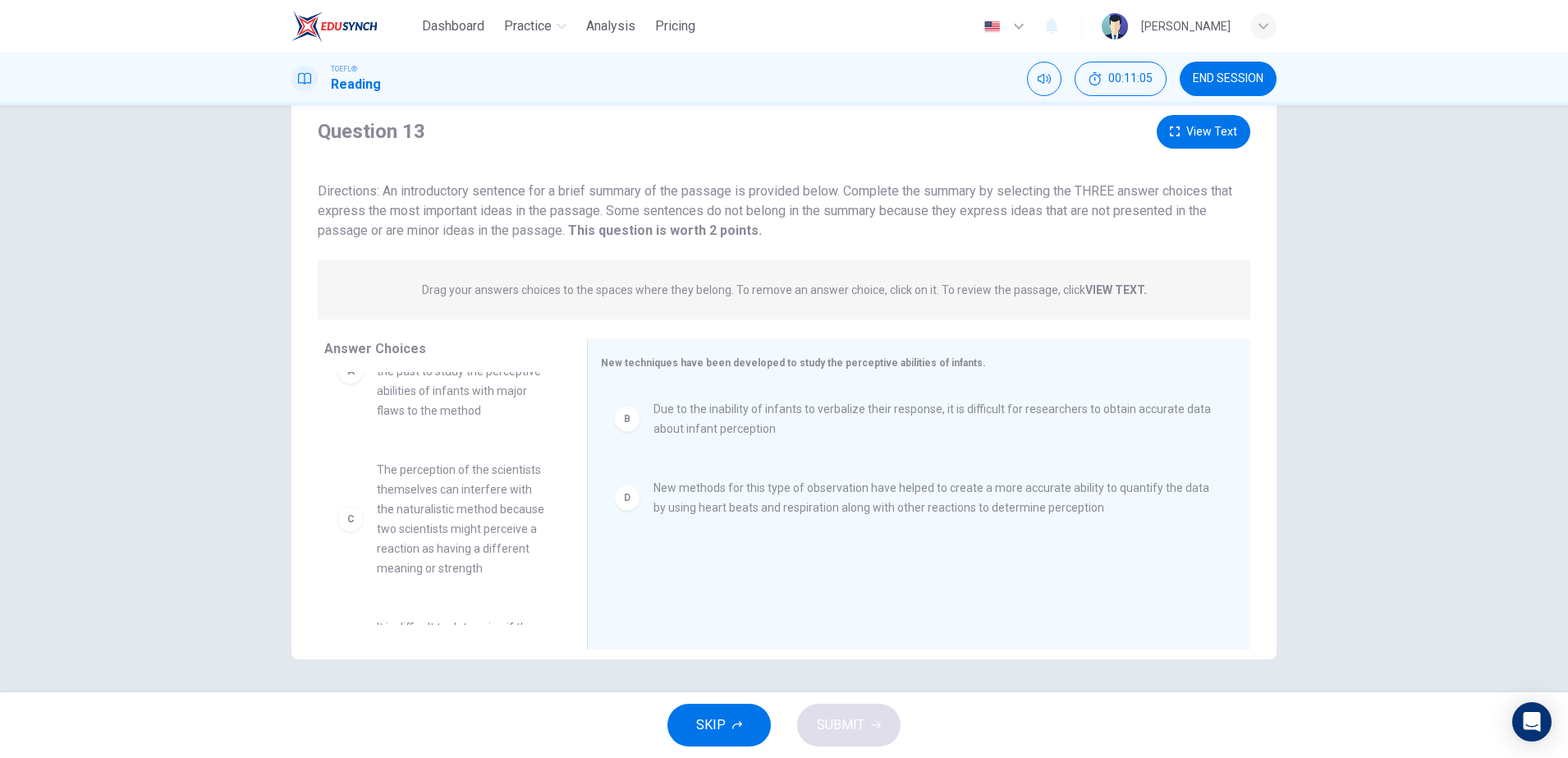
scroll to position [103, 0]
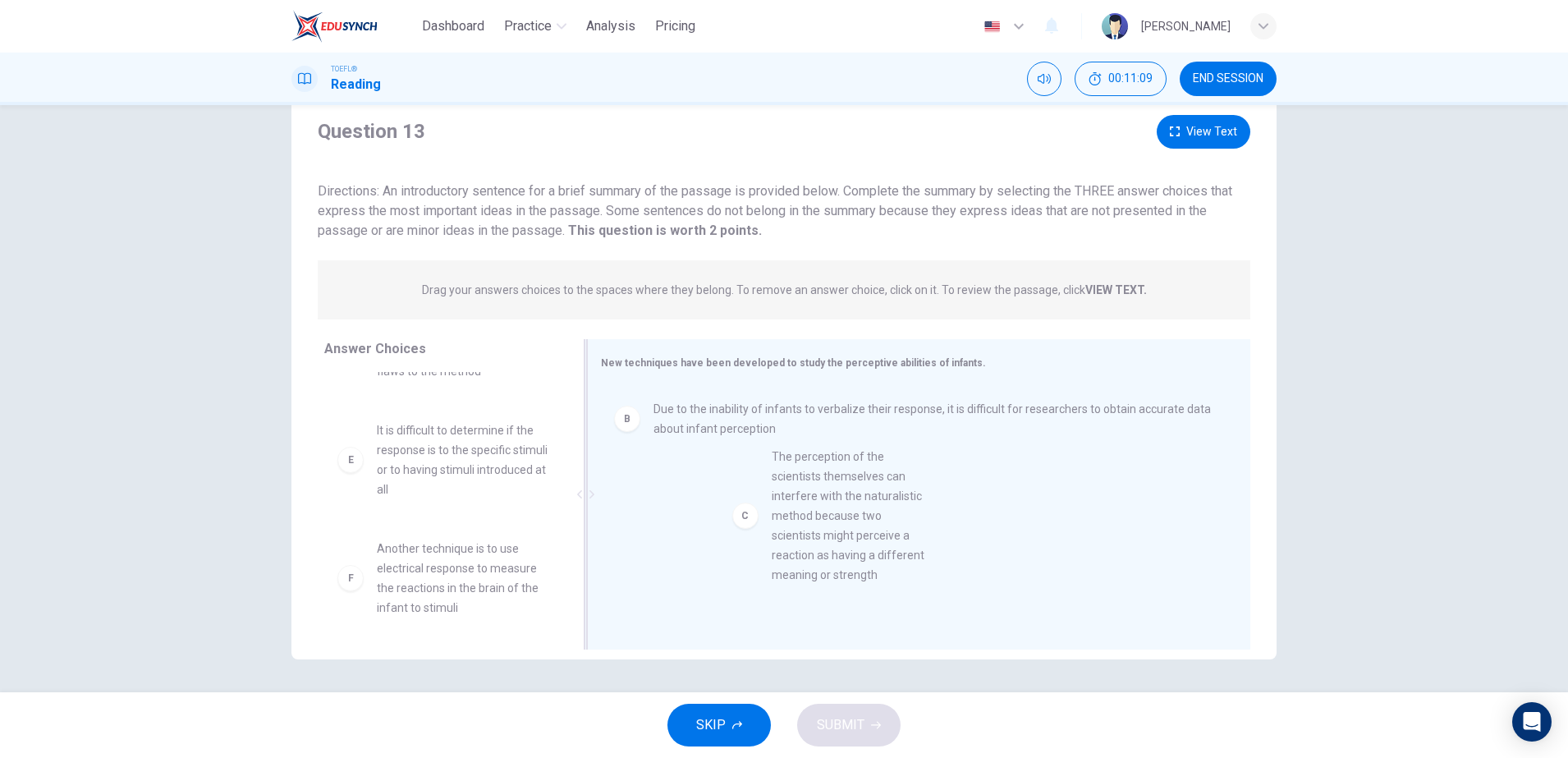
drag, startPoint x: 403, startPoint y: 468, endPoint x: 830, endPoint y: 495, distance: 427.9
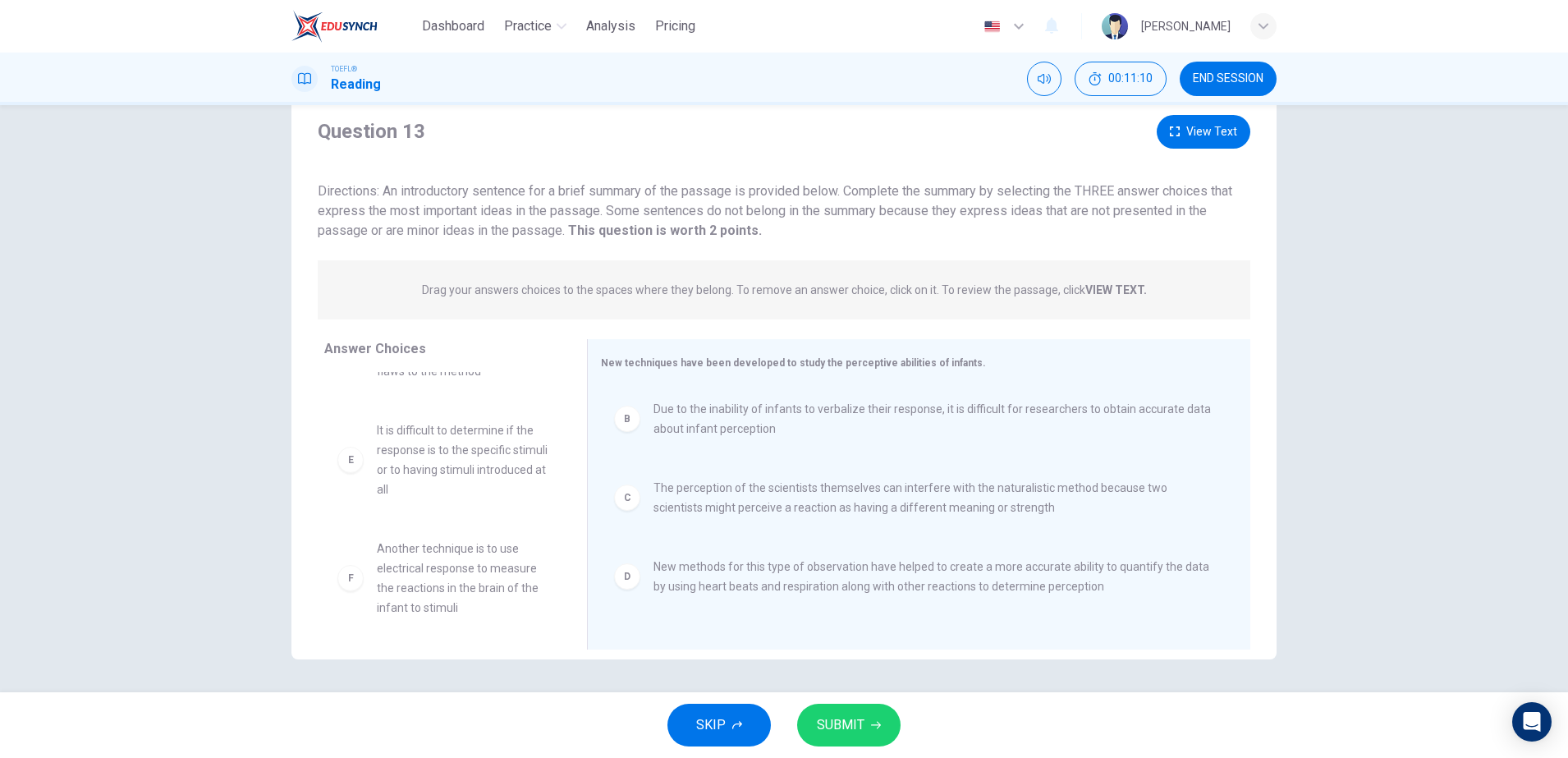
click at [824, 720] on span "SUBMIT" at bounding box center [840, 725] width 47 height 23
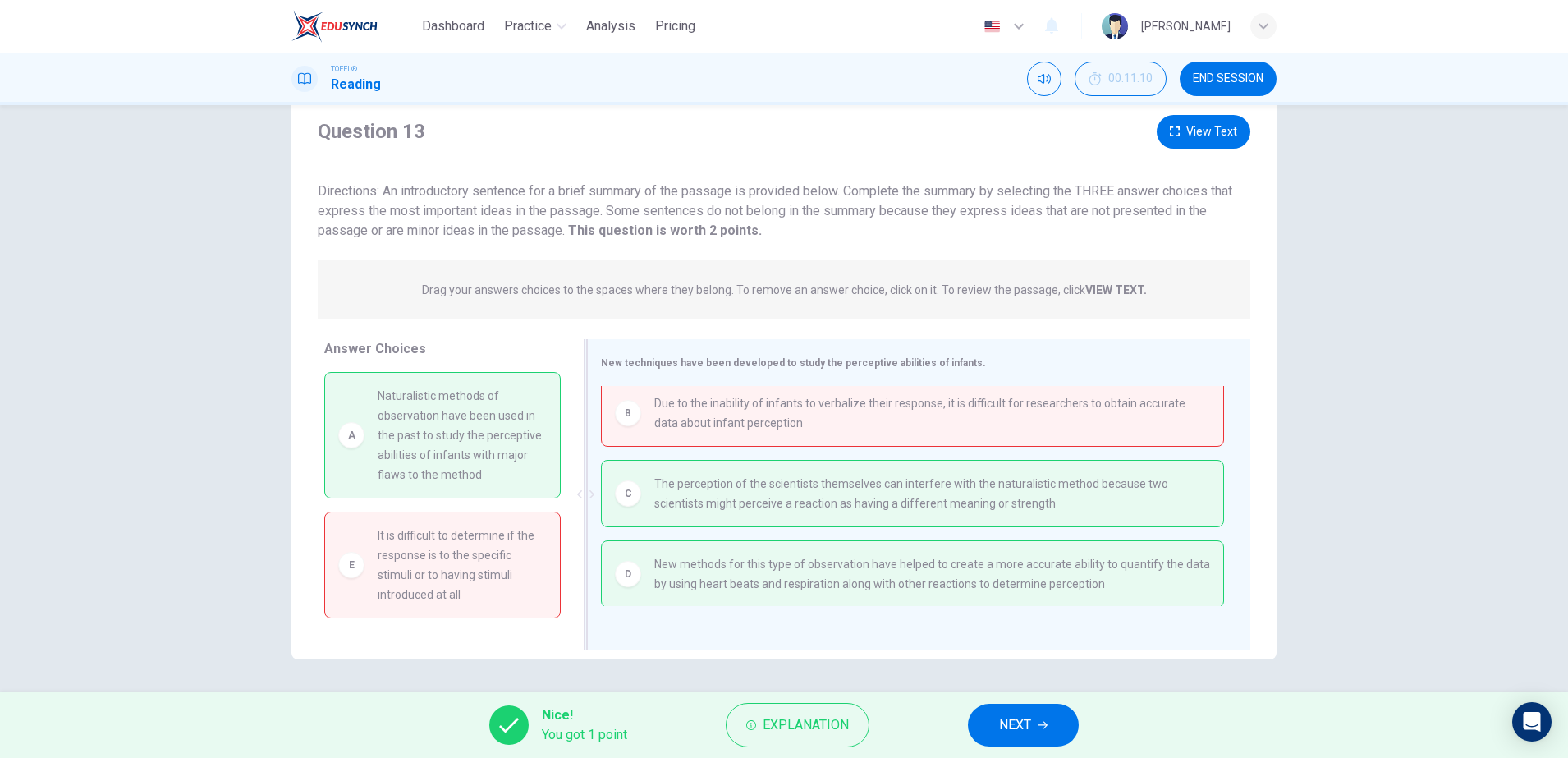
scroll to position [9, 0]
click at [1035, 719] on button "NEXT" at bounding box center [1023, 724] width 111 height 42
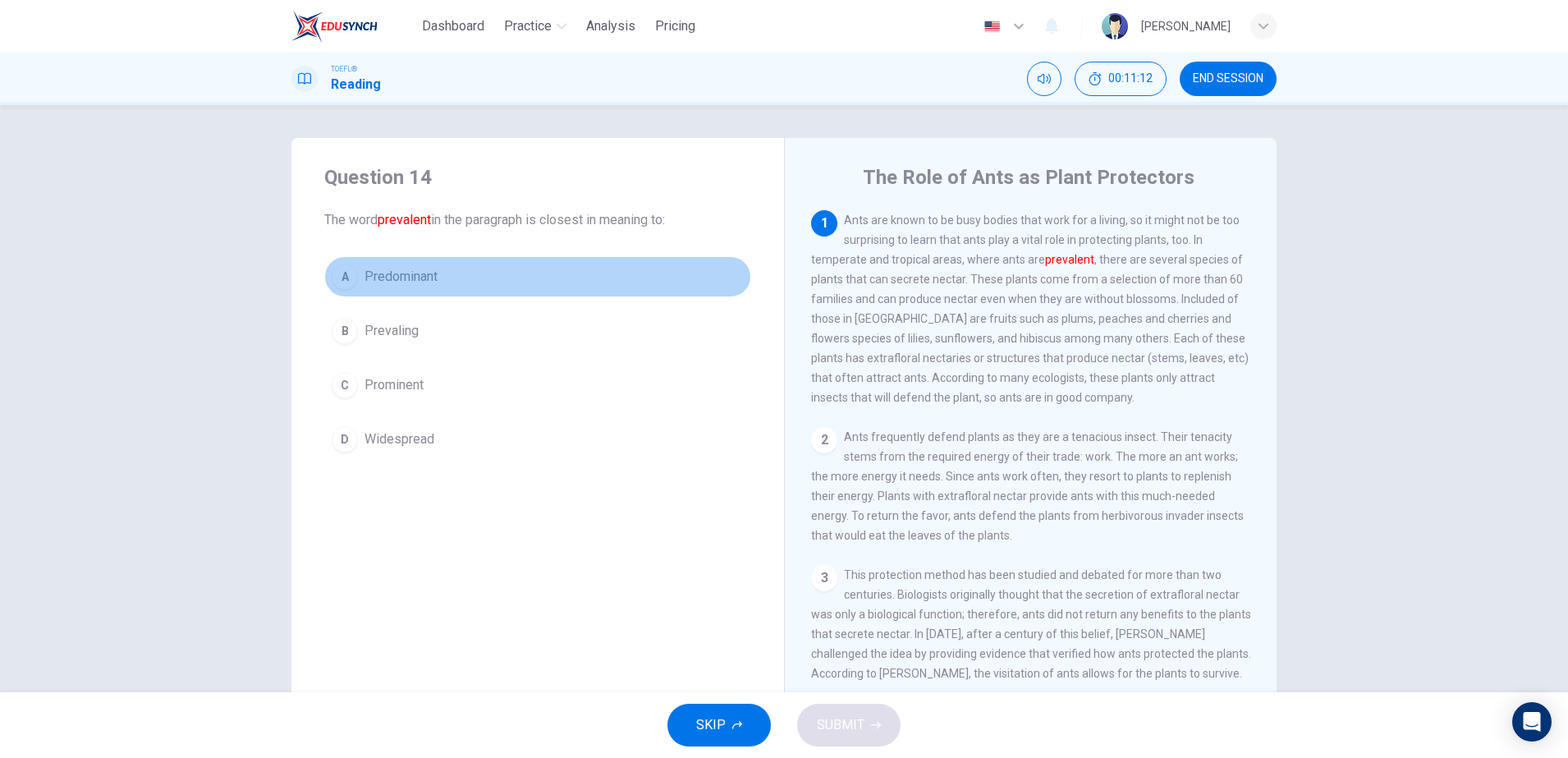
click at [458, 274] on button "A Predominant" at bounding box center [537, 276] width 427 height 41
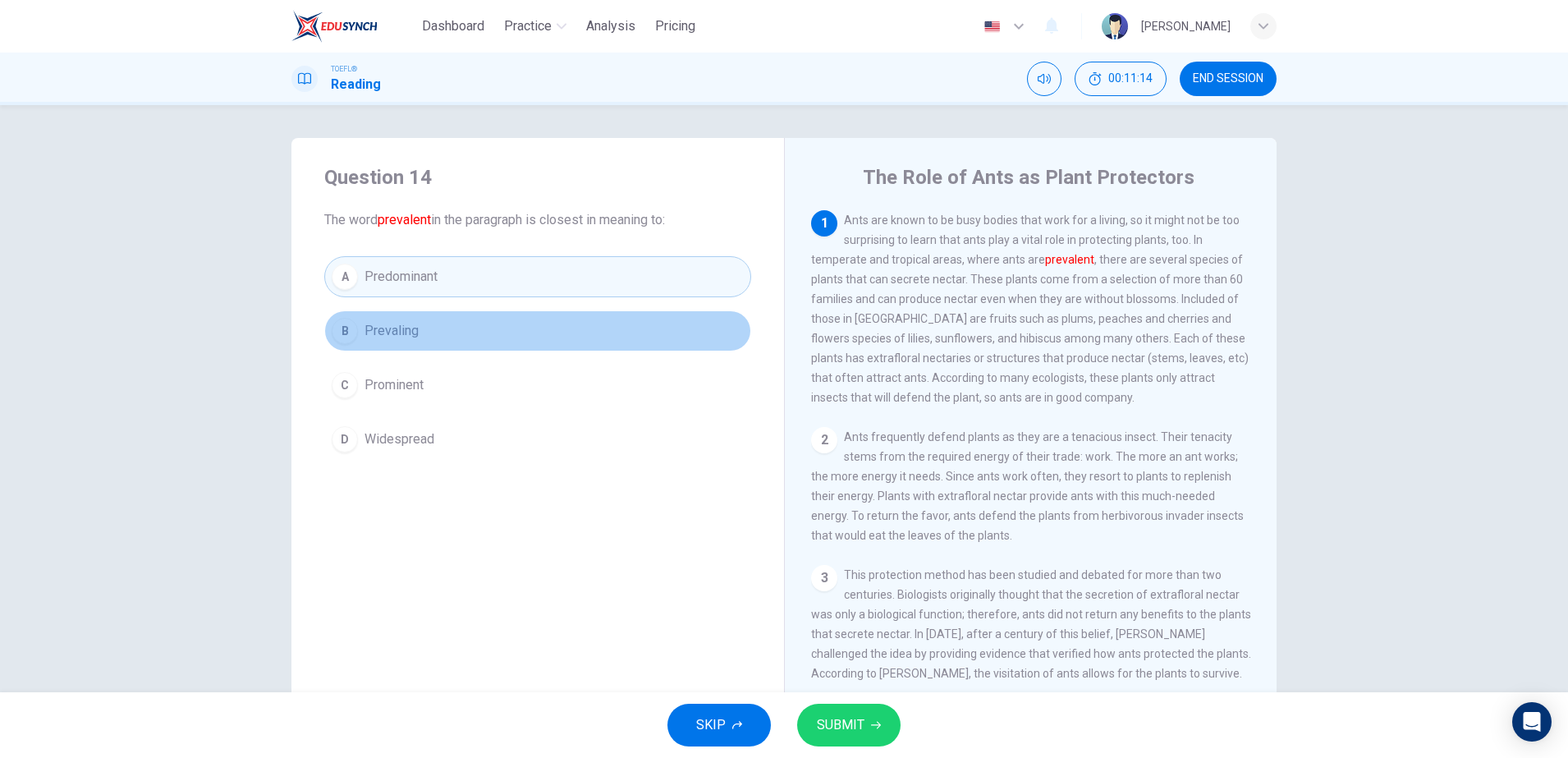
click at [476, 339] on button "B Prevaling" at bounding box center [537, 330] width 427 height 41
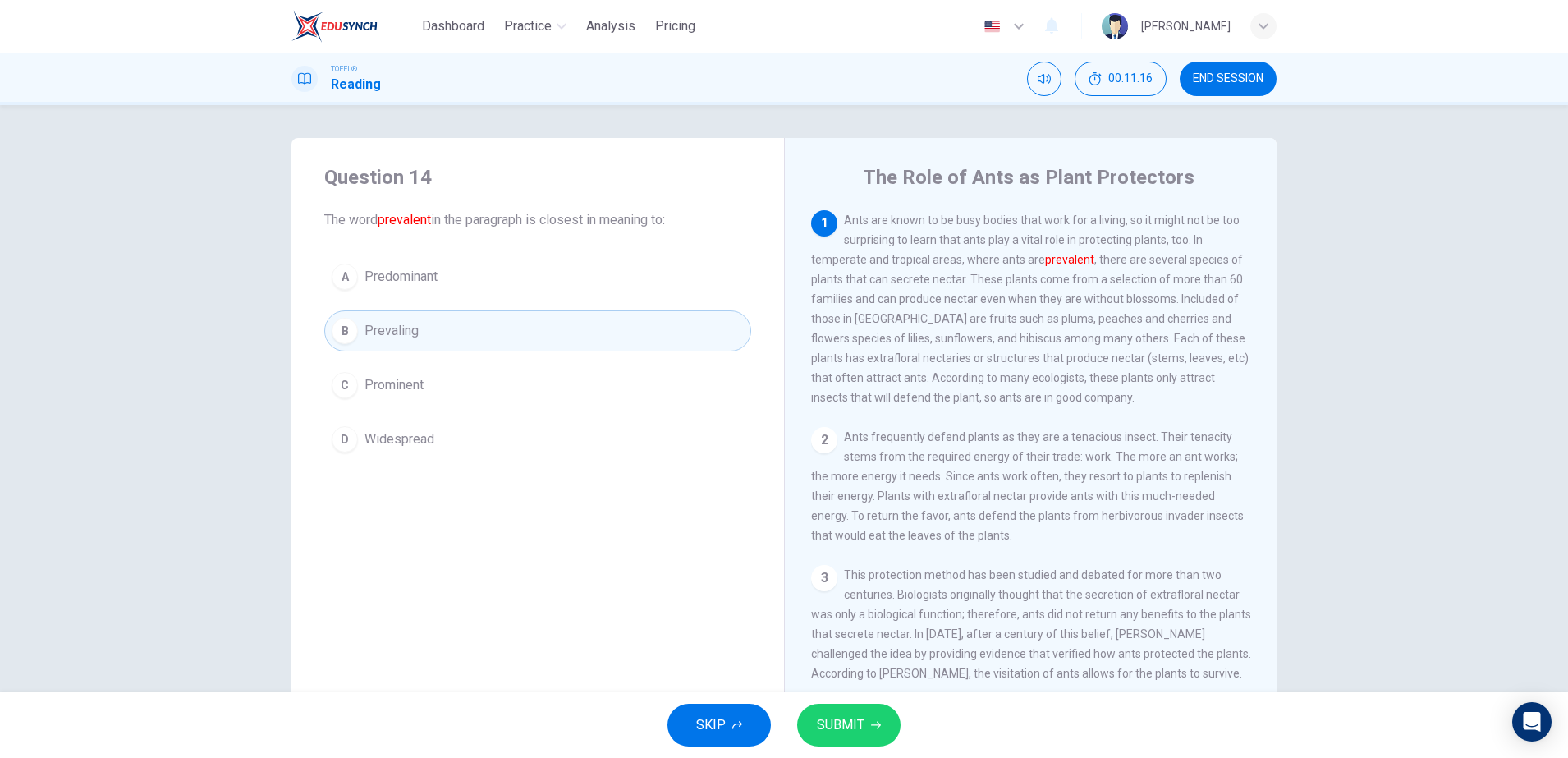
click at [850, 719] on span "SUBMIT" at bounding box center [840, 725] width 47 height 23
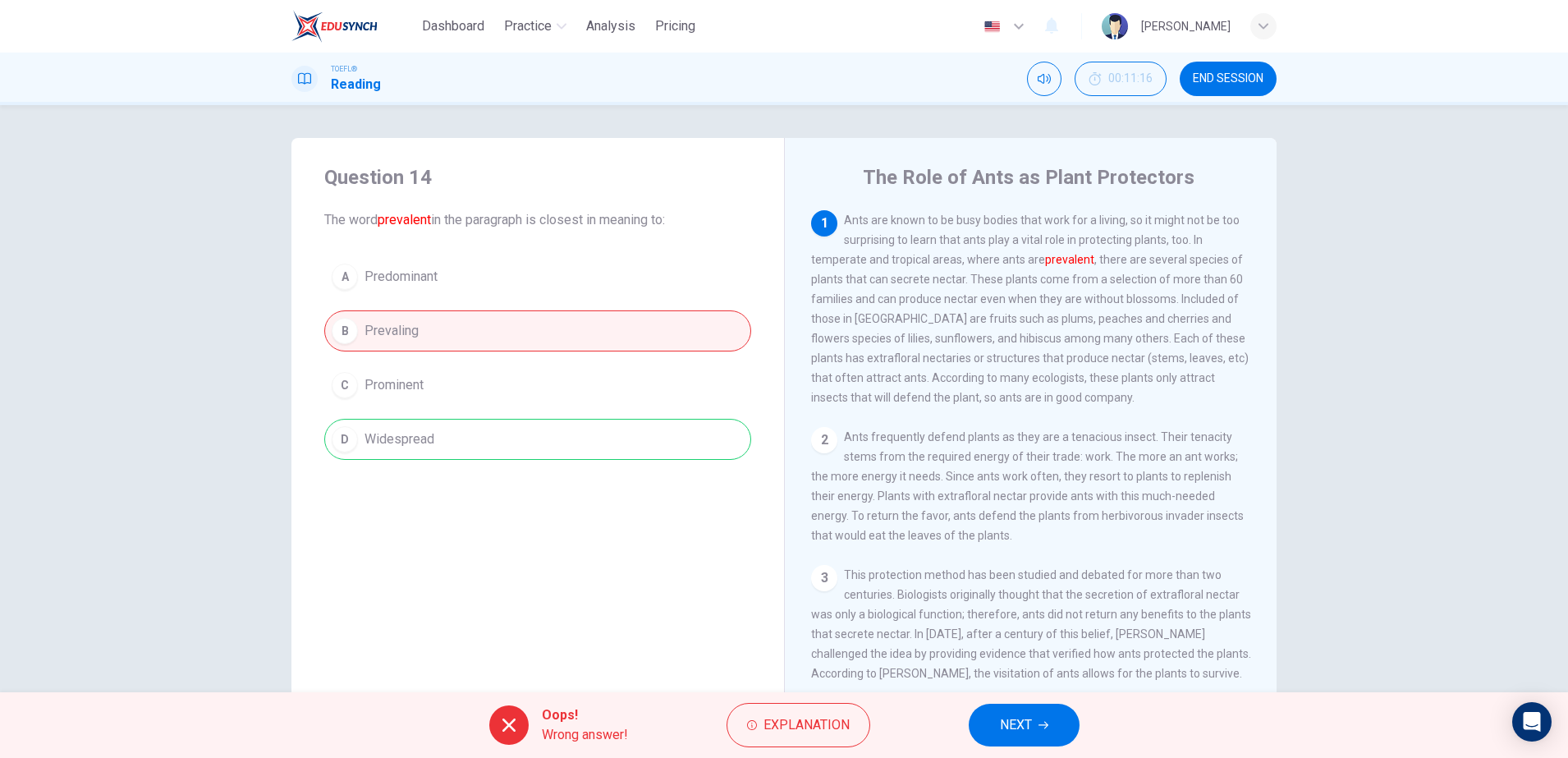
click at [1061, 719] on button "NEXT" at bounding box center [1024, 724] width 111 height 42
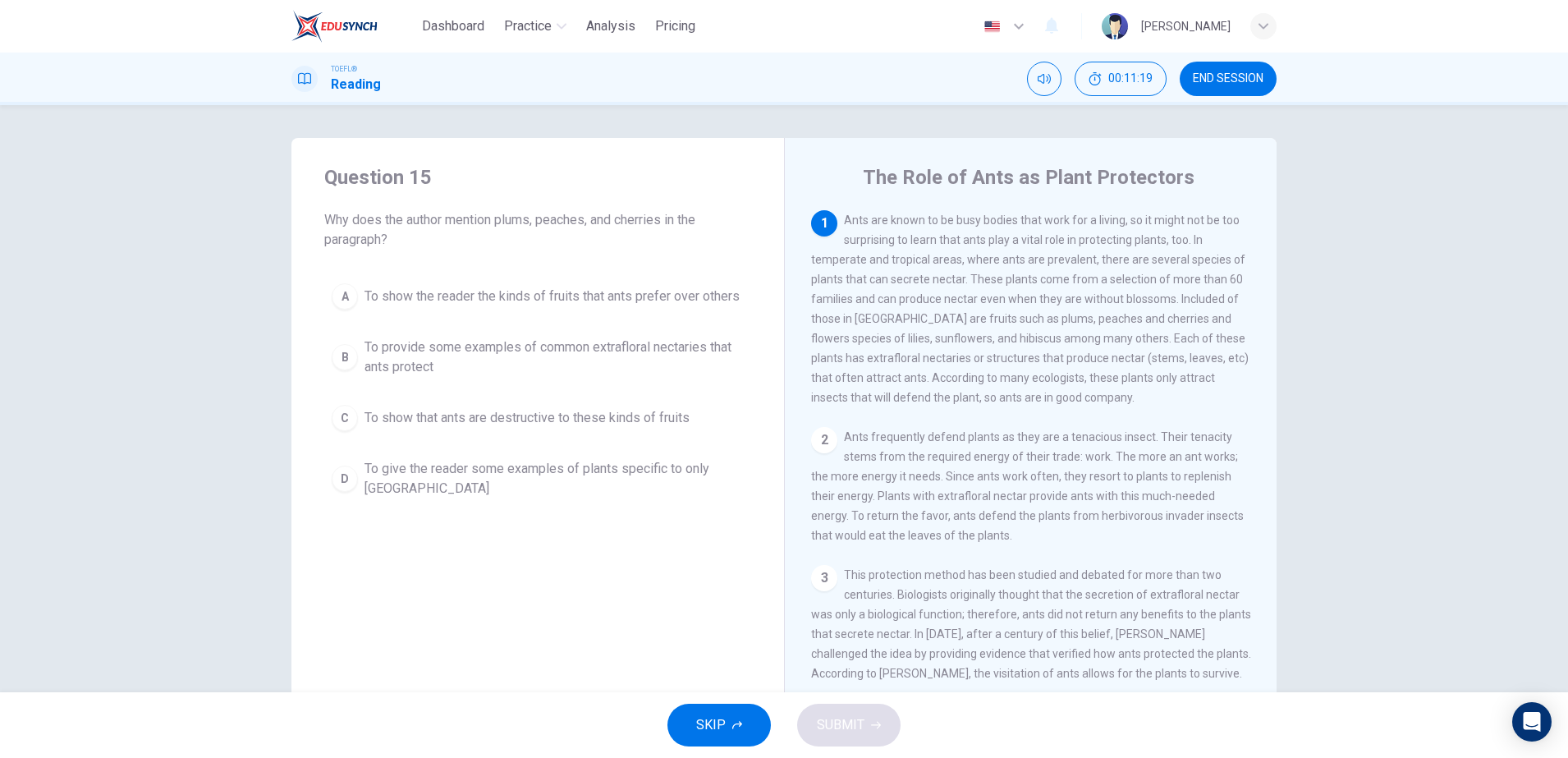
drag, startPoint x: 1245, startPoint y: 91, endPoint x: 875, endPoint y: 120, distance: 371.1
click at [1245, 91] on button "END SESSION" at bounding box center [1228, 79] width 97 height 35
